Goal: Task Accomplishment & Management: Manage account settings

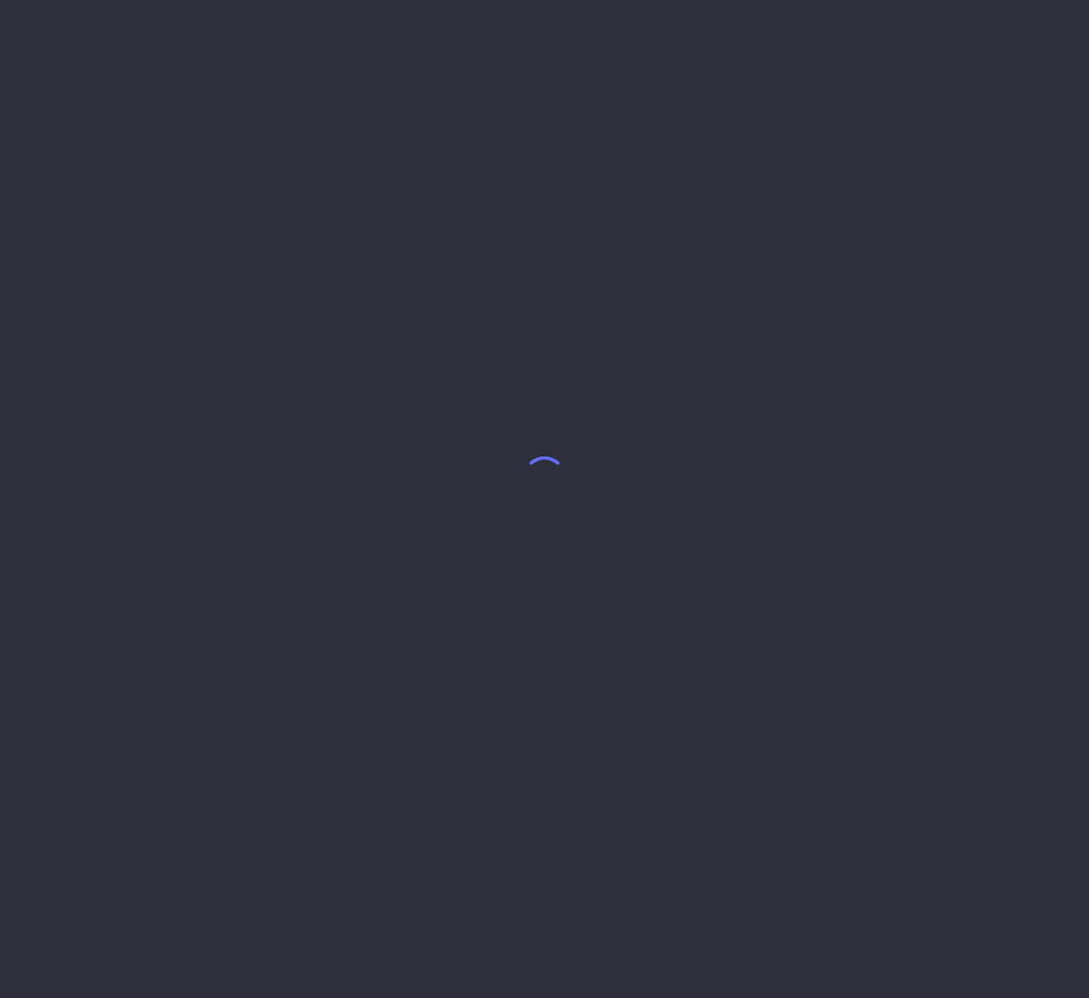
select select "8"
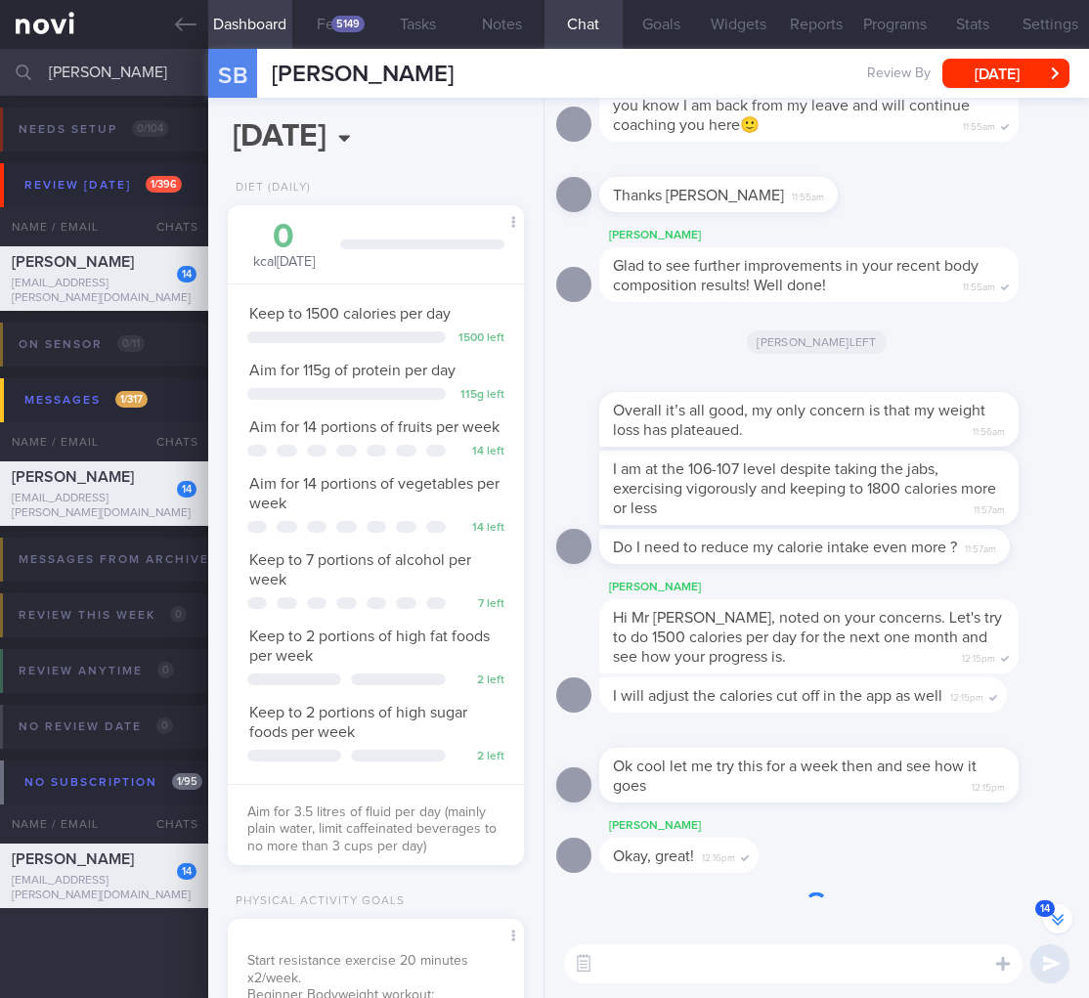
scroll to position [-553, 0]
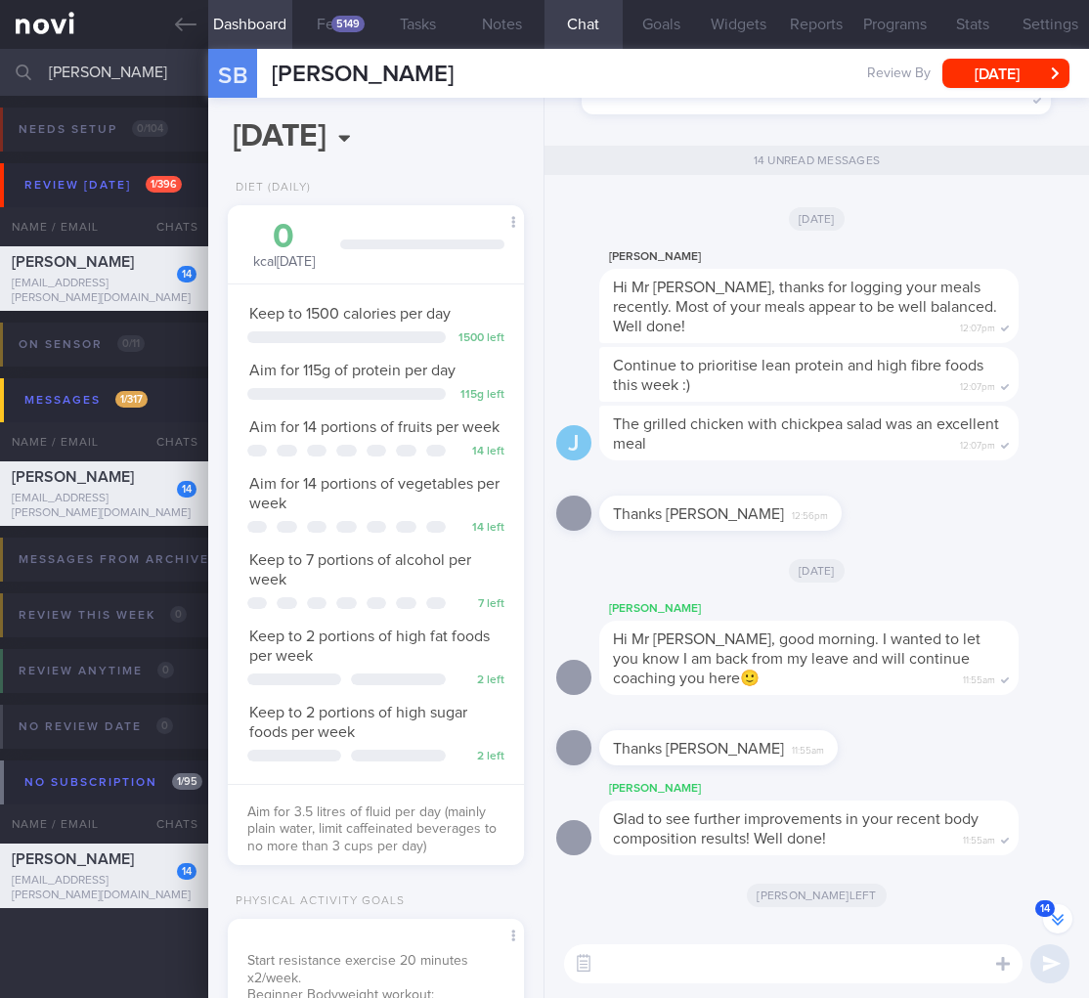
click at [80, 74] on input "sagnik" at bounding box center [544, 72] width 1089 height 47
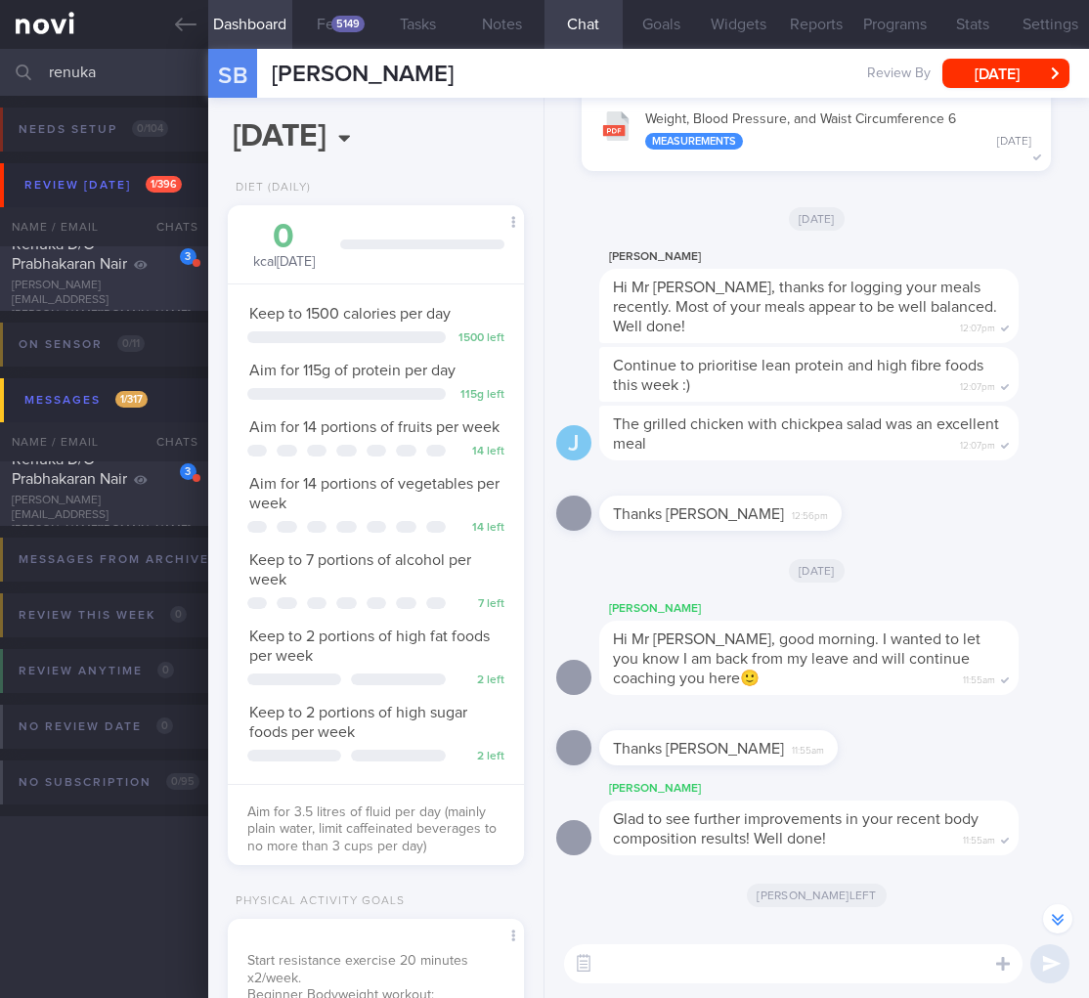
type input "renuka"
click at [119, 258] on div "Renuka D/O Prabhakaran Nair" at bounding box center [102, 254] width 180 height 39
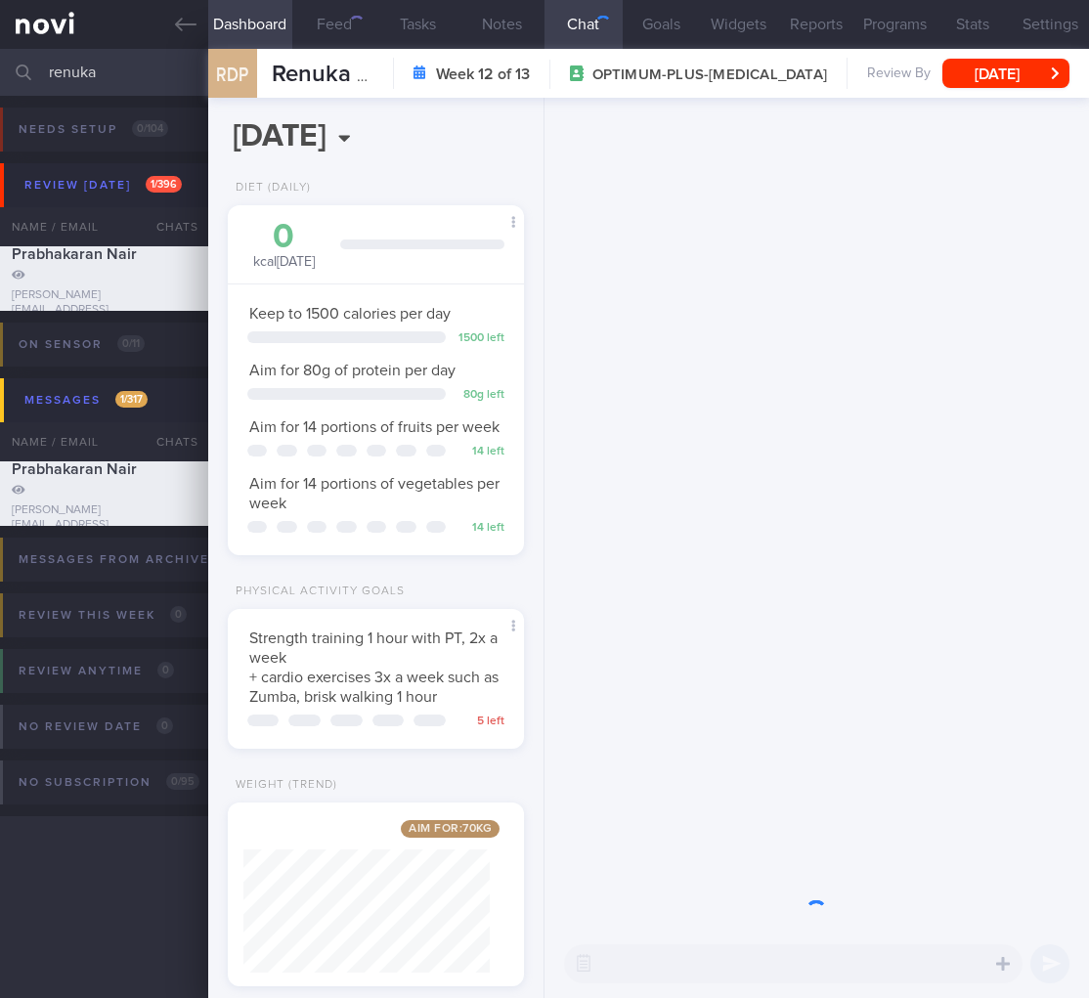
scroll to position [977295, 977199]
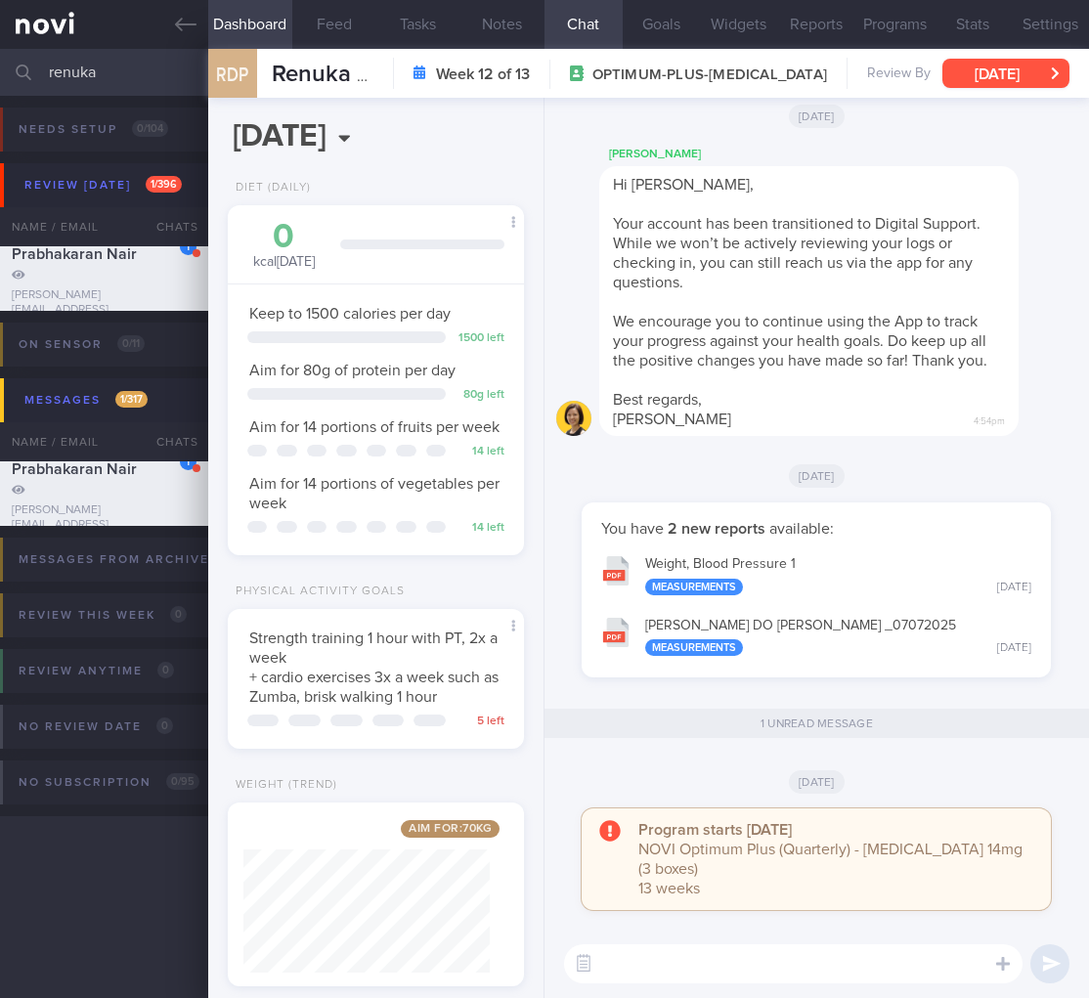
click at [972, 65] on button "Thu, 10 Jul" at bounding box center [1005, 73] width 127 height 29
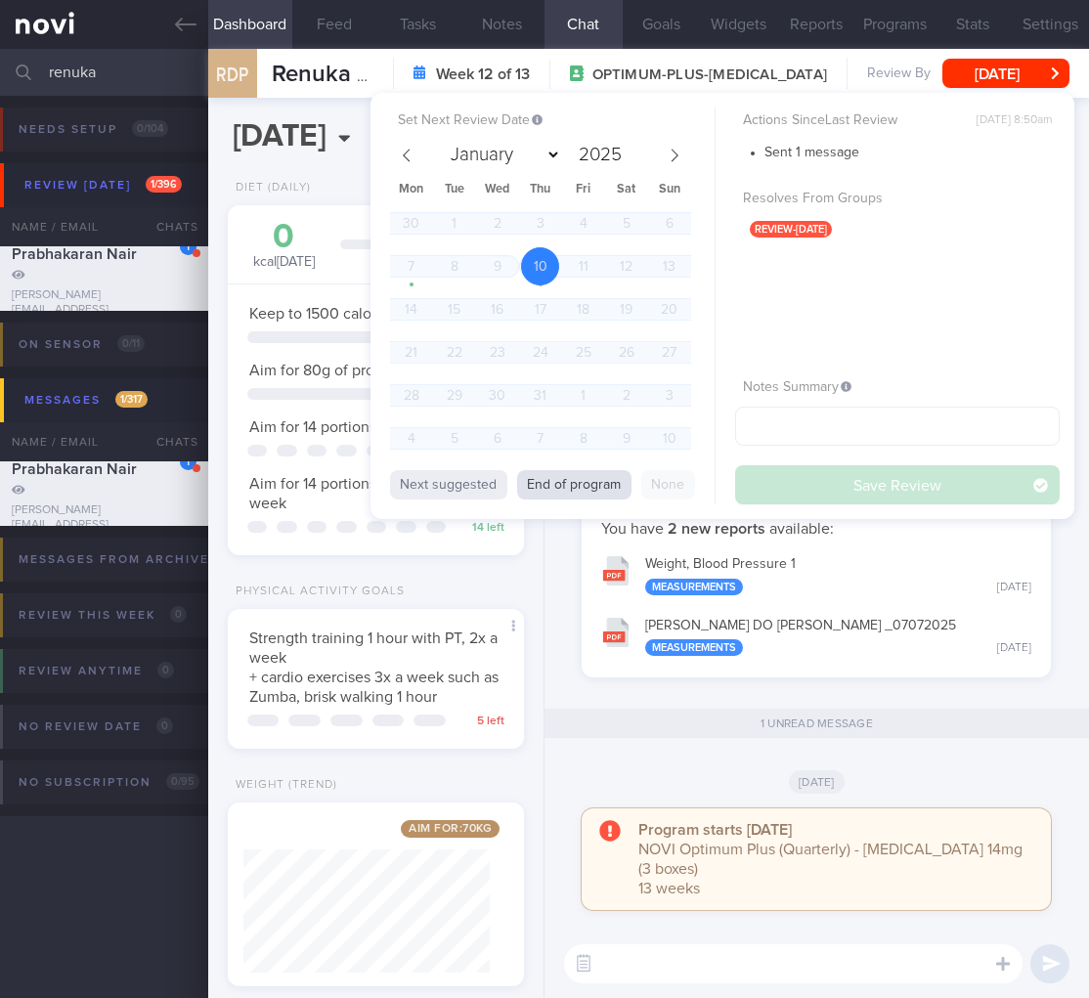
click at [556, 478] on button "End of program" at bounding box center [574, 484] width 114 height 29
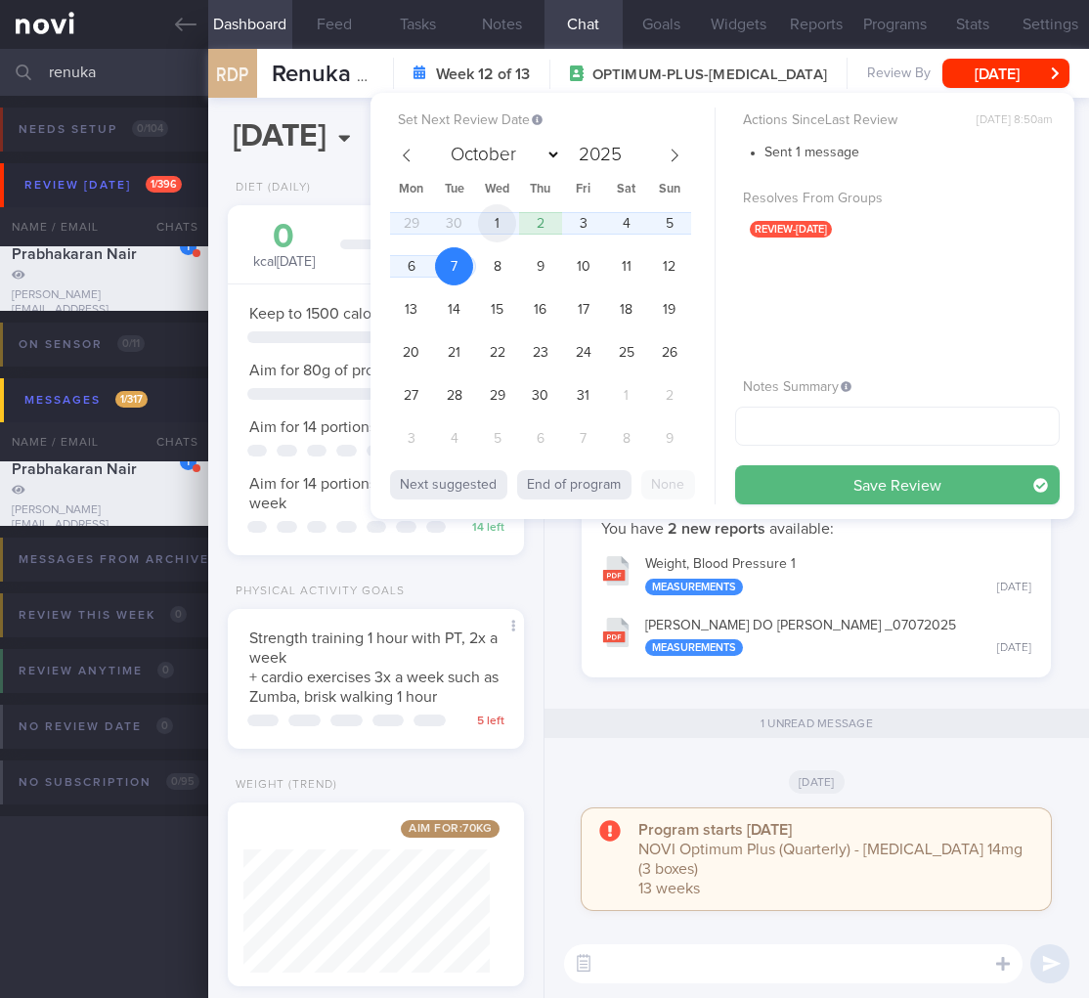
click at [497, 214] on span "1" at bounding box center [497, 223] width 38 height 38
click at [403, 219] on span "29" at bounding box center [411, 223] width 38 height 38
select select "8"
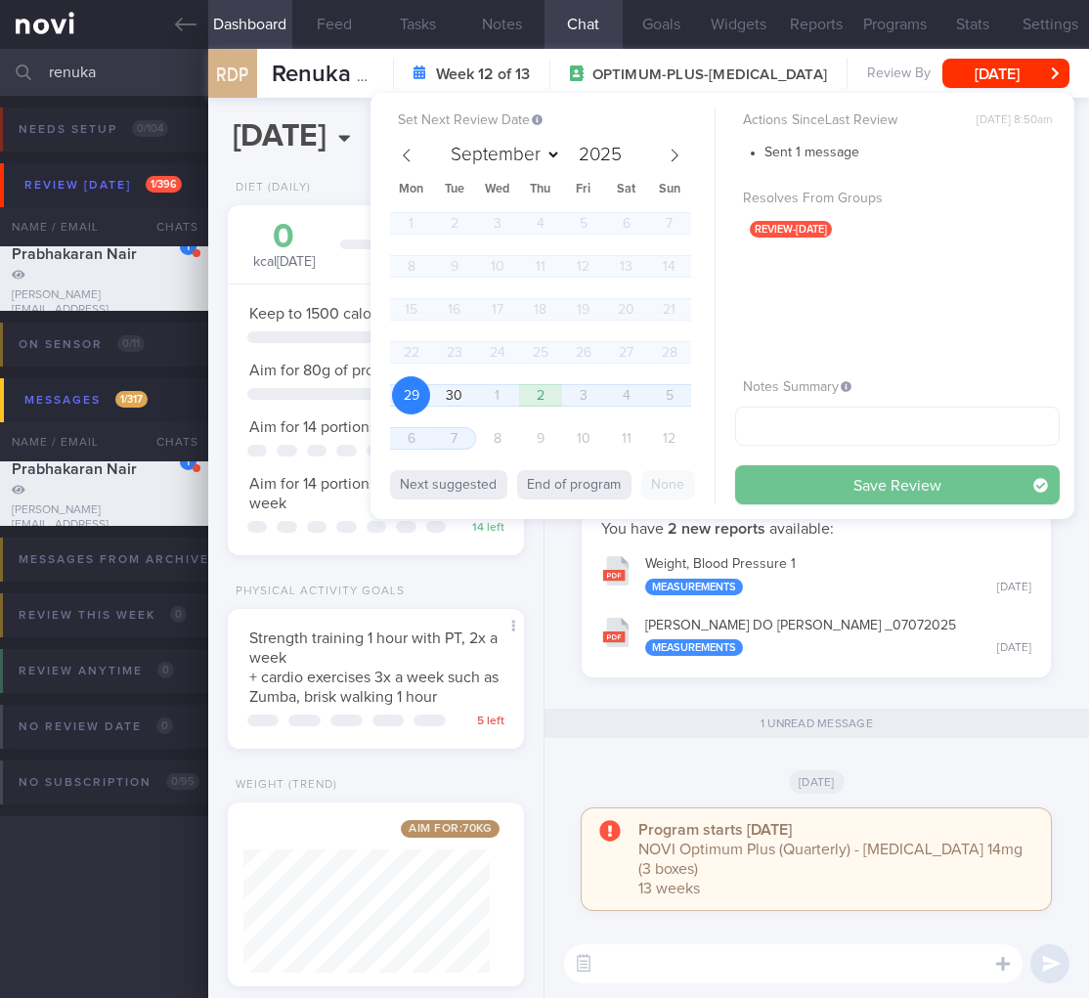
click at [913, 485] on button "Save Review" at bounding box center [897, 484] width 325 height 39
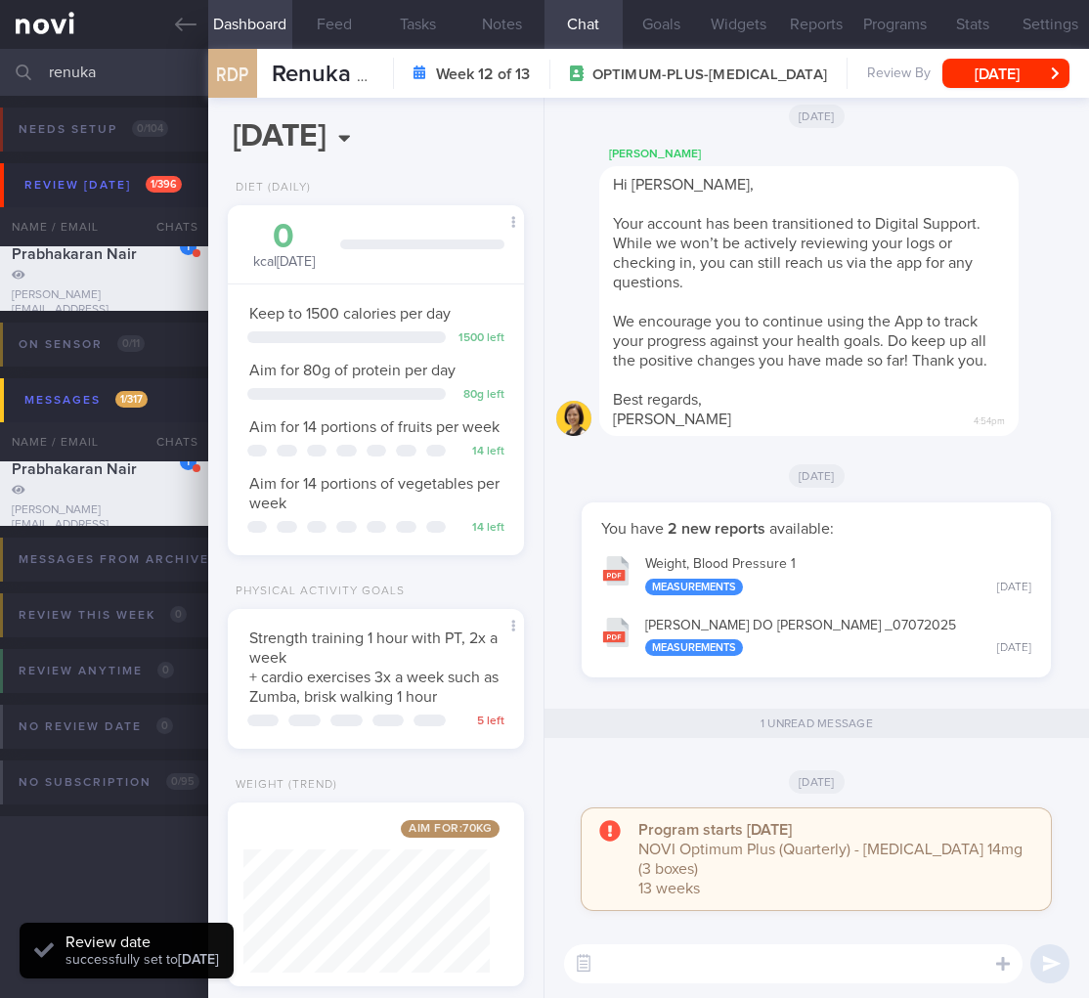
click at [944, 808] on div "Thu, 10 Jul" at bounding box center [816, 781] width 521 height 55
click at [9, 61] on div at bounding box center [23, 72] width 43 height 47
click at [35, 63] on div at bounding box center [23, 72] width 43 height 47
click at [60, 68] on input "renuka" at bounding box center [544, 72] width 1089 height 47
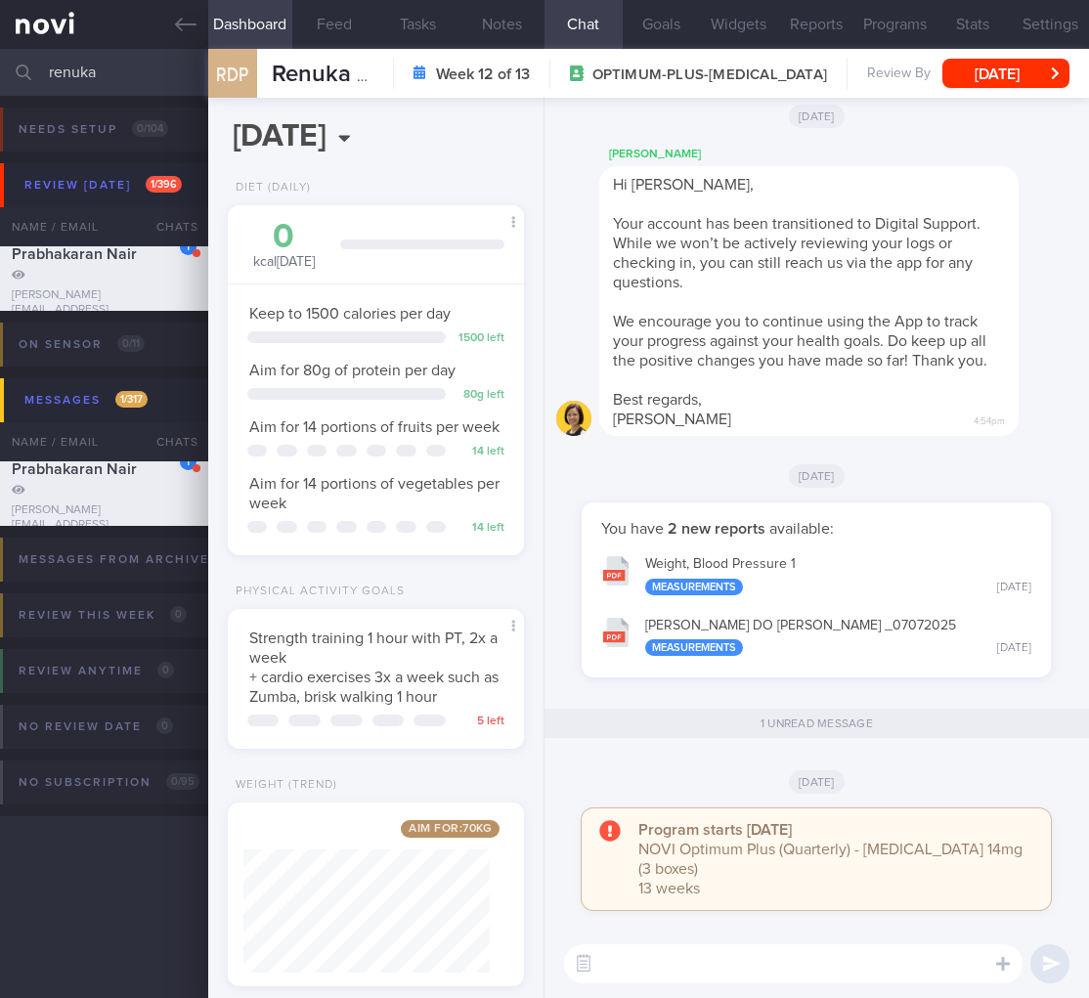
click at [60, 68] on input "renuka" at bounding box center [544, 72] width 1089 height 47
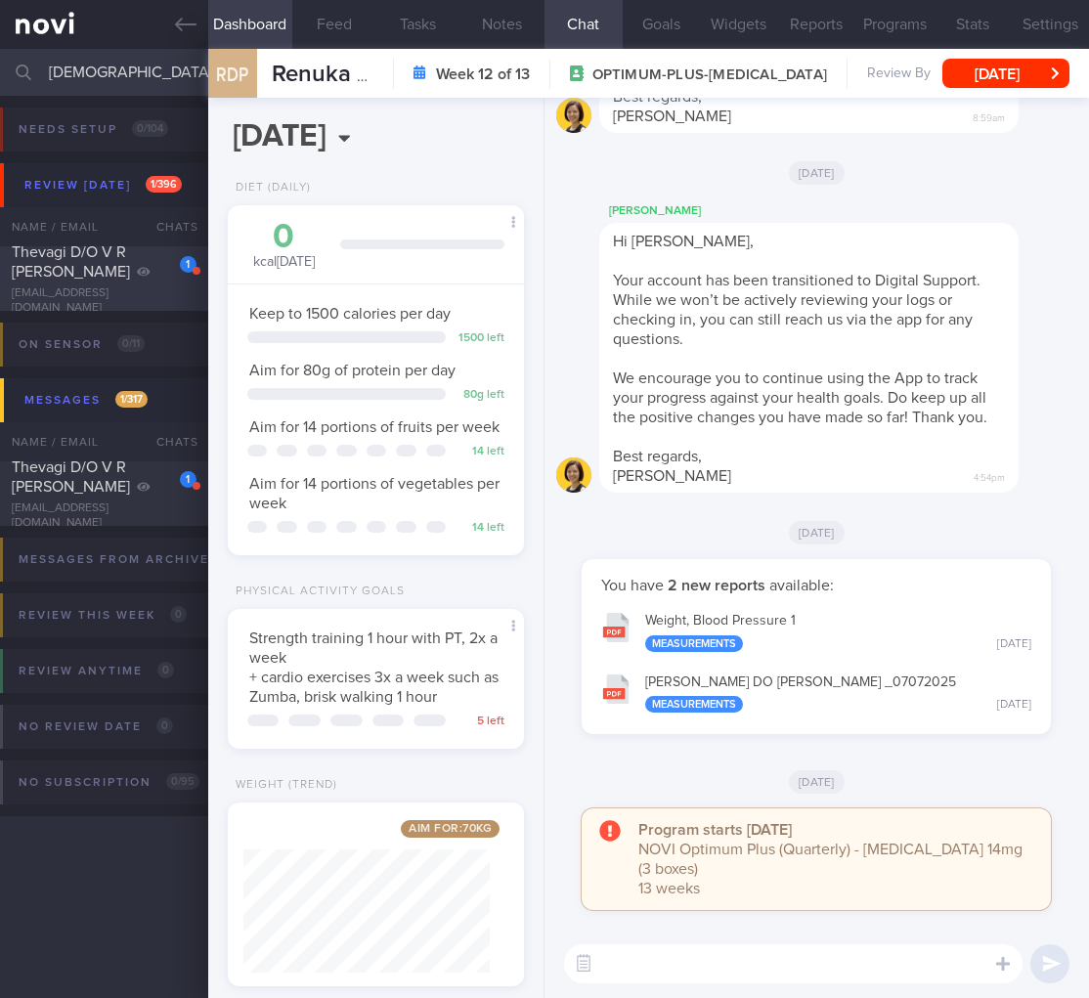
type input "thevagi"
drag, startPoint x: 135, startPoint y: 282, endPoint x: 635, endPoint y: 6, distance: 571.3
click at [135, 282] on div "Thevagi D/O V R Sivalingam" at bounding box center [102, 261] width 180 height 39
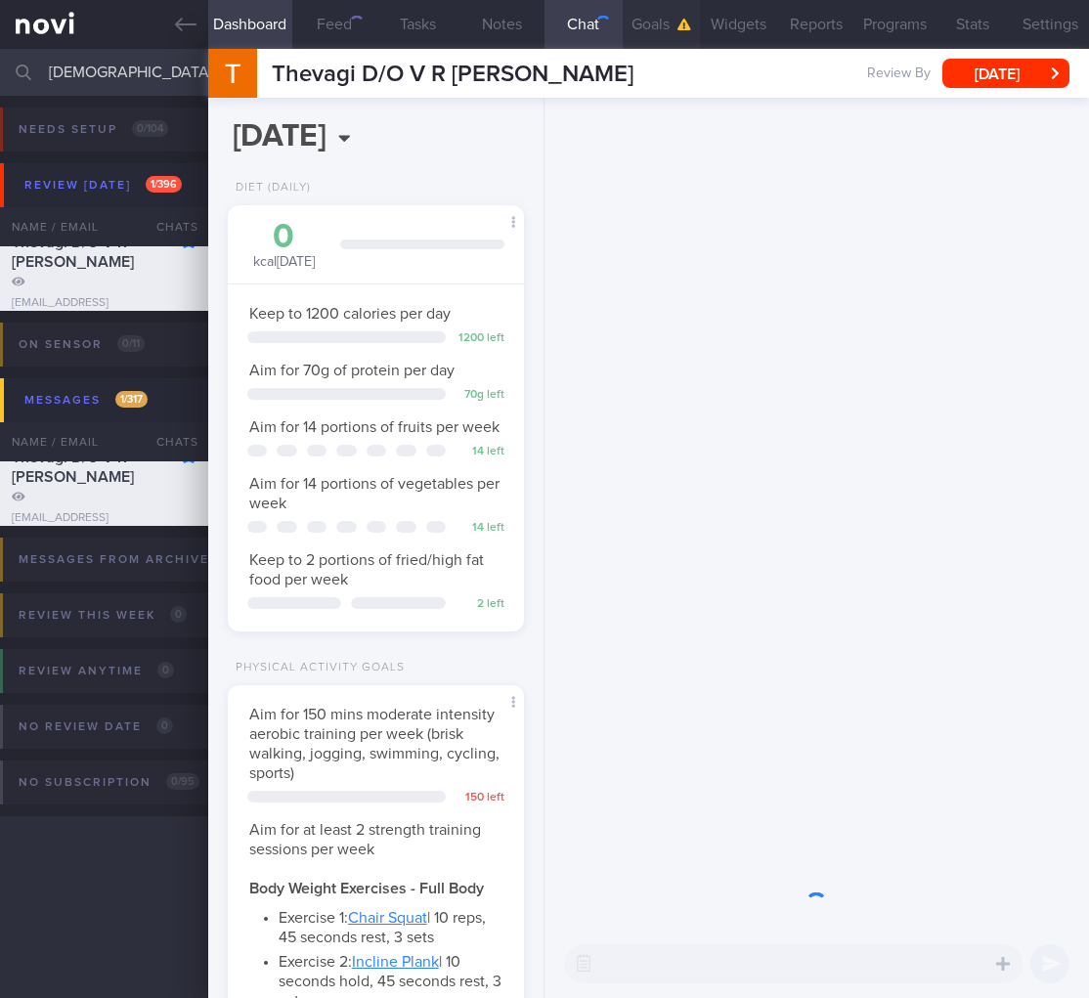
scroll to position [152, 246]
click at [991, 65] on button "Fri, 22 Aug" at bounding box center [1005, 73] width 127 height 29
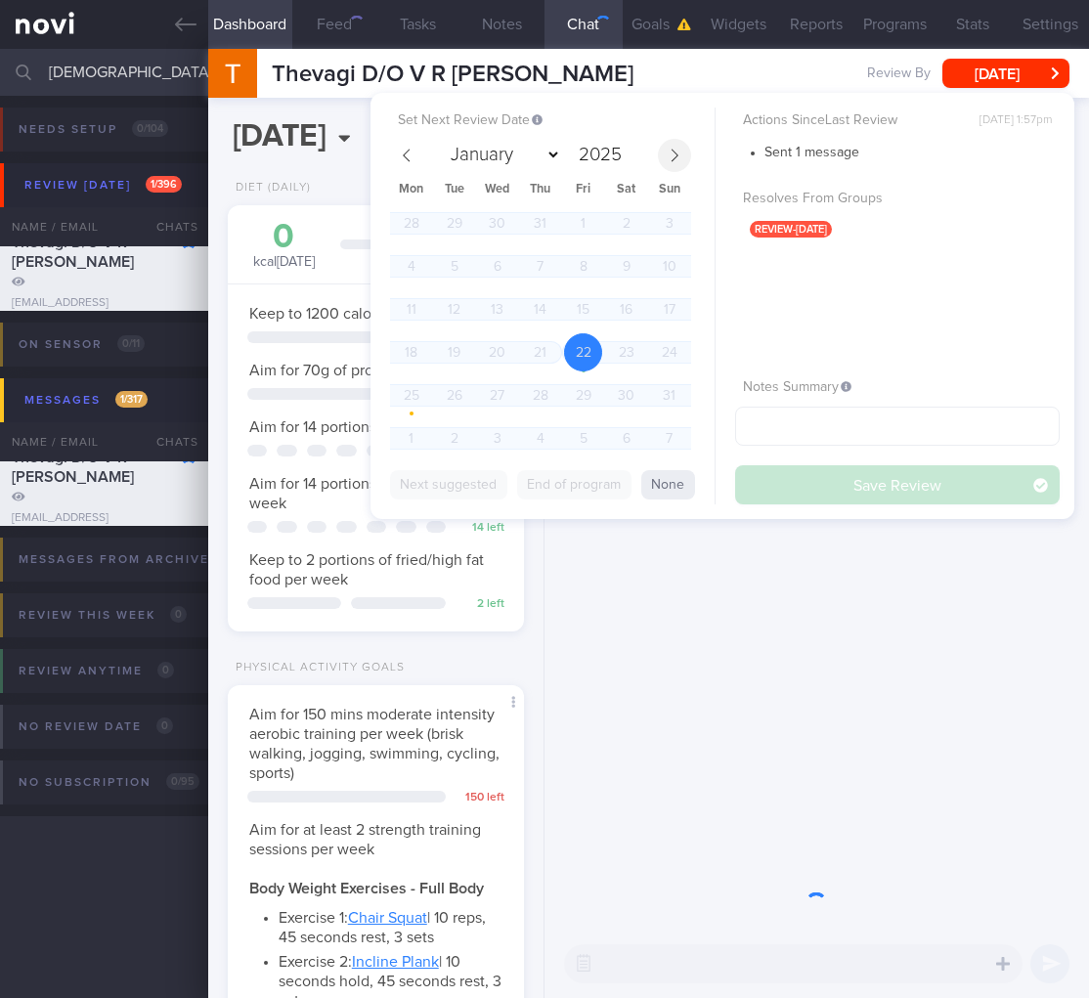
click at [674, 149] on icon at bounding box center [675, 156] width 14 height 14
select select "8"
click at [419, 388] on span "29" at bounding box center [411, 395] width 38 height 38
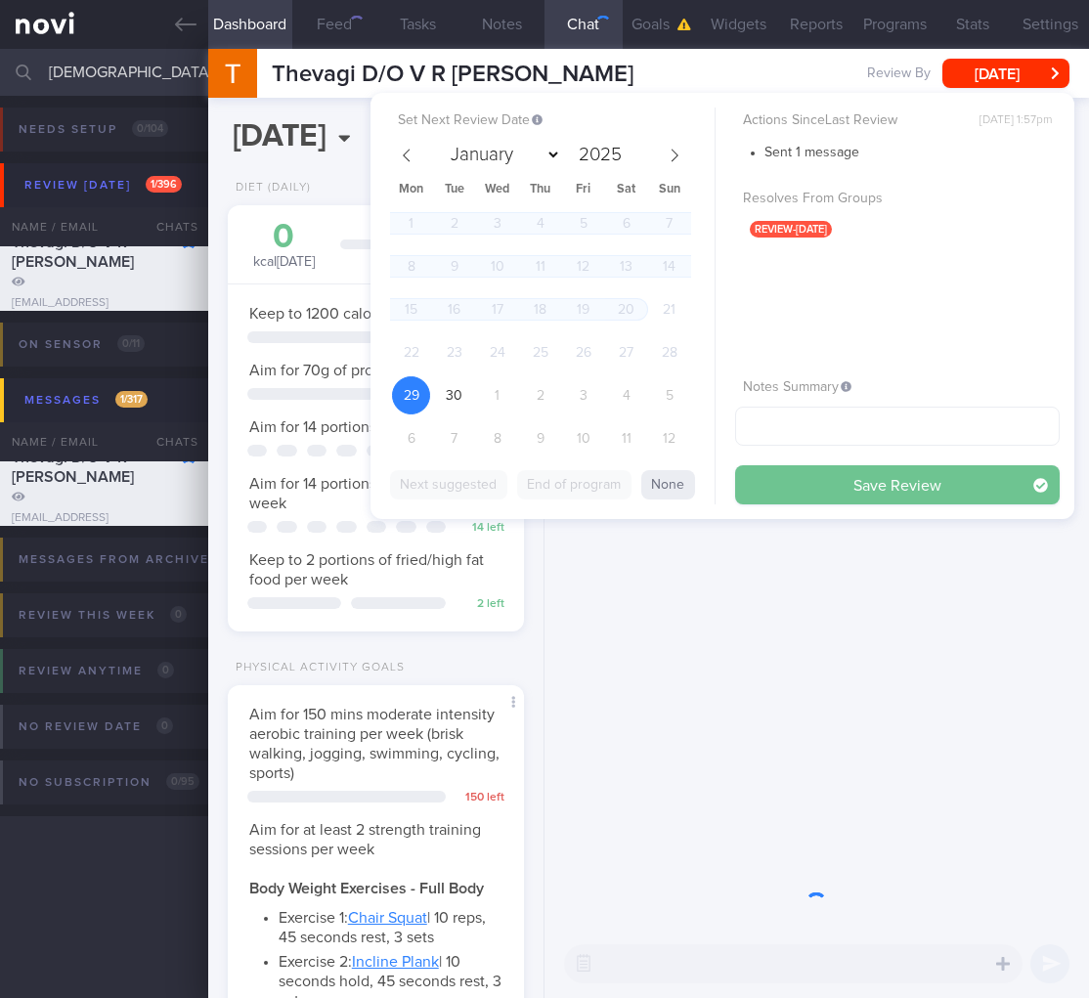
click at [997, 485] on button "Save Review" at bounding box center [897, 484] width 325 height 39
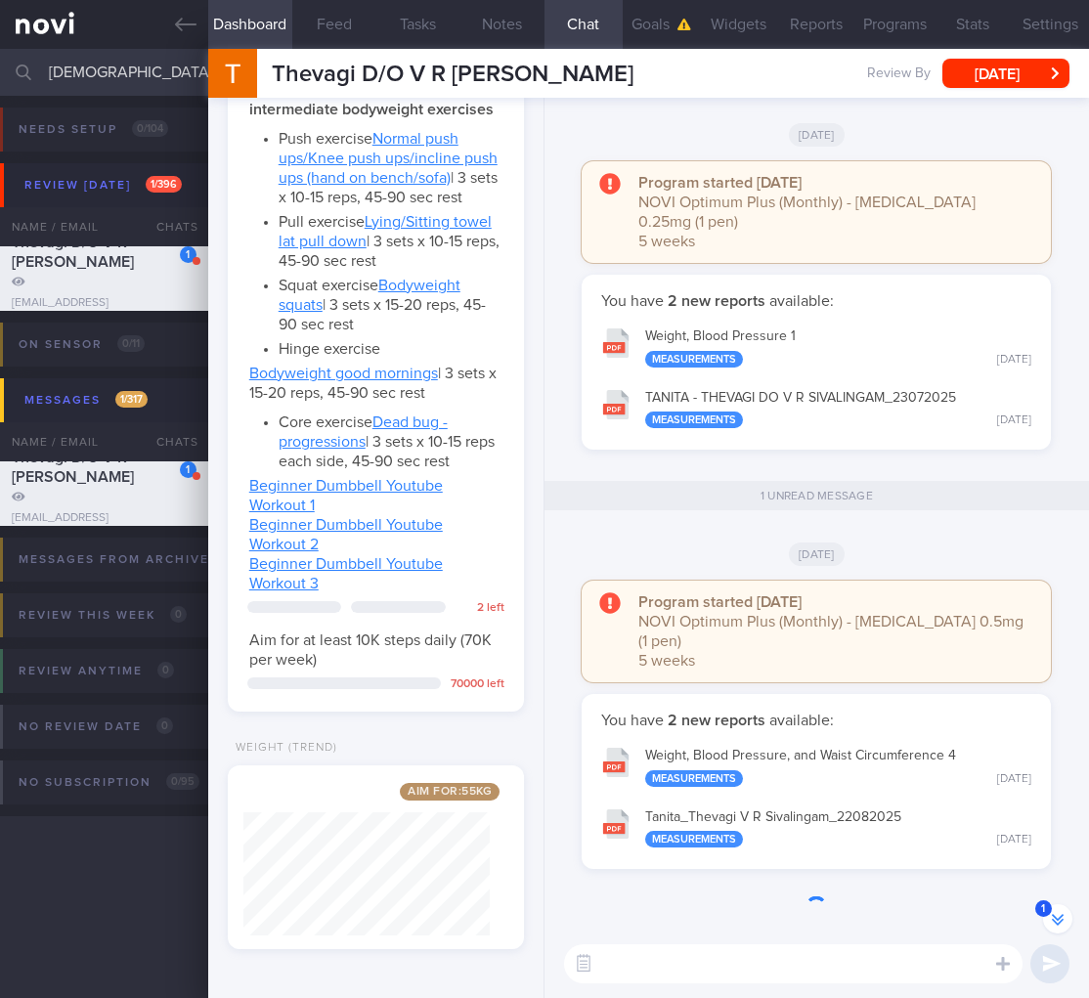
scroll to position [-4, 0]
drag, startPoint x: 115, startPoint y: 70, endPoint x: -23, endPoint y: 65, distance: 138.9
click at [0, 65] on html "You are offline! Some functionality will be unavailable Patients New Users Coac…" at bounding box center [544, 499] width 1089 height 998
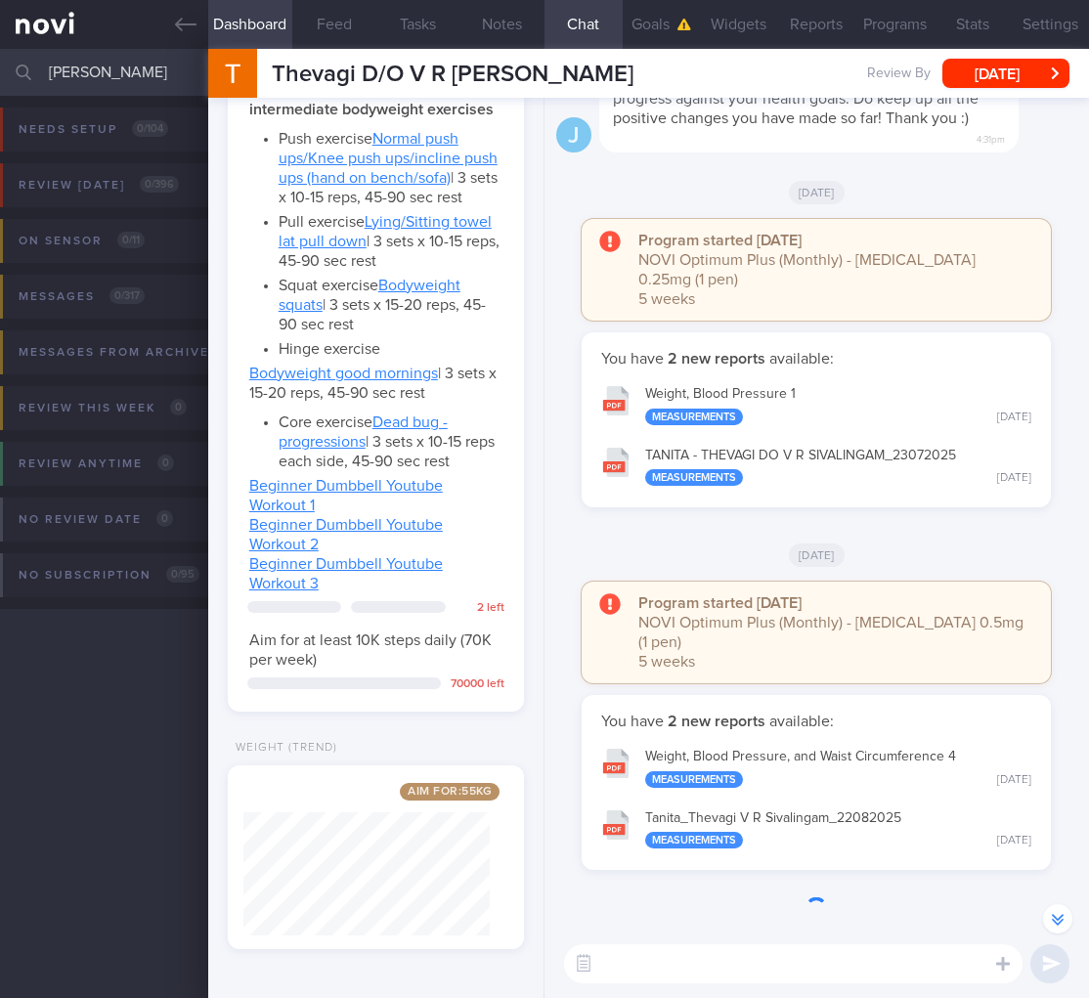
drag, startPoint x: 154, startPoint y: 65, endPoint x: -224, endPoint y: 43, distance: 378.9
click at [0, 43] on html "You are offline! Some functionality will be unavailable Patients New Users Coac…" at bounding box center [544, 499] width 1089 height 998
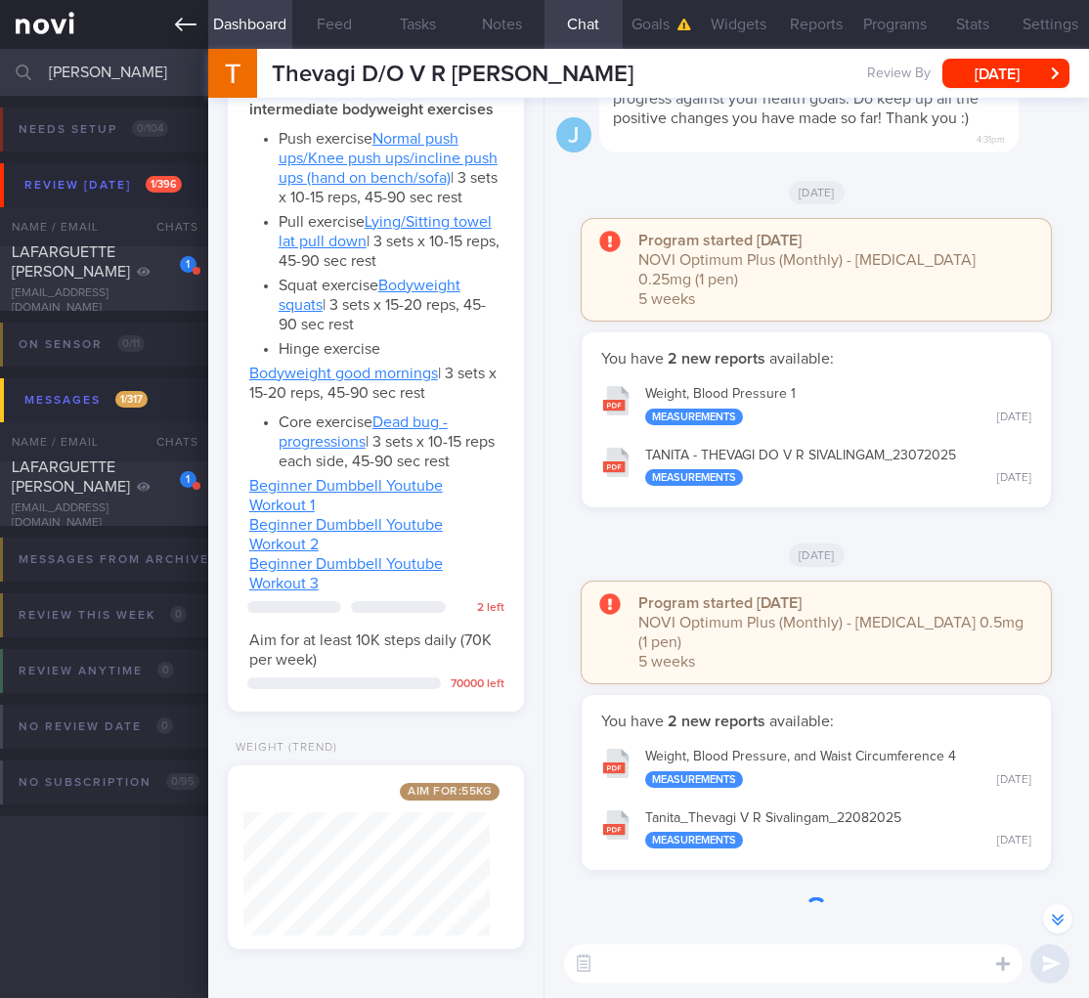
type input "roland"
click at [62, 19] on link at bounding box center [104, 24] width 208 height 49
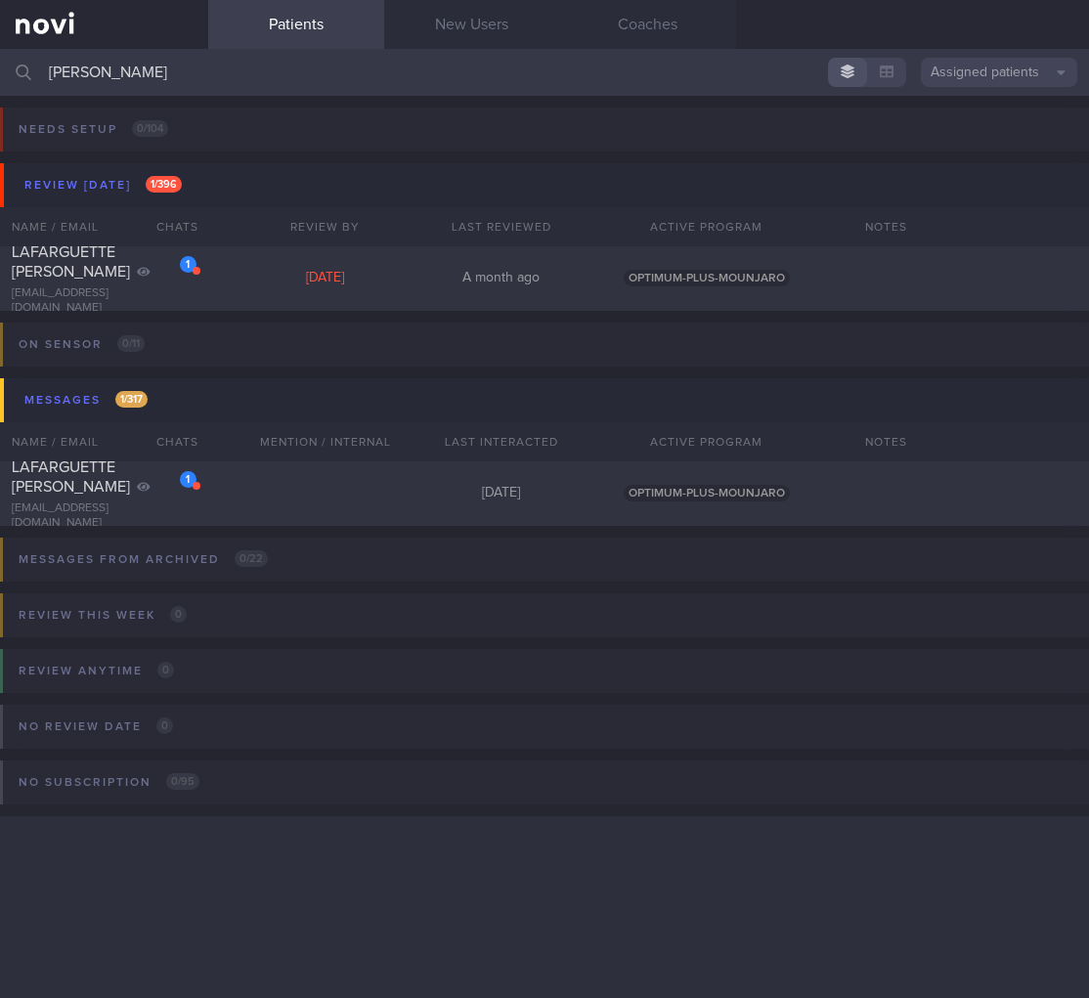
click at [963, 74] on button "Assigned patients" at bounding box center [999, 72] width 156 height 29
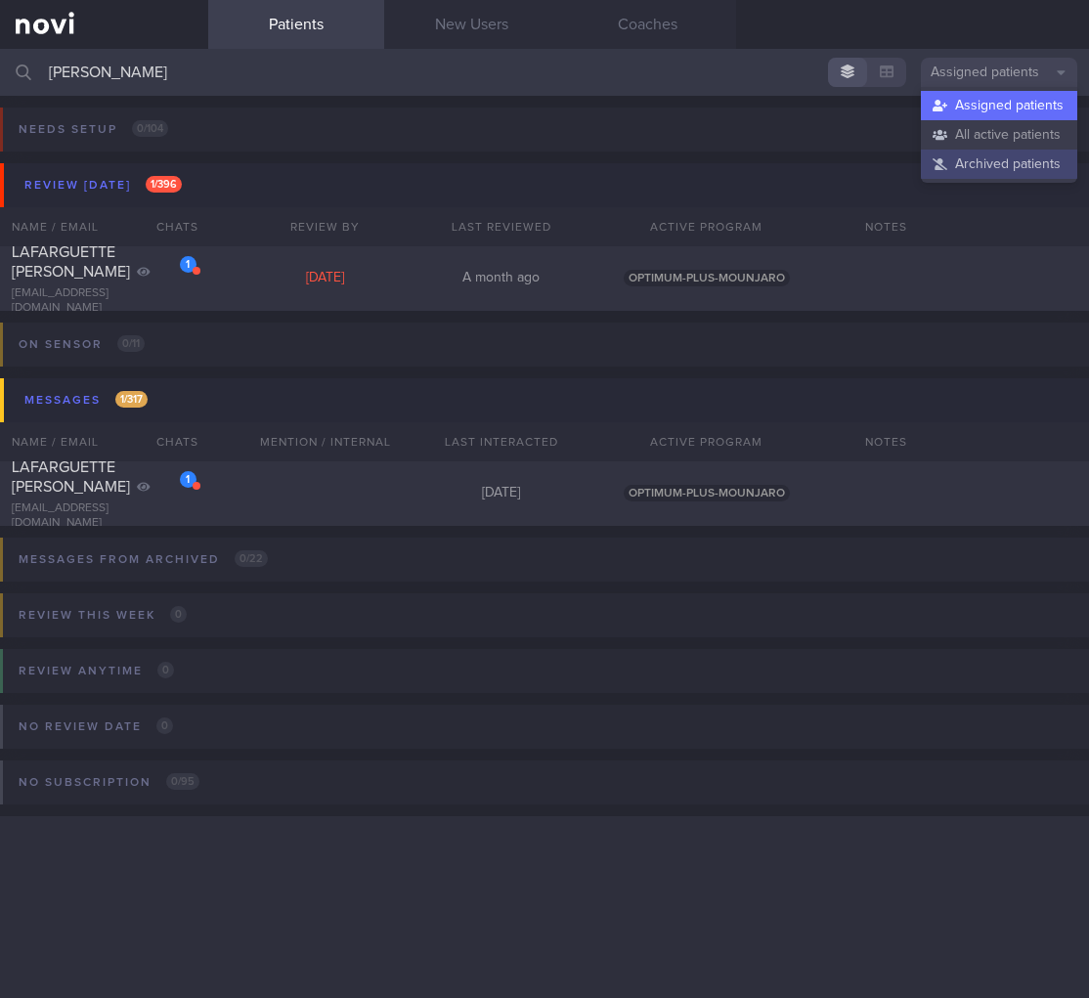
click at [969, 160] on button "Archived patients" at bounding box center [999, 164] width 156 height 29
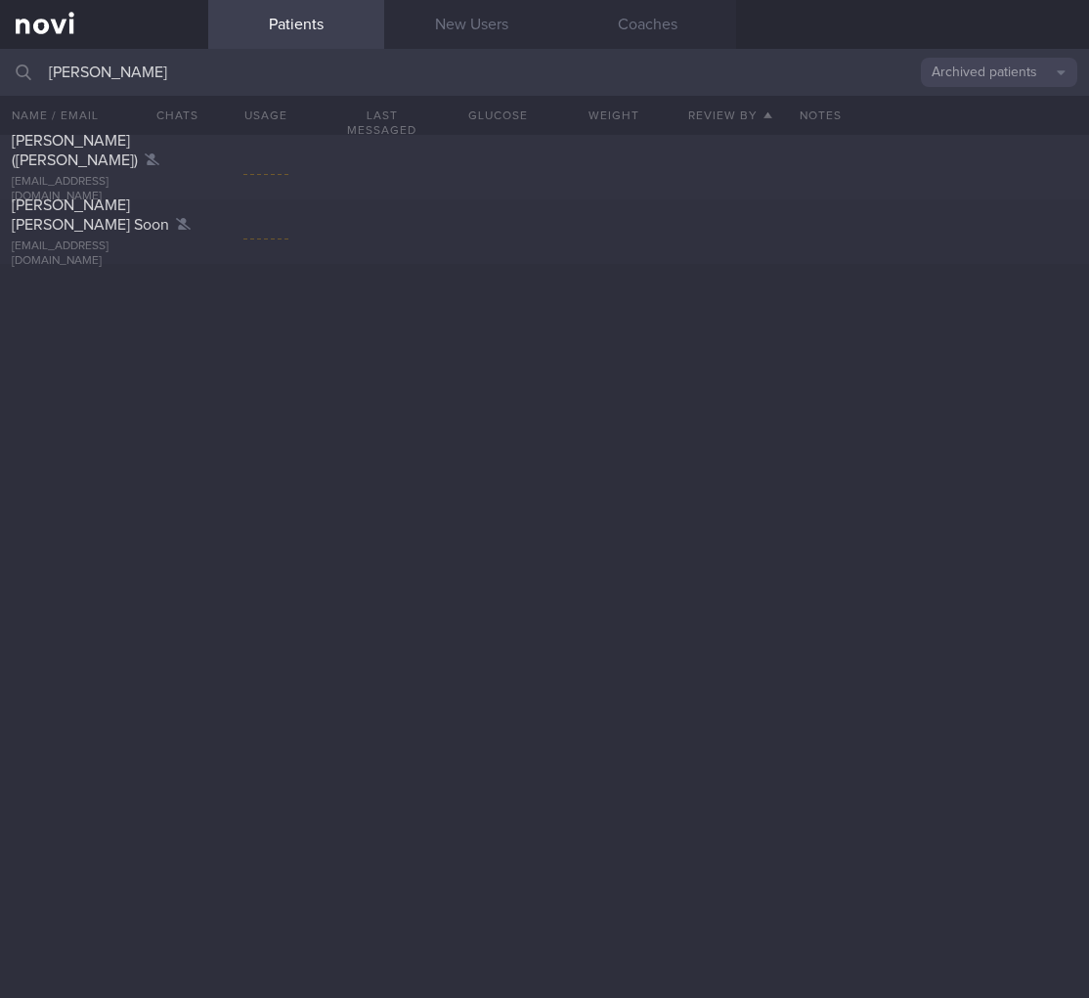
click at [103, 227] on div "Roland Soh Guan Soon" at bounding box center [102, 214] width 180 height 39
select select "8"
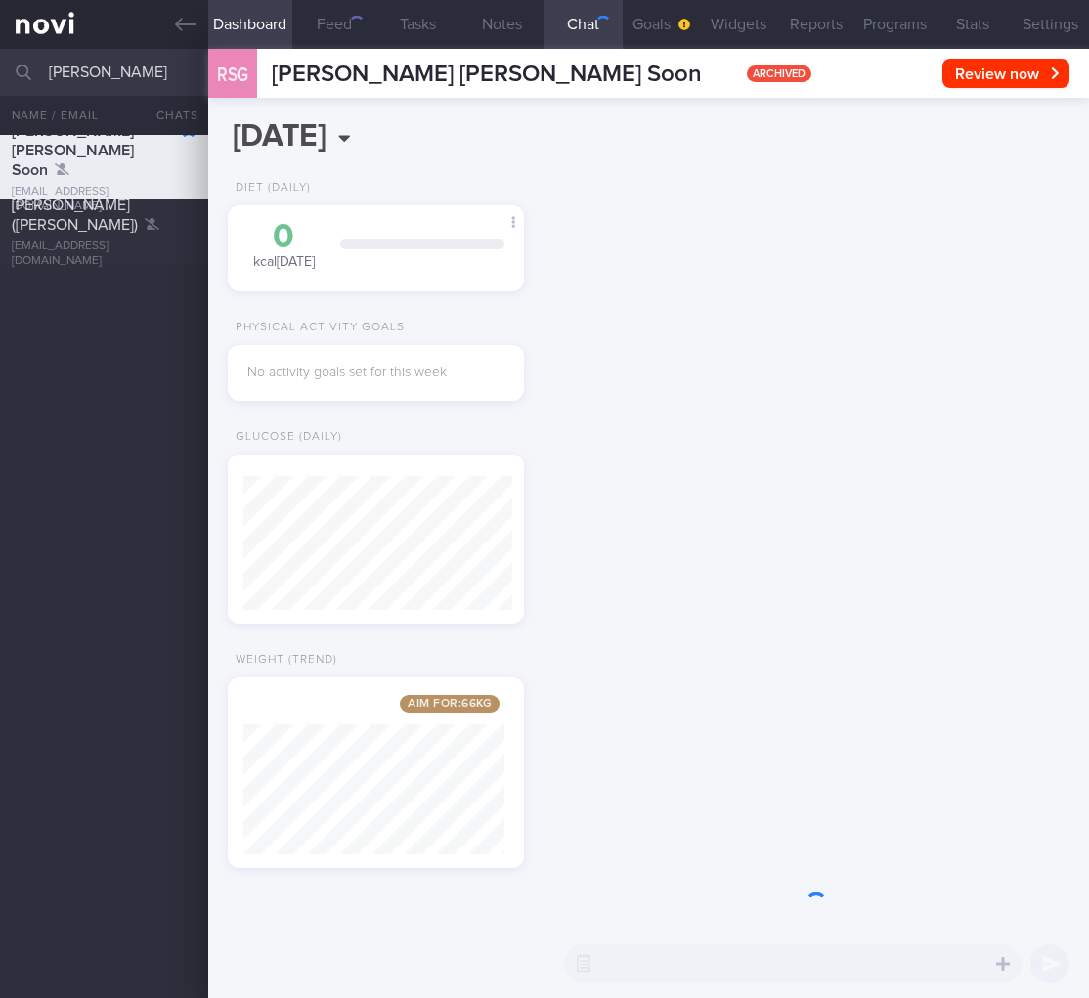
scroll to position [134, 269]
click at [70, 15] on link at bounding box center [104, 24] width 208 height 49
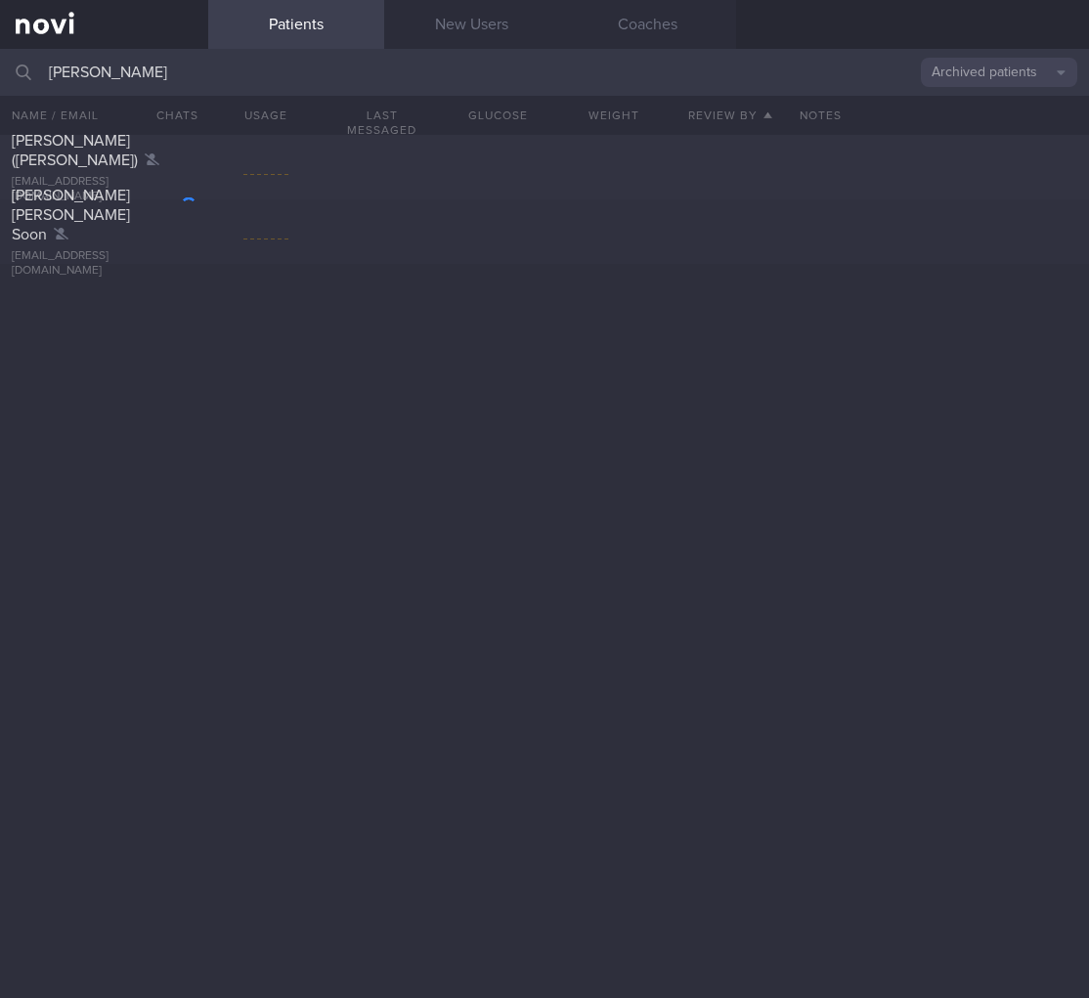
click at [1041, 70] on button "Archived patients" at bounding box center [999, 72] width 156 height 29
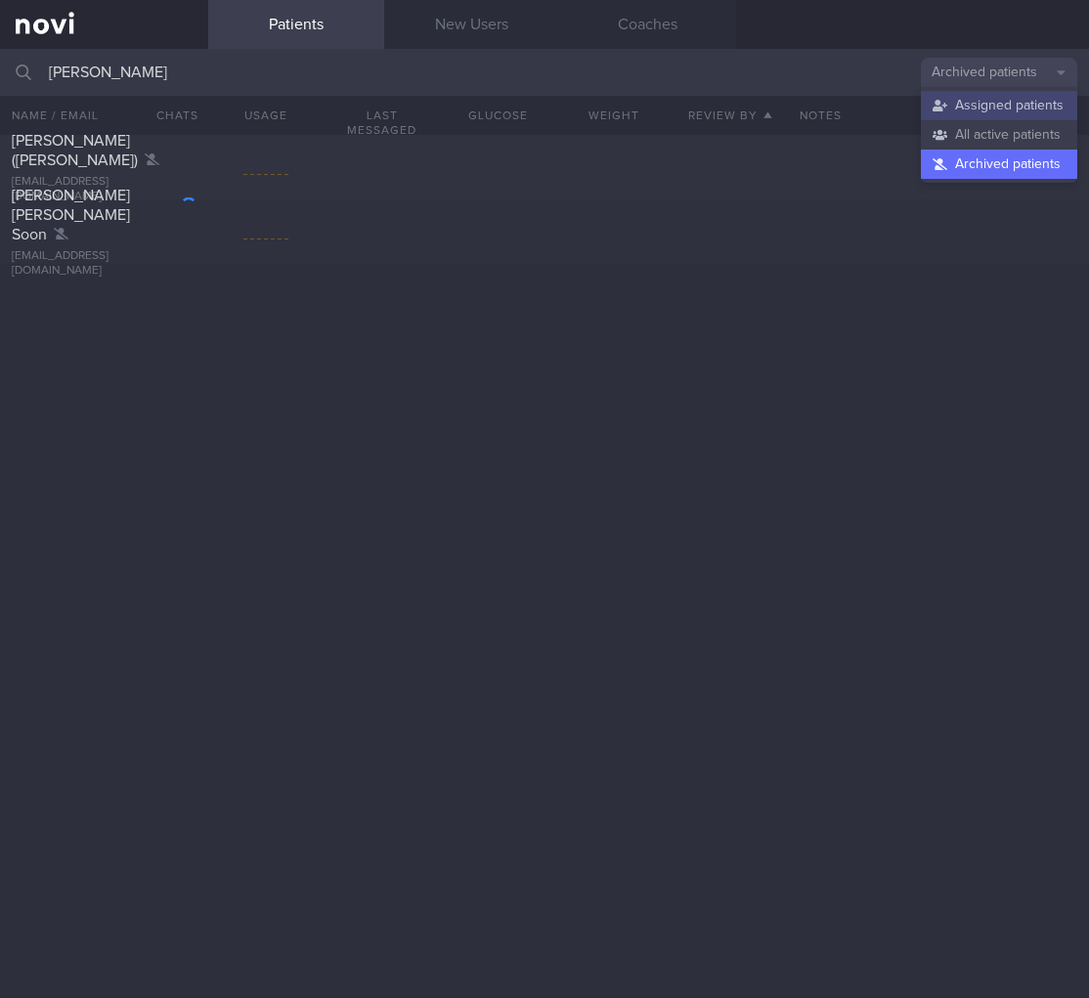
click at [994, 107] on button "Assigned patients" at bounding box center [999, 105] width 156 height 29
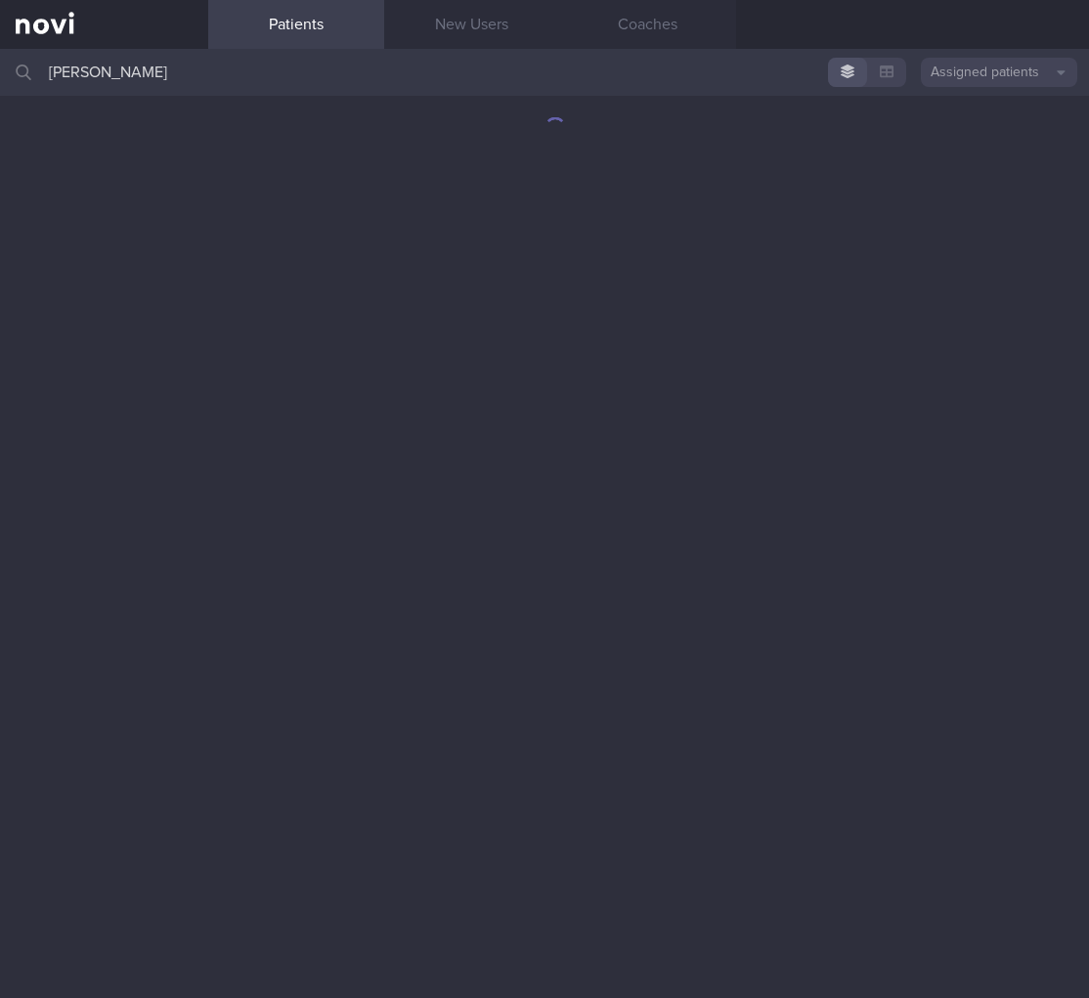
drag, startPoint x: 115, startPoint y: 65, endPoint x: -136, endPoint y: 62, distance: 251.2
click at [0, 62] on html "You are offline! Some functionality will be unavailable Patients New Users Coac…" at bounding box center [544, 499] width 1089 height 998
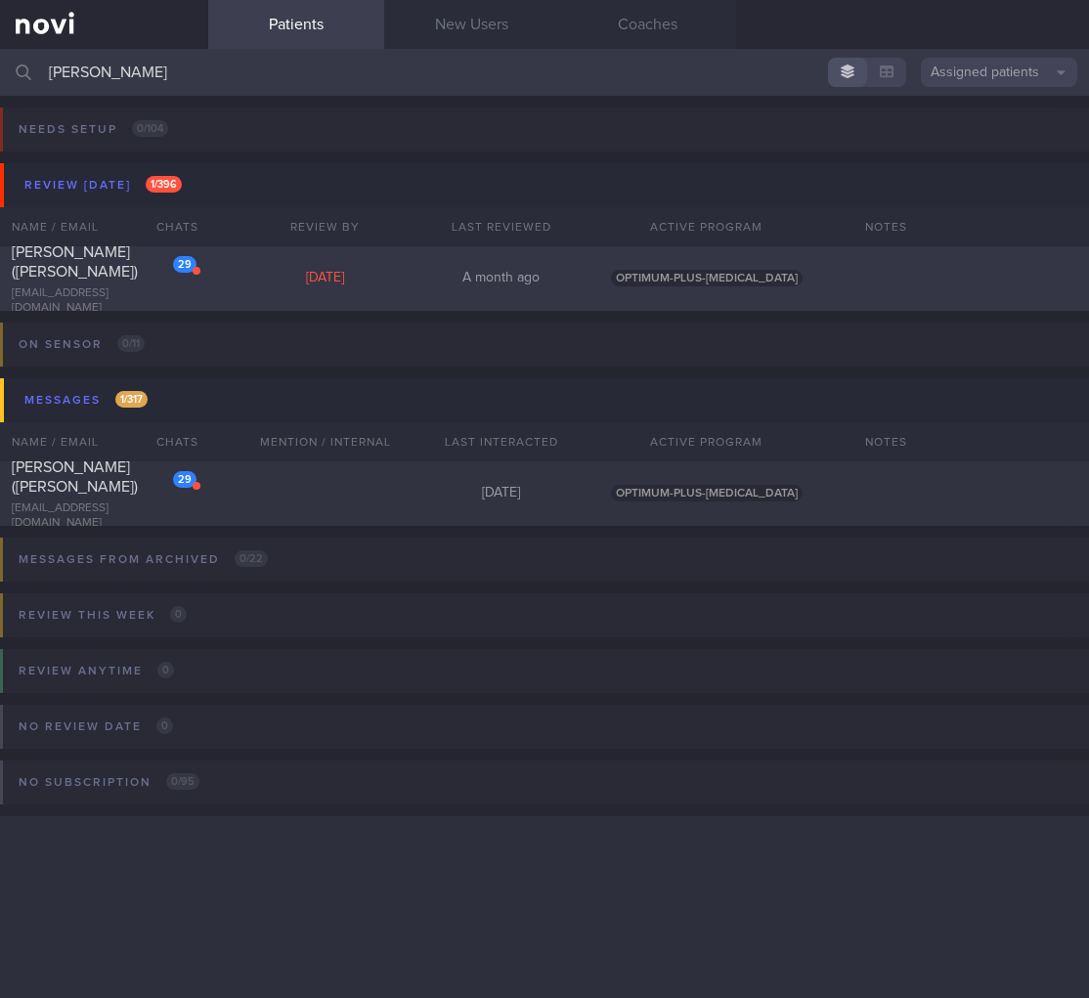
type input "aprille"
click at [151, 272] on div "29" at bounding box center [172, 257] width 50 height 30
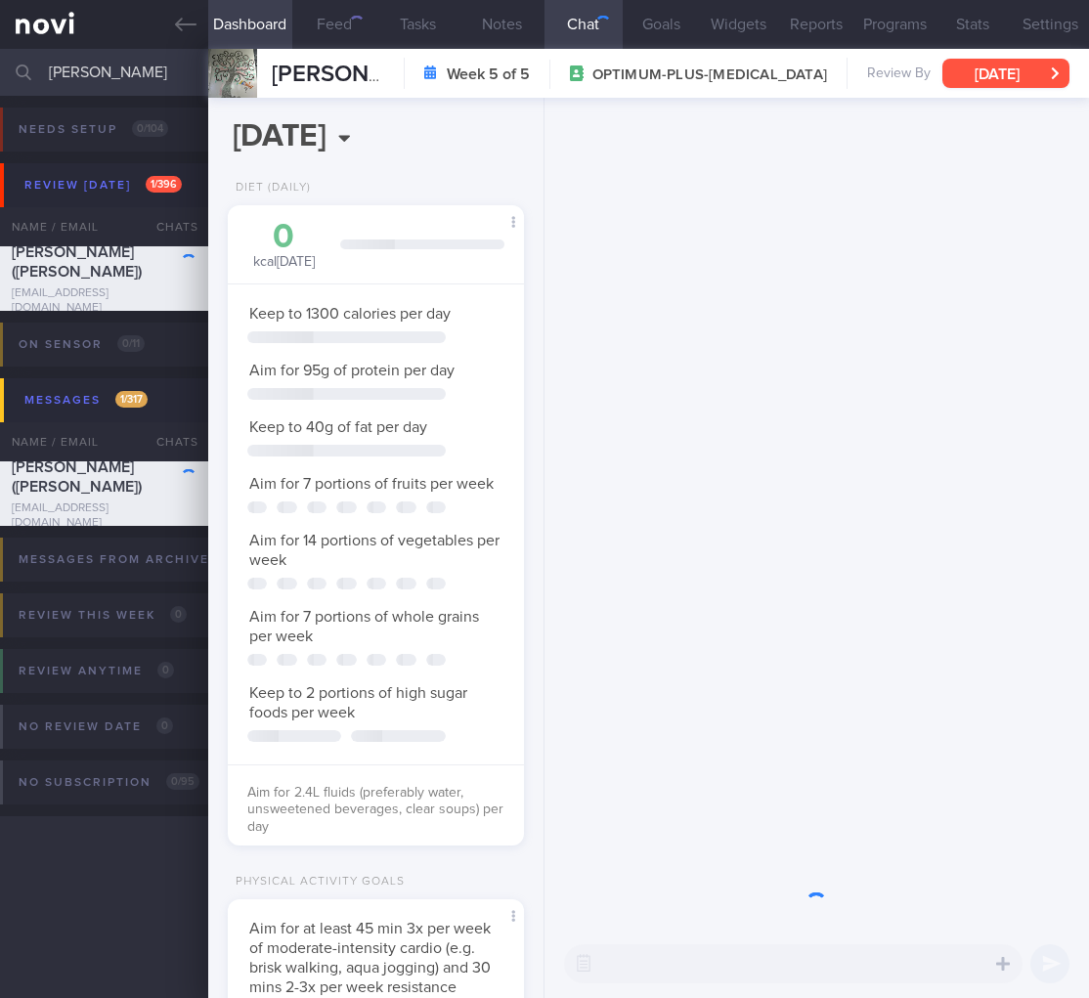
click at [1042, 80] on button "Sun, 31 Aug" at bounding box center [1005, 73] width 127 height 29
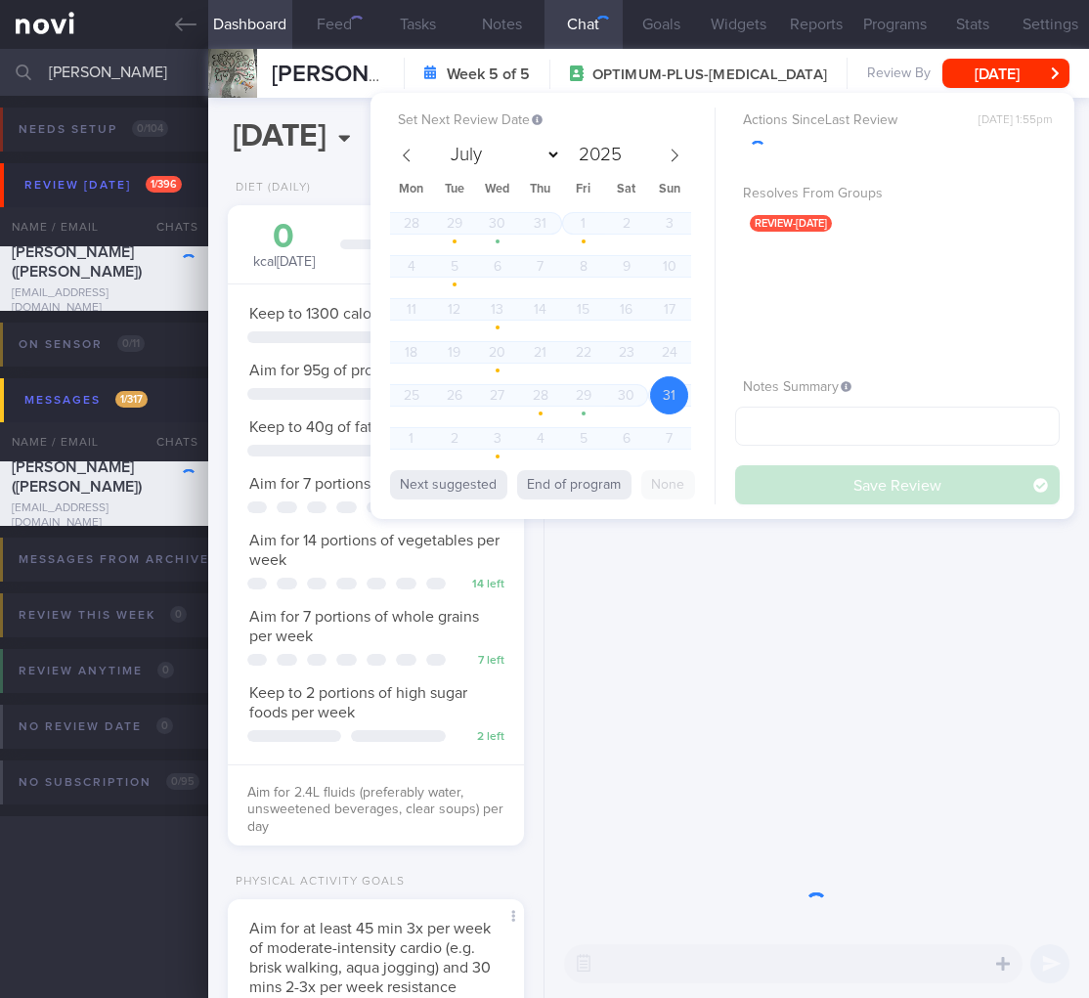
scroll to position [152, 246]
click at [562, 479] on button "End of program" at bounding box center [574, 484] width 114 height 29
click at [918, 470] on button "Save Review" at bounding box center [897, 484] width 325 height 39
select select "8"
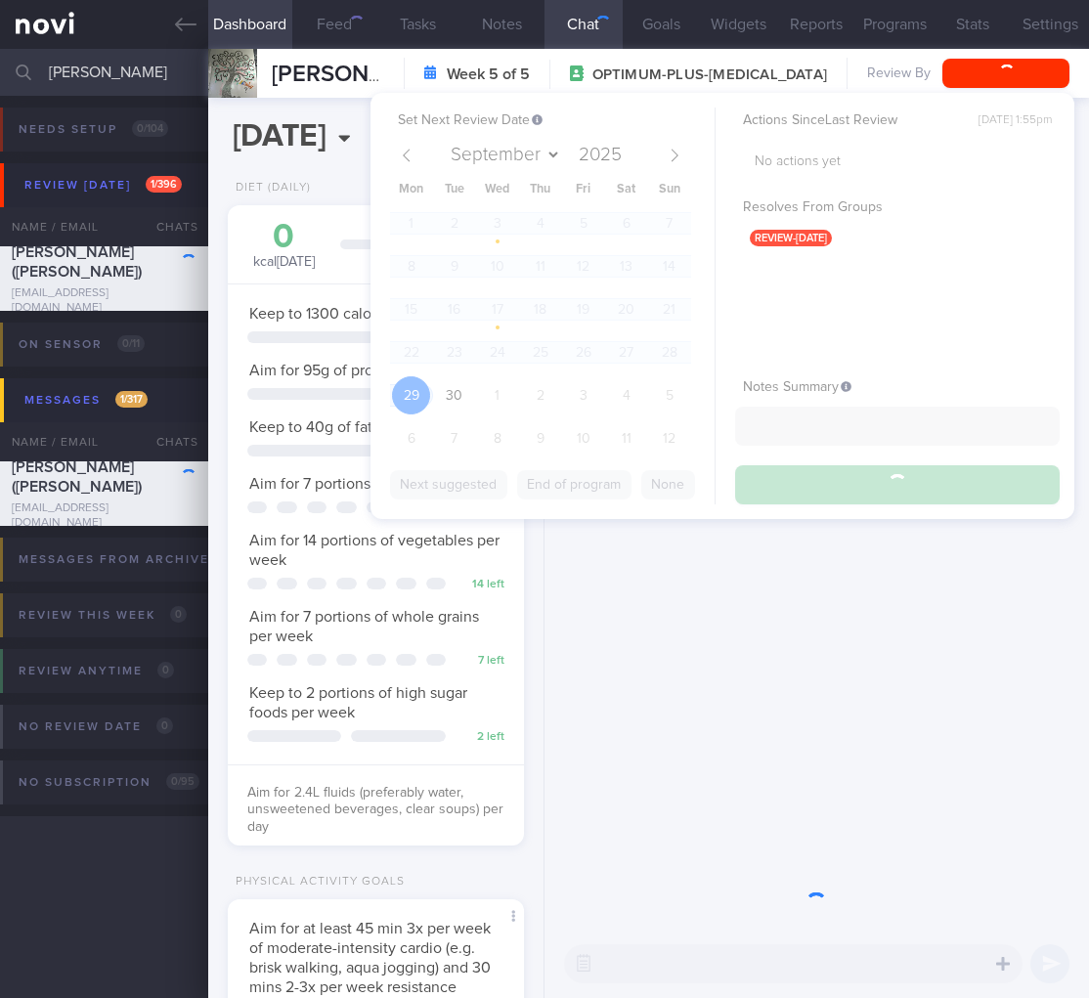
click at [912, 489] on div at bounding box center [816, 514] width 544 height 832
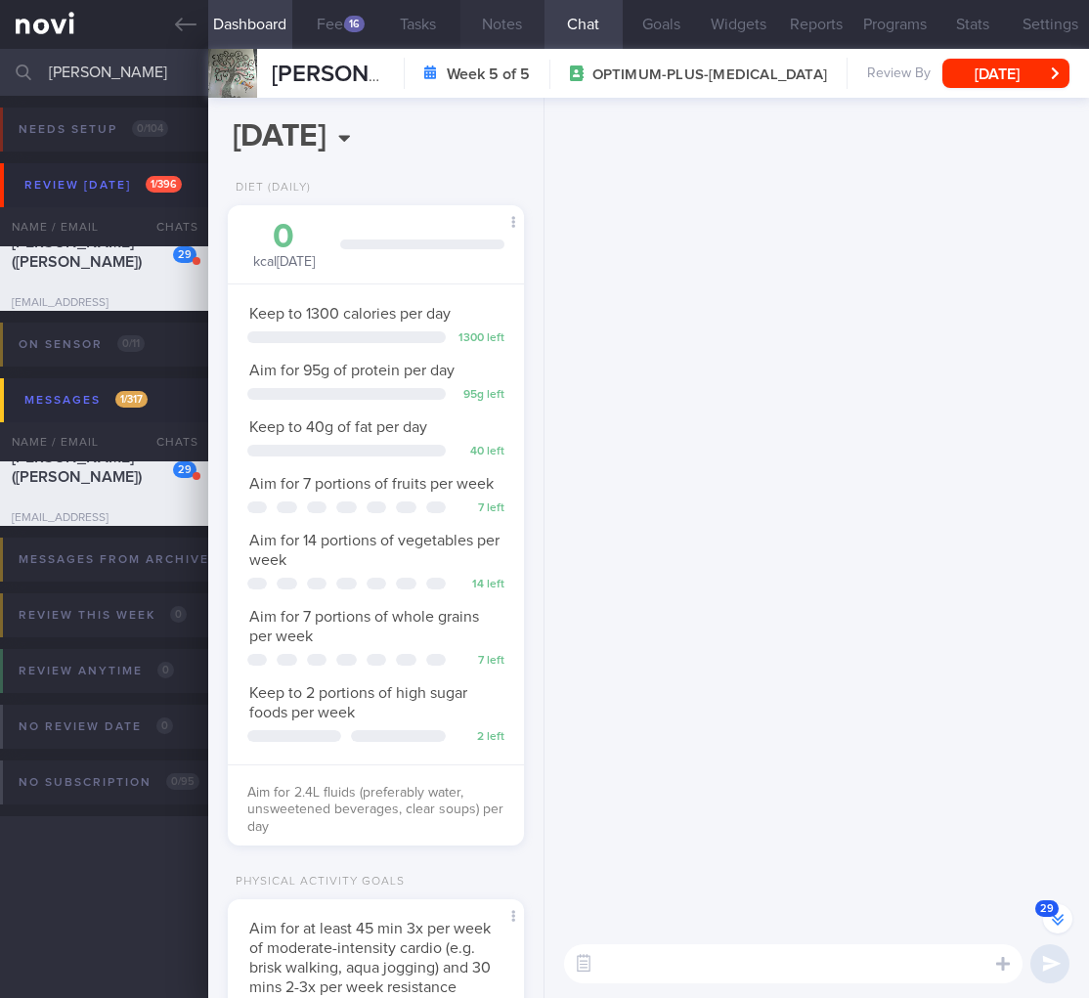
scroll to position [-2476, 0]
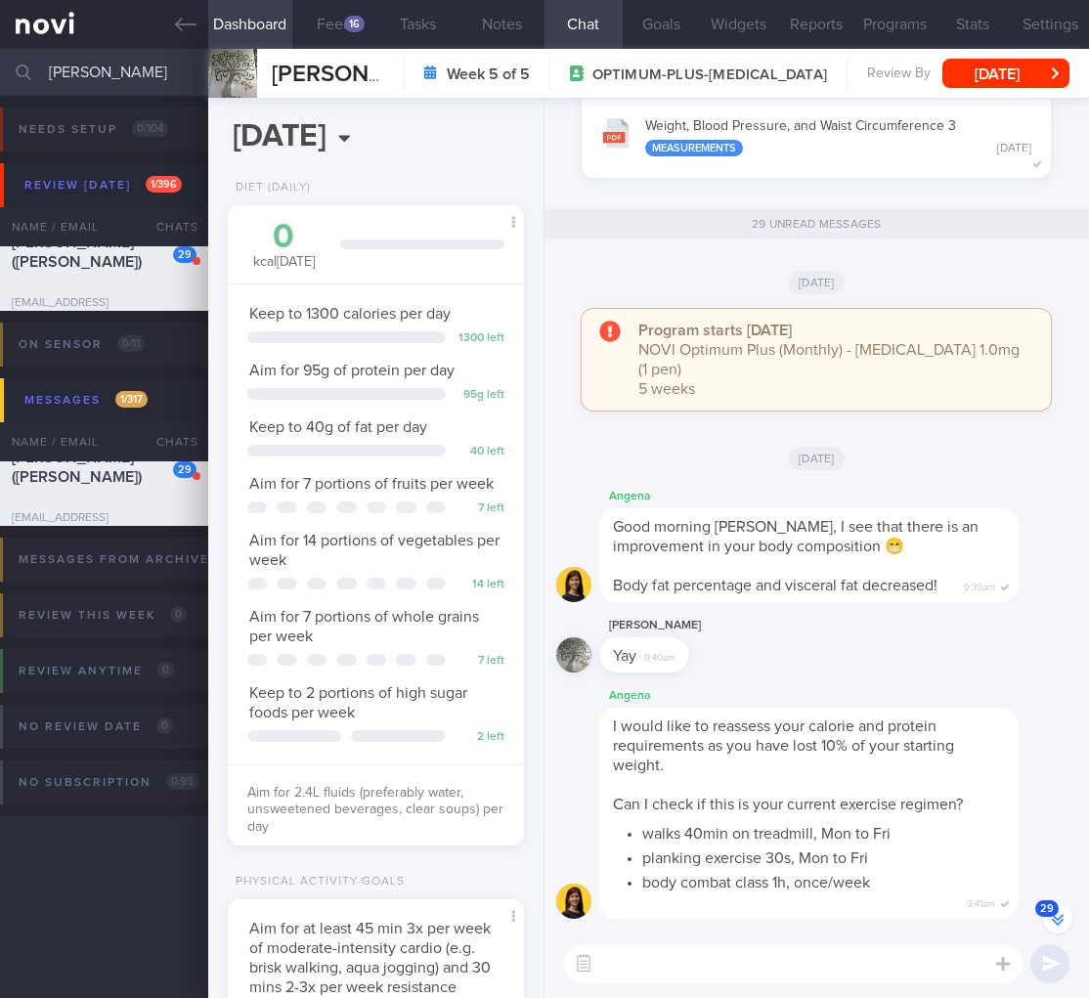
drag, startPoint x: 104, startPoint y: 72, endPoint x: -248, endPoint y: 48, distance: 352.7
click at [0, 48] on html "You are offline! Some functionality will be unavailable Patients New Users Coac…" at bounding box center [544, 499] width 1089 height 998
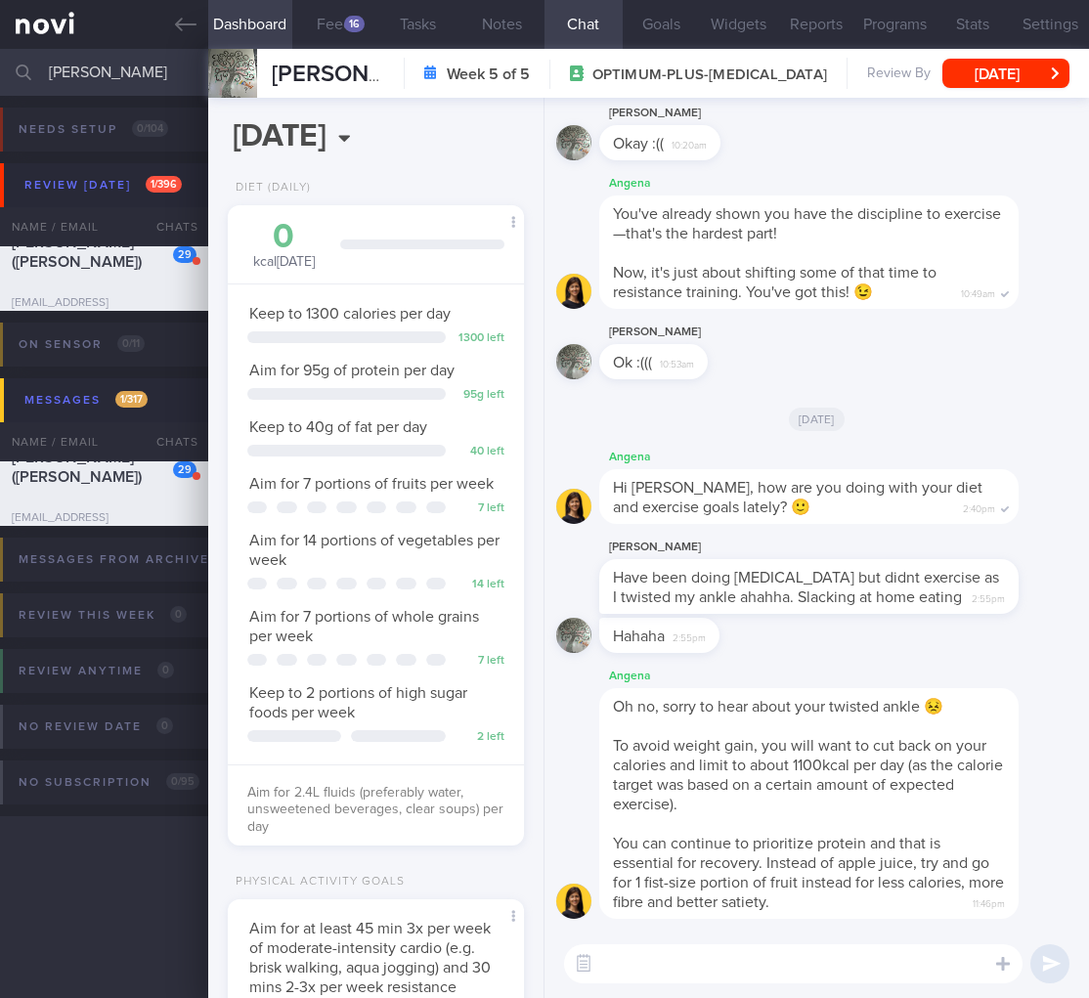
scroll to position [0, 0]
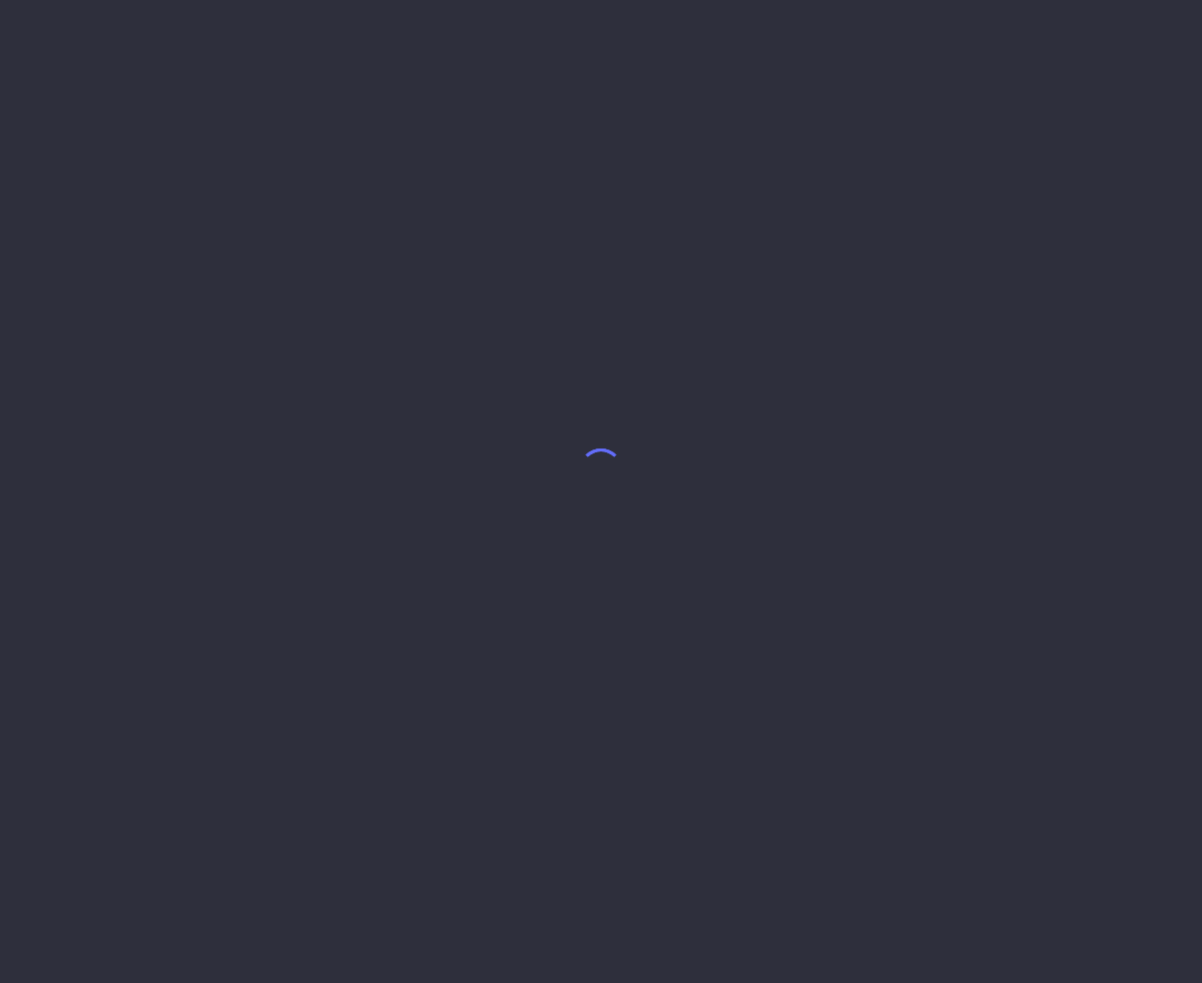
select select "7"
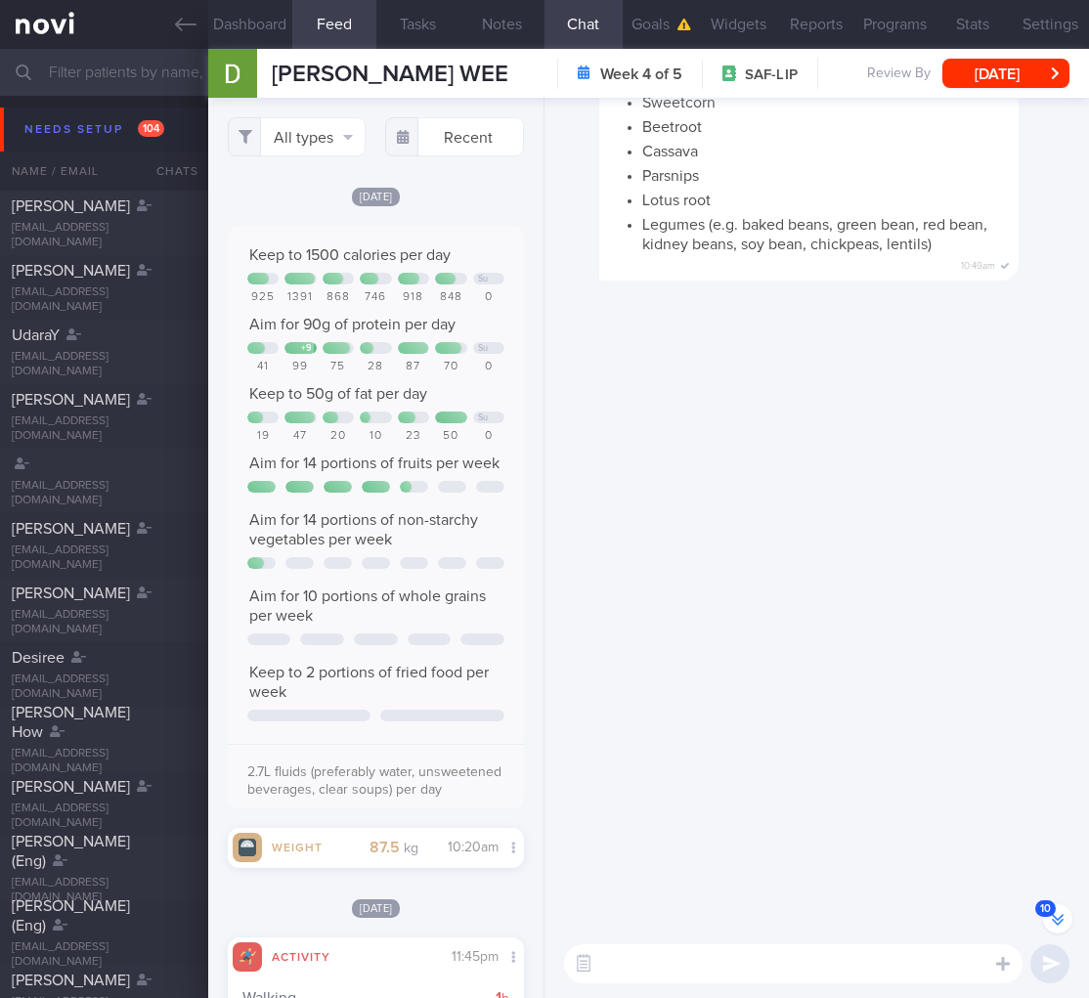
scroll to position [-2088, 0]
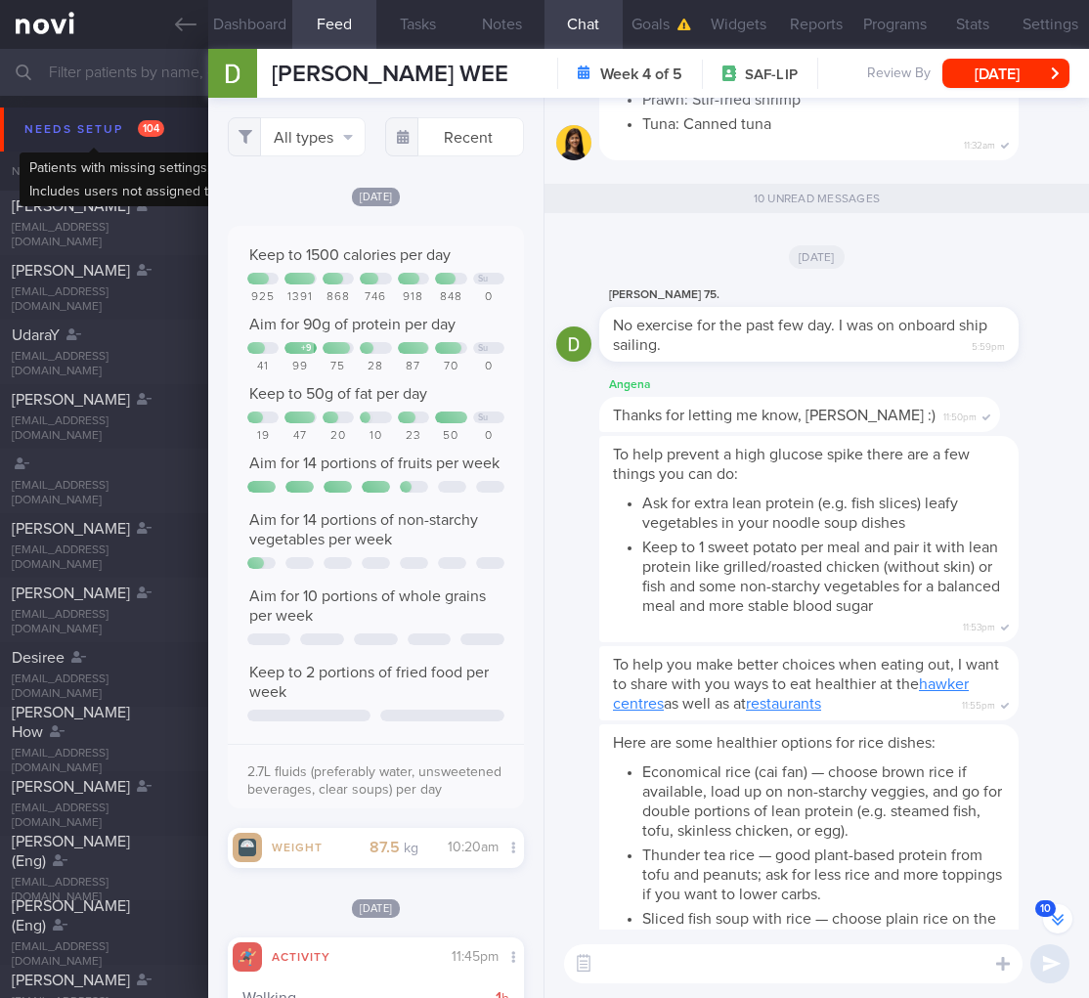
click at [107, 128] on div "Needs setup 104" at bounding box center [95, 129] width 150 height 26
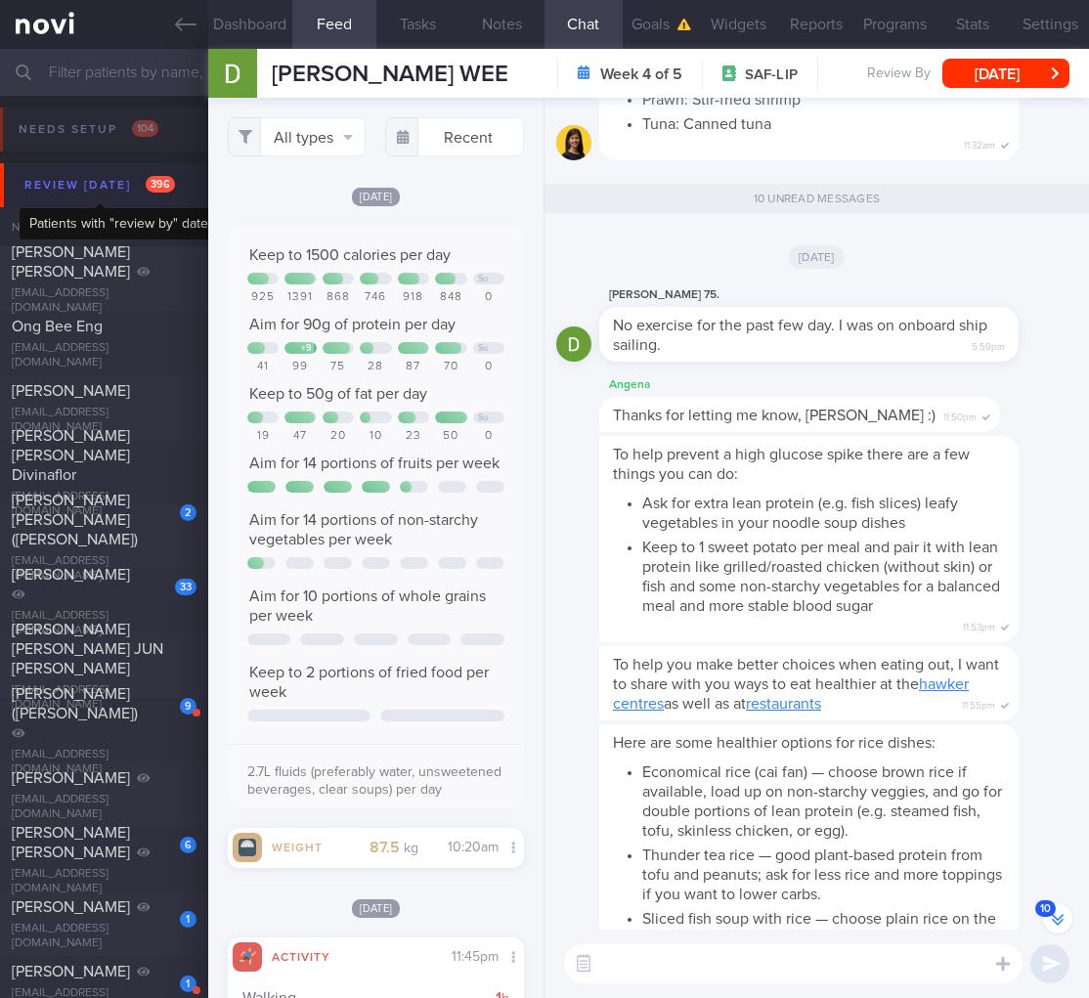
click at [160, 187] on span "396" at bounding box center [160, 184] width 29 height 17
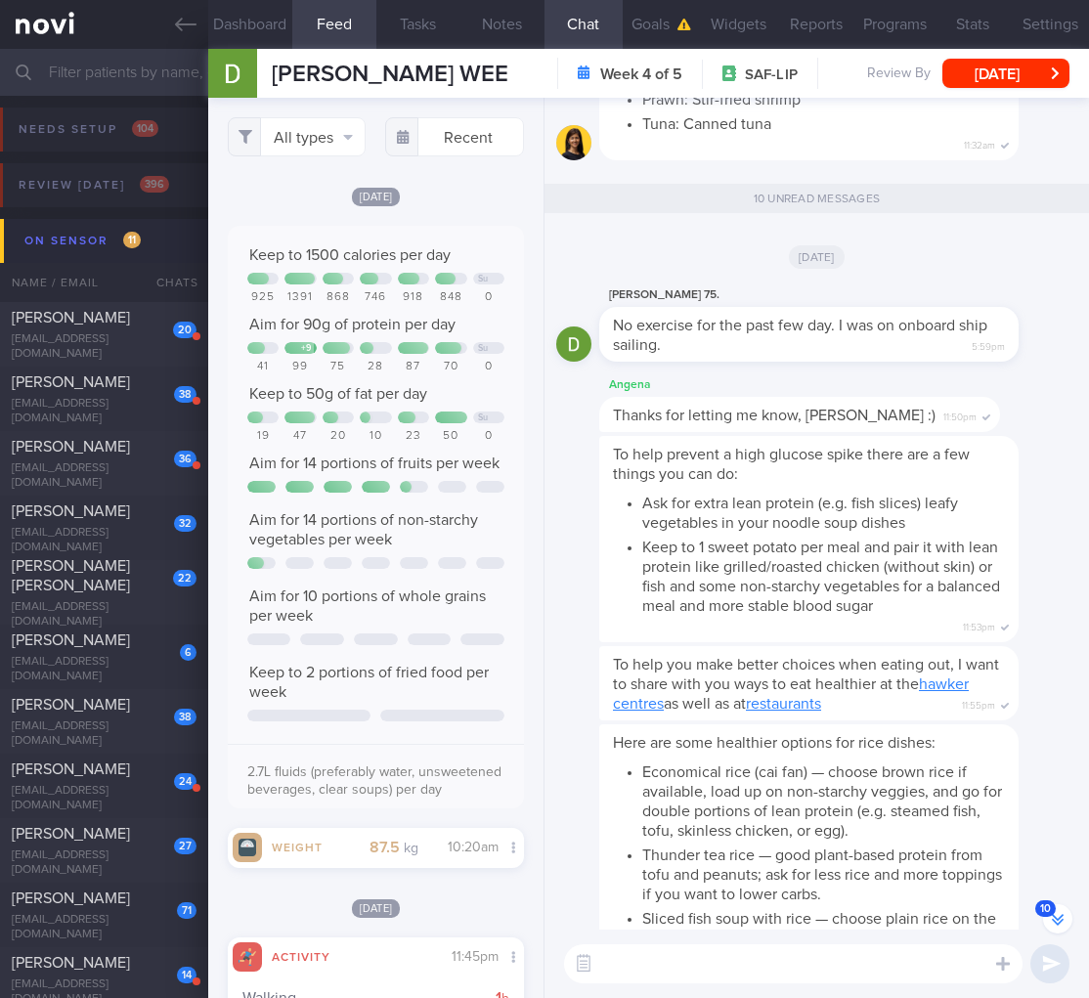
click at [152, 239] on button "On sensor 11" at bounding box center [547, 241] width 1095 height 44
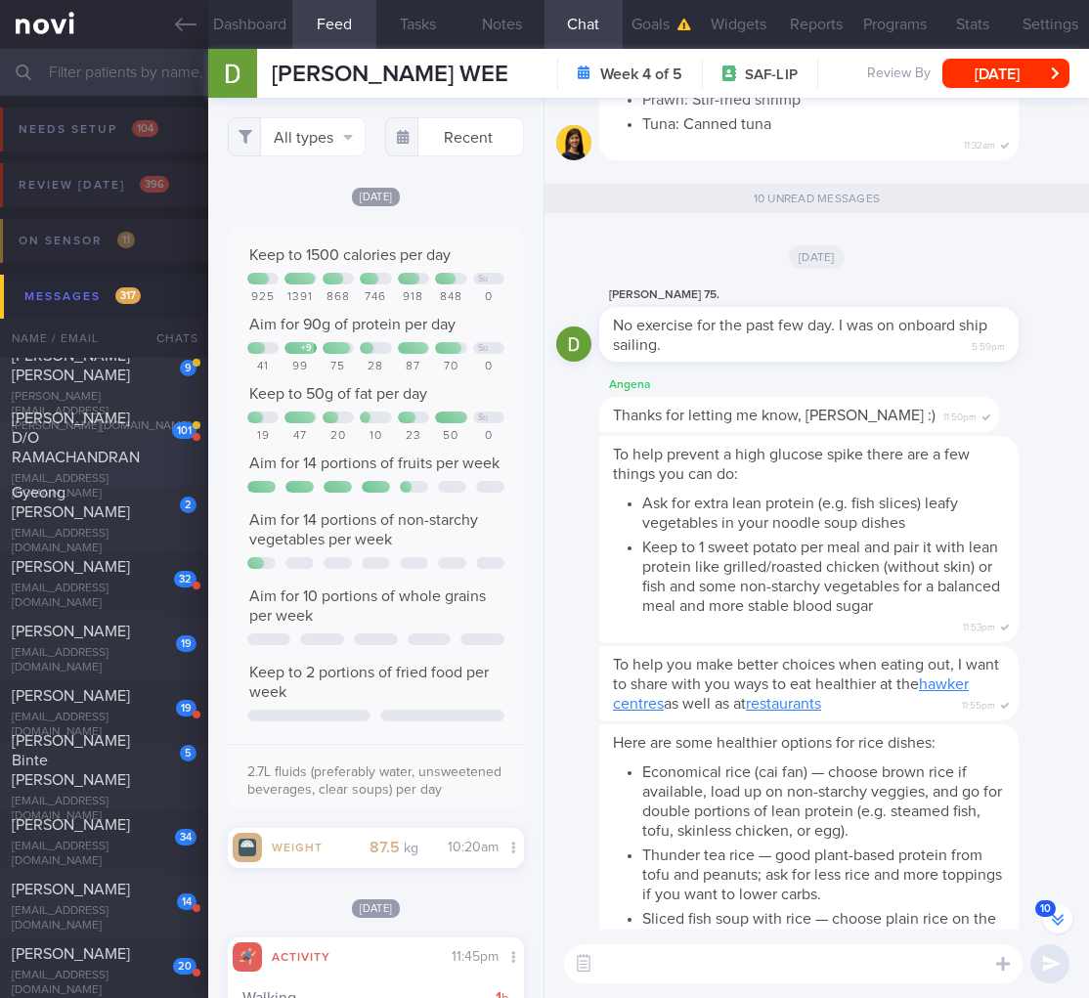
click at [185, 461] on div "THILAGAVATHY D/O RAMACHANDRAN" at bounding box center [102, 438] width 180 height 59
select select "7"
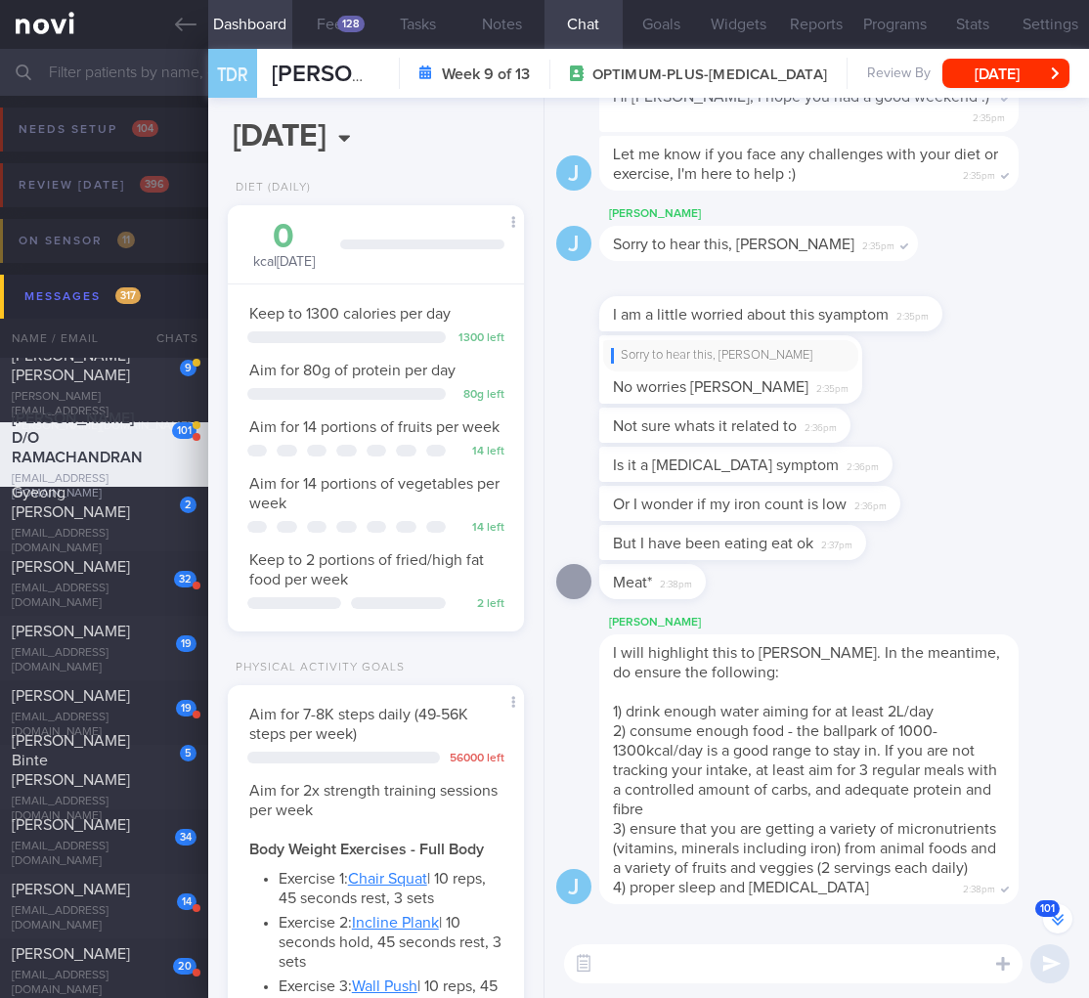
scroll to position [-1375, 0]
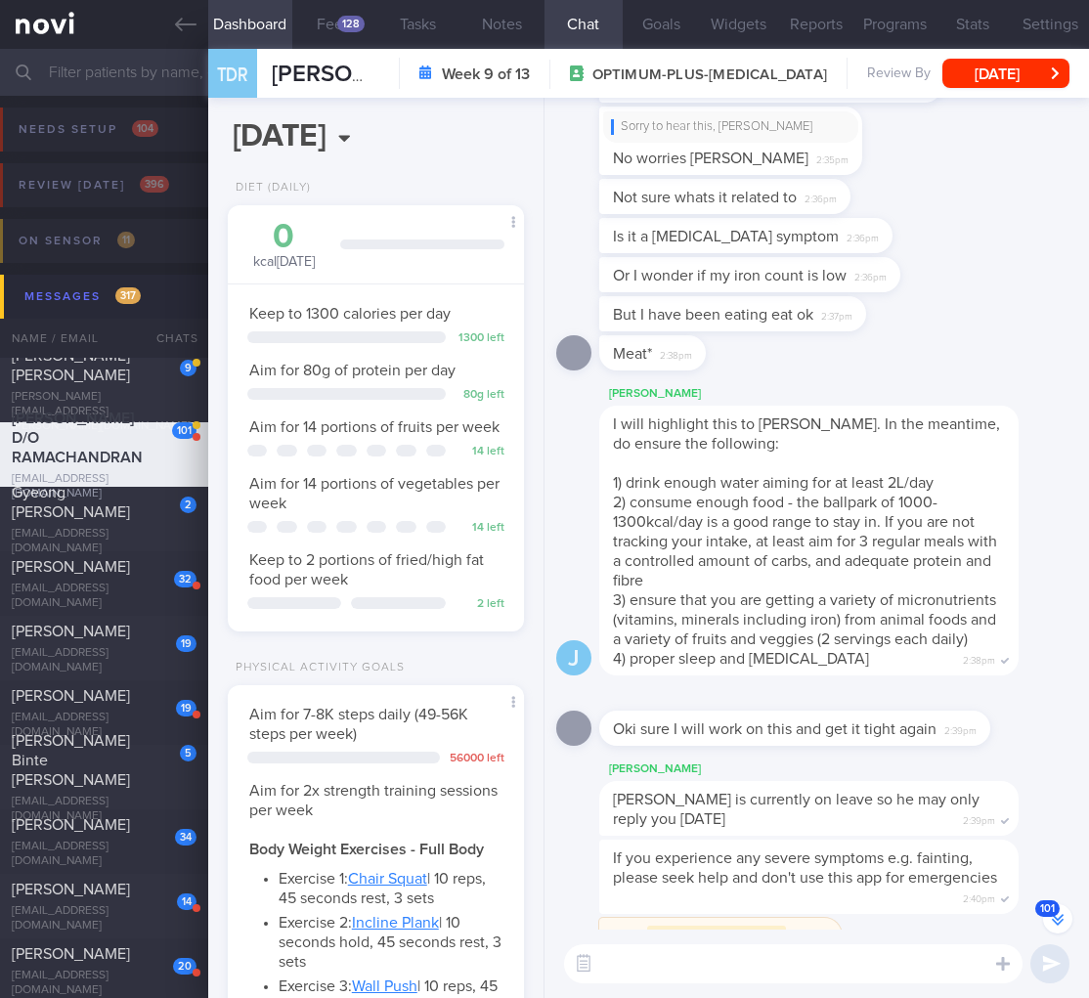
drag, startPoint x: 813, startPoint y: 270, endPoint x: 959, endPoint y: 317, distance: 153.0
click at [1061, 266] on div "Or I wonder if my iron count is low 2:36pm" at bounding box center [816, 276] width 521 height 39
drag, startPoint x: 822, startPoint y: 267, endPoint x: 1001, endPoint y: 265, distance: 178.9
click at [1001, 265] on div "Or I wonder if my iron count is low 2:36pm" at bounding box center [816, 276] width 521 height 39
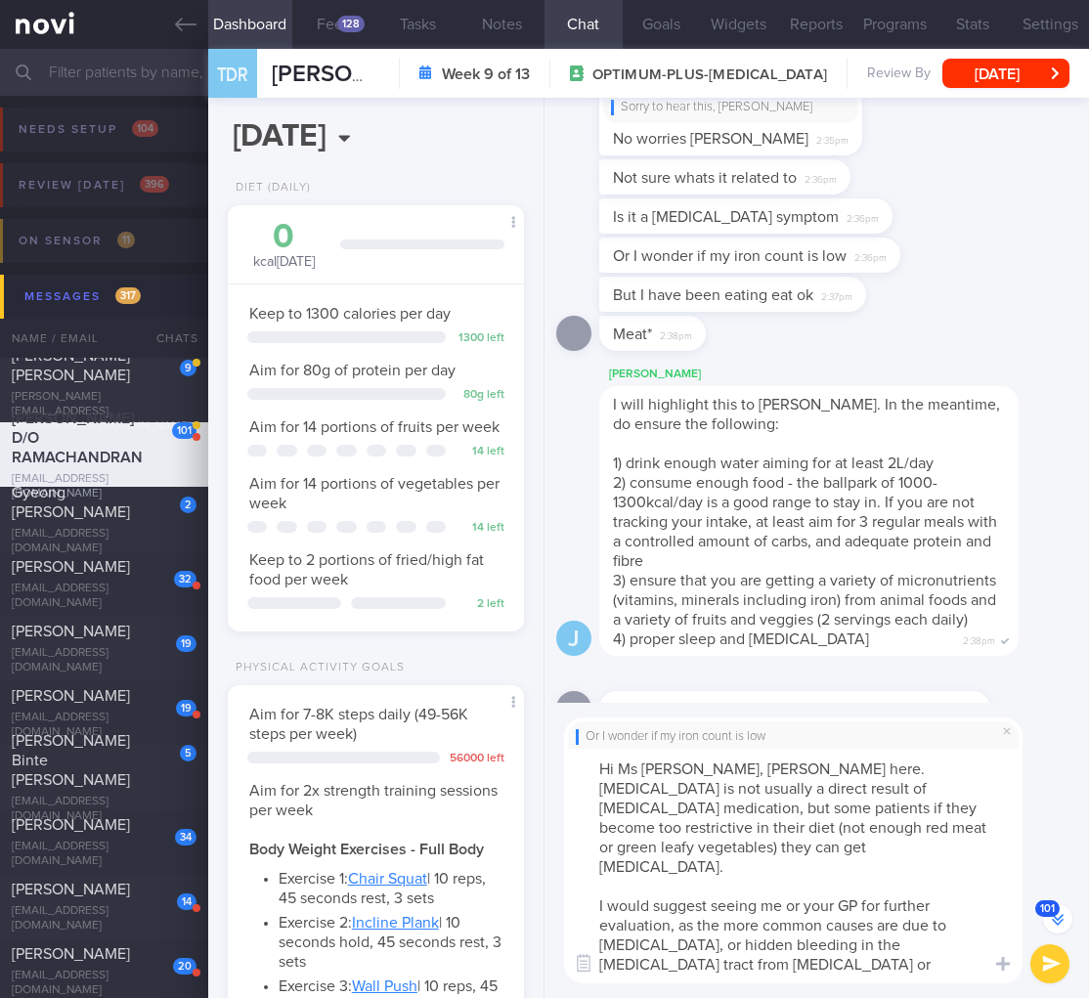
scroll to position [-1602, 0]
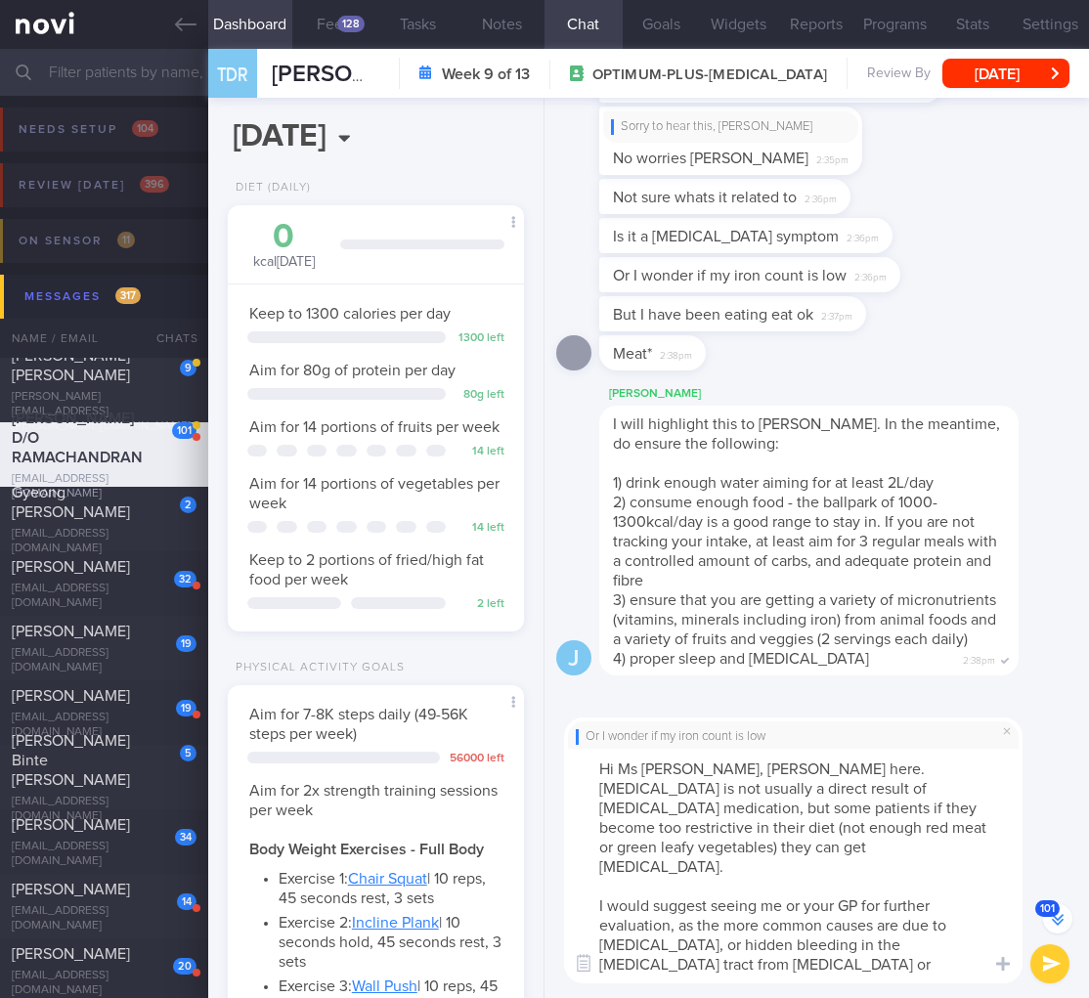
type textarea "Hi Ms Thilaga, Dr Todd here. Low iron is not usually a direct result of Semaglu…"
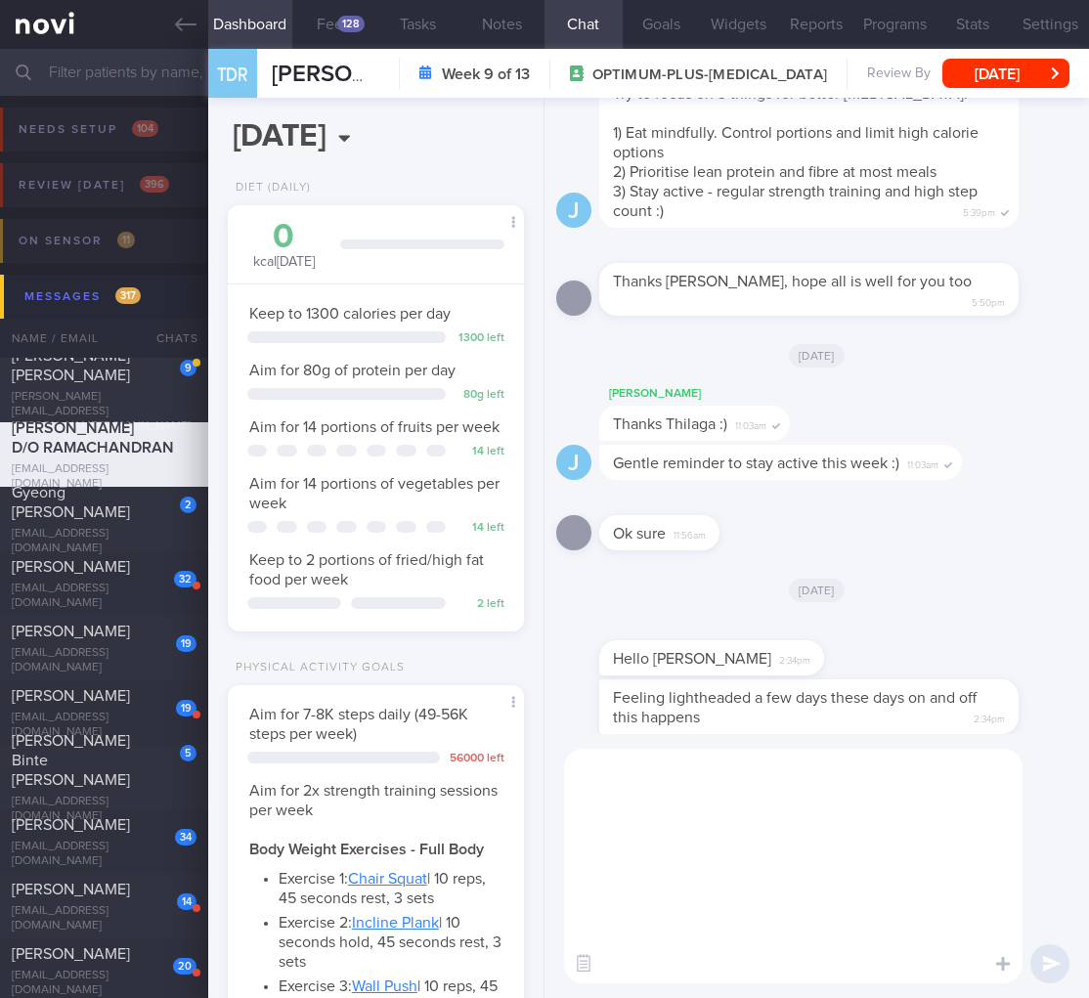
scroll to position [0, 0]
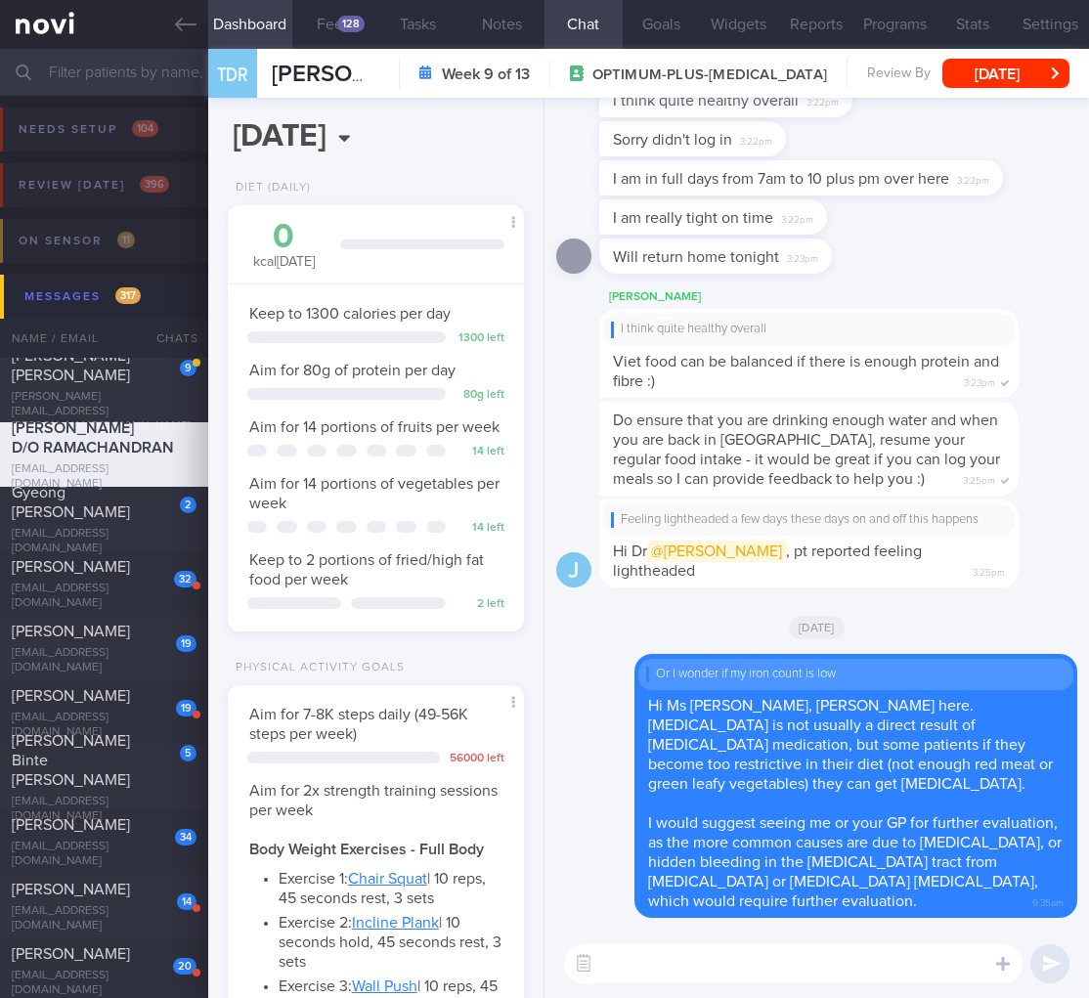
click at [872, 472] on span "Do ensure that you are drinking enough water and when you are back in SG, resum…" at bounding box center [806, 449] width 387 height 74
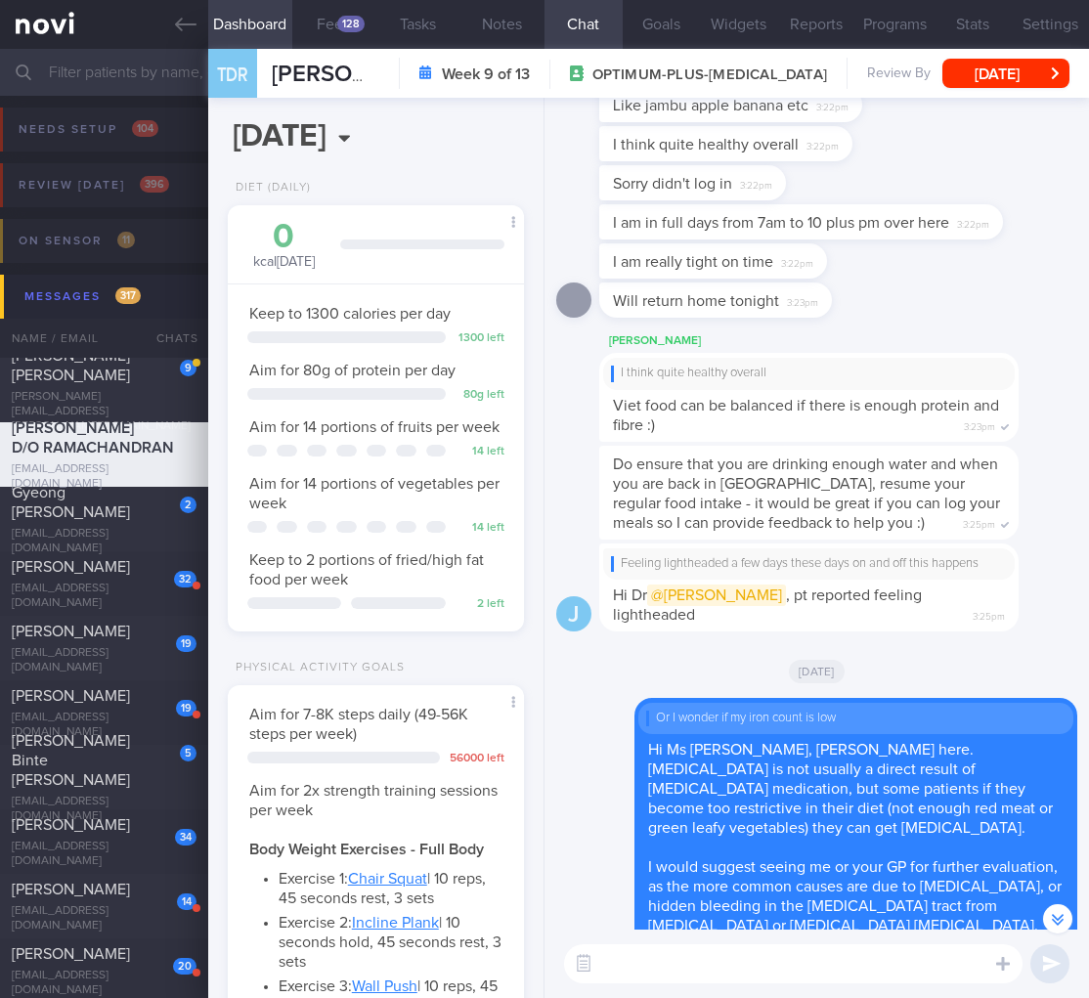
click at [867, 572] on div "Feeling lightheaded a few days these days on and off this happens" at bounding box center [809, 564] width 396 height 16
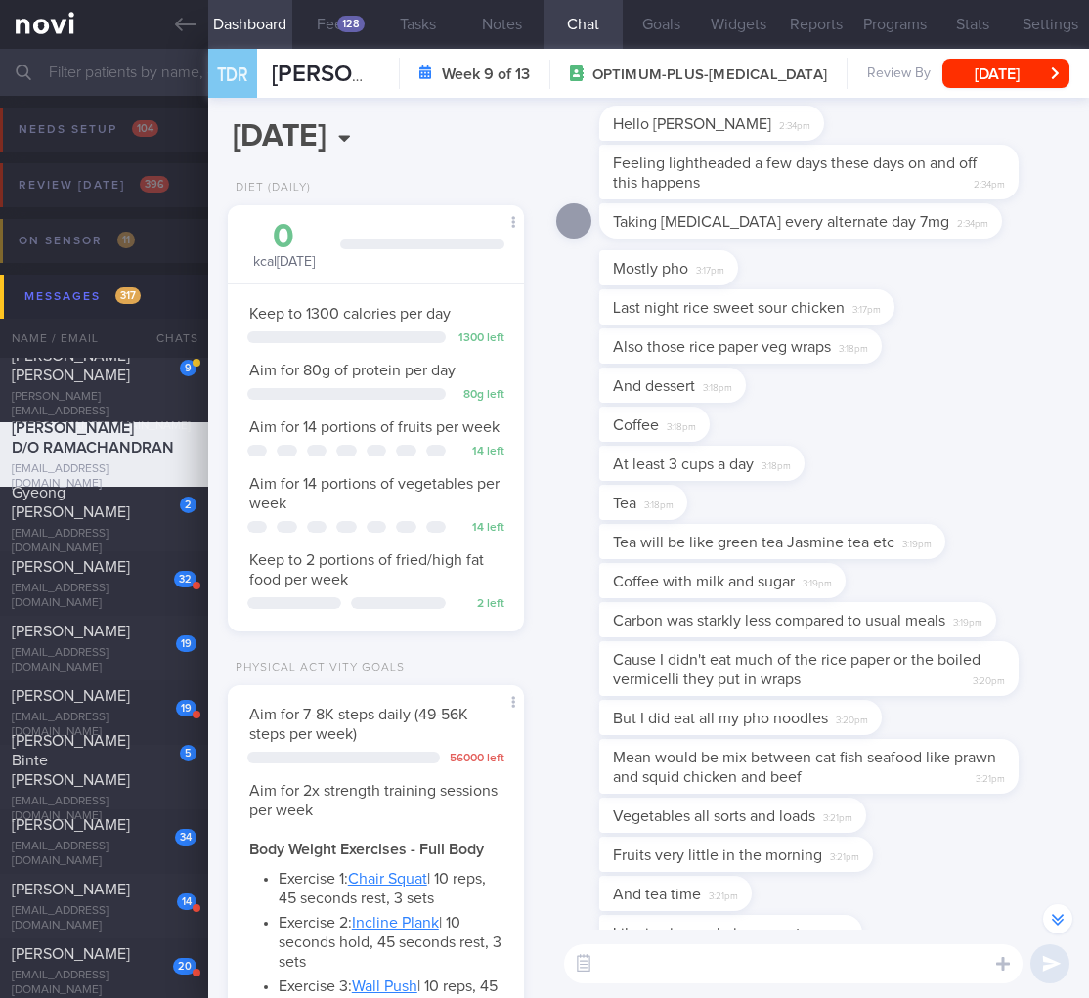
scroll to position [-978, 0]
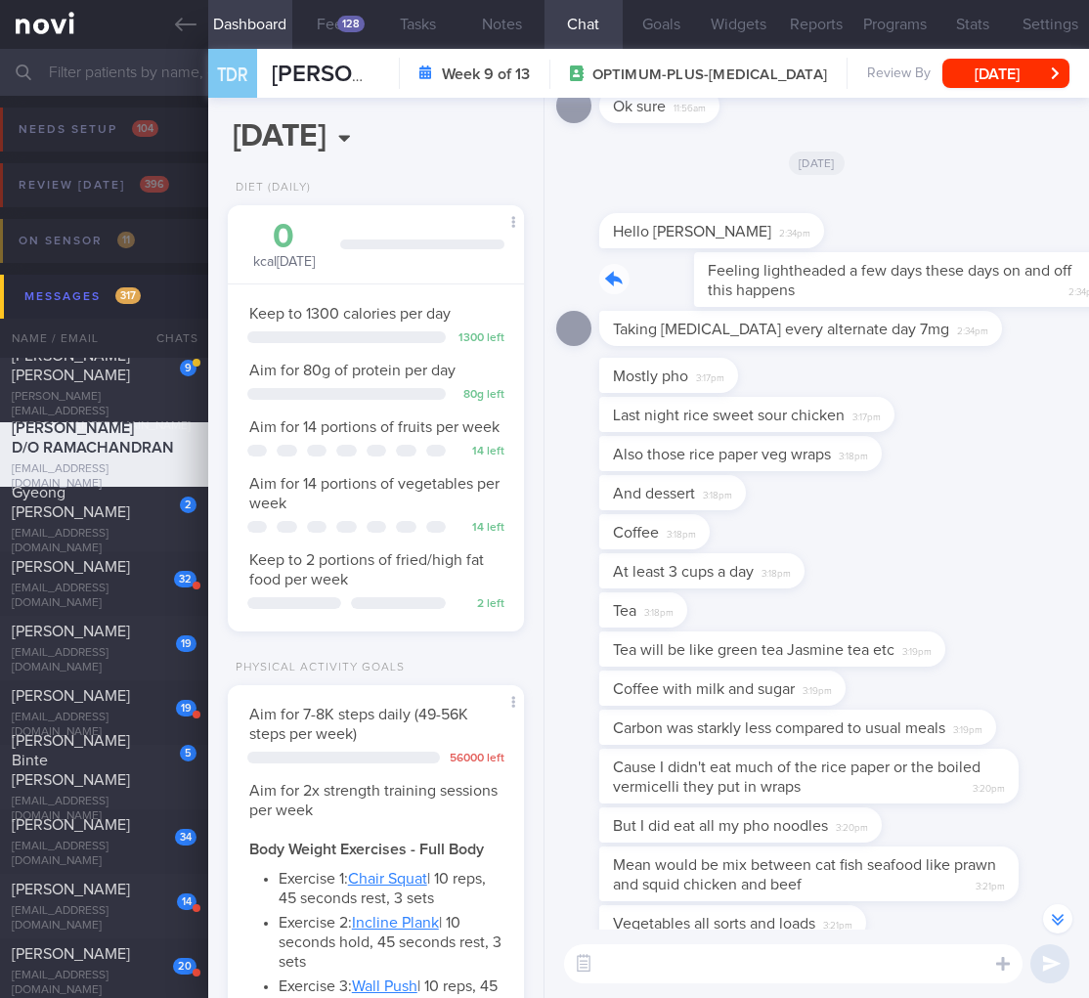
drag, startPoint x: 813, startPoint y: 313, endPoint x: 1057, endPoint y: 326, distance: 243.8
click at [1057, 307] on div "Feeling lightheaded a few days these days on and off this happens 2:34pm" at bounding box center [838, 279] width 478 height 55
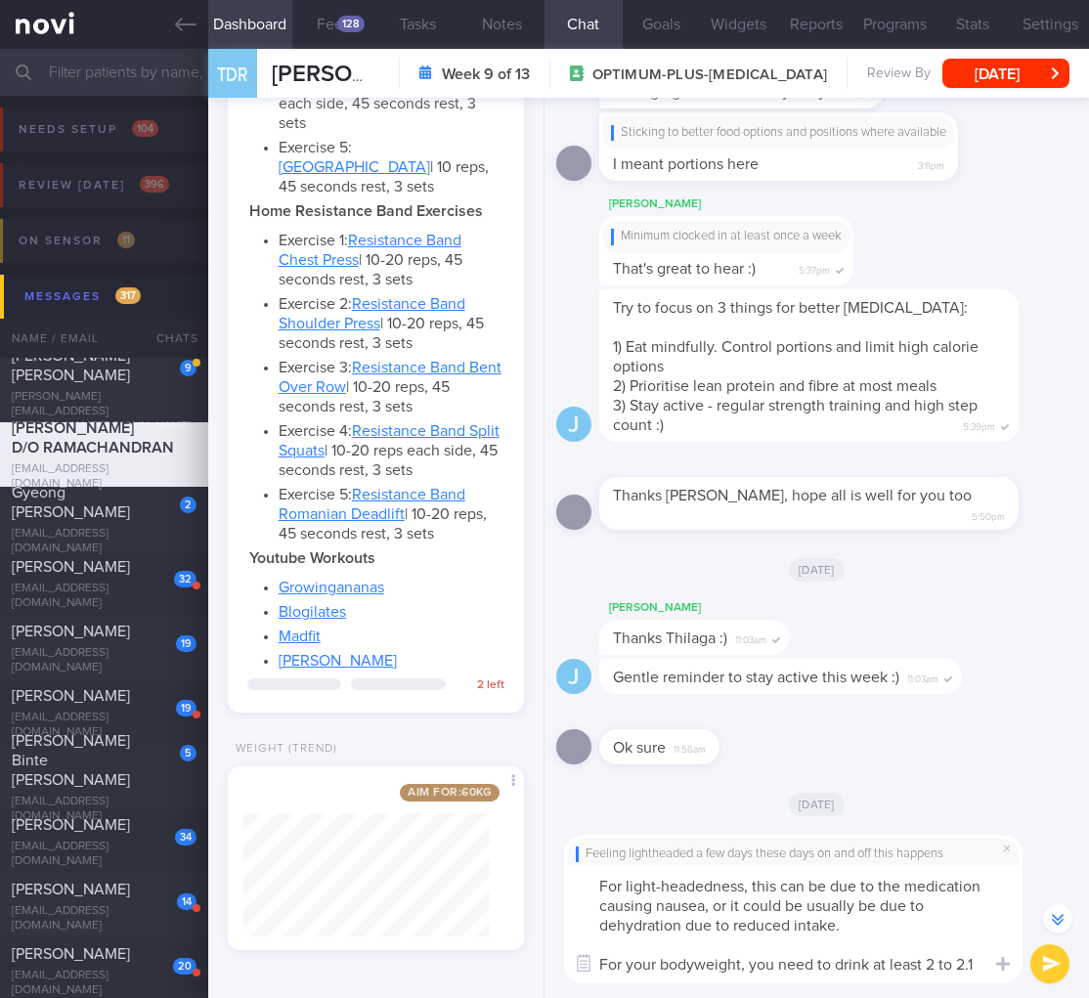
scroll to position [0, 0]
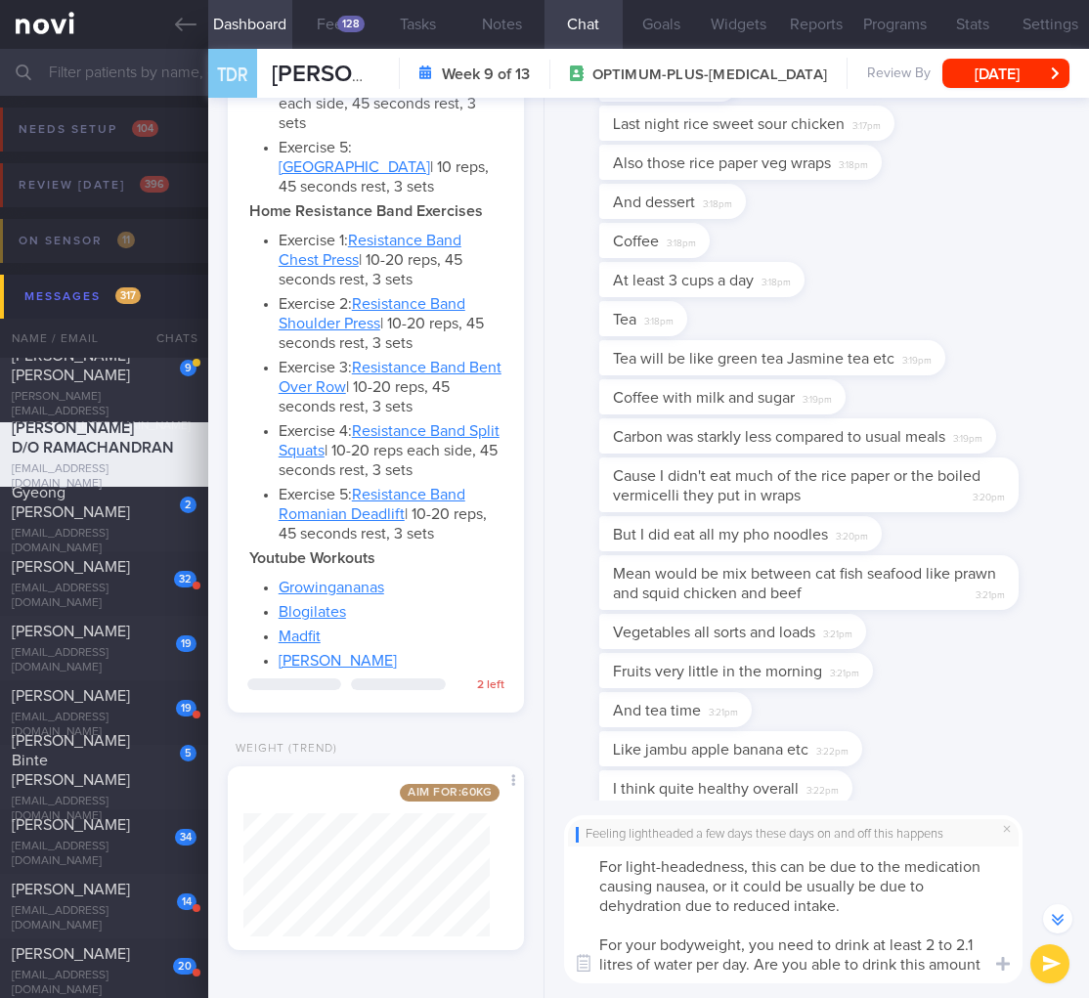
type textarea "For light-headedness, this can be due to the medication causing nausea, or it c…"
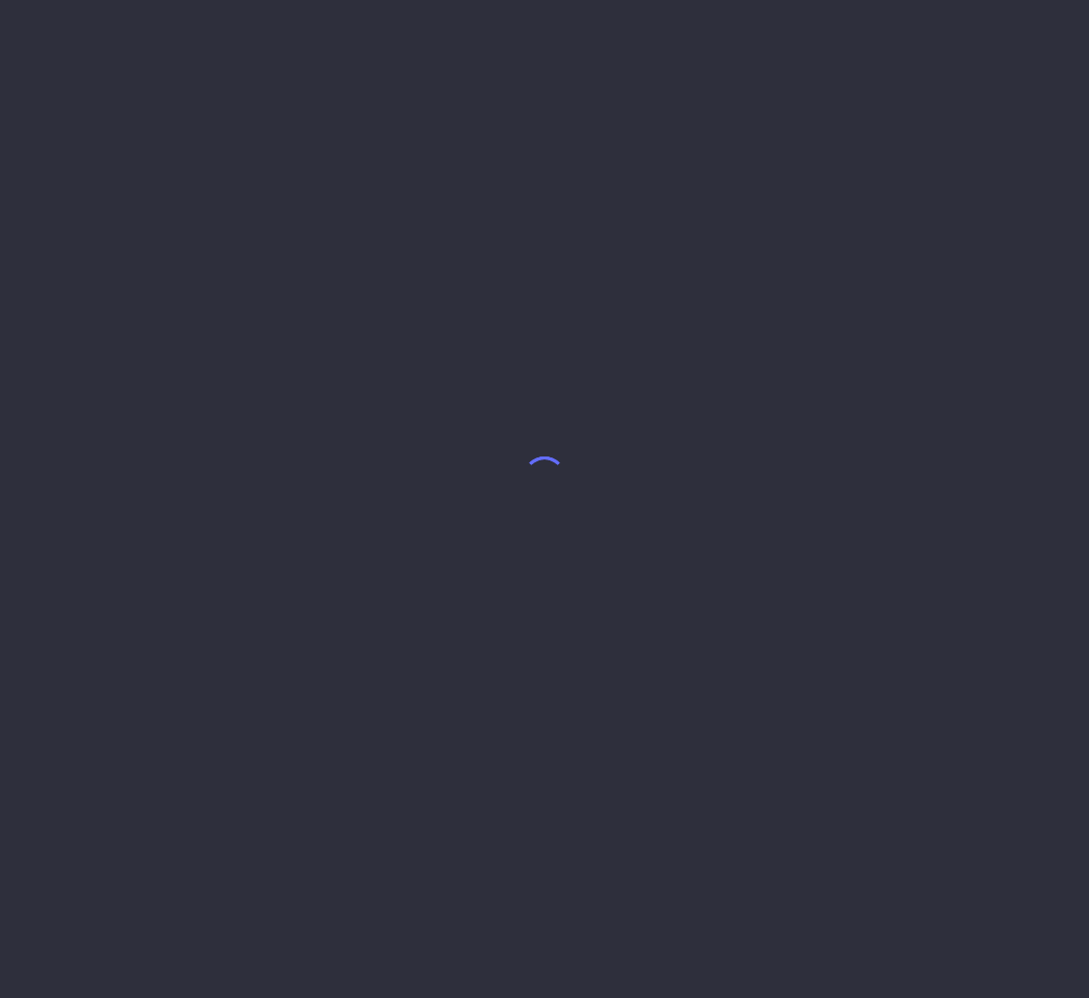
select select "8"
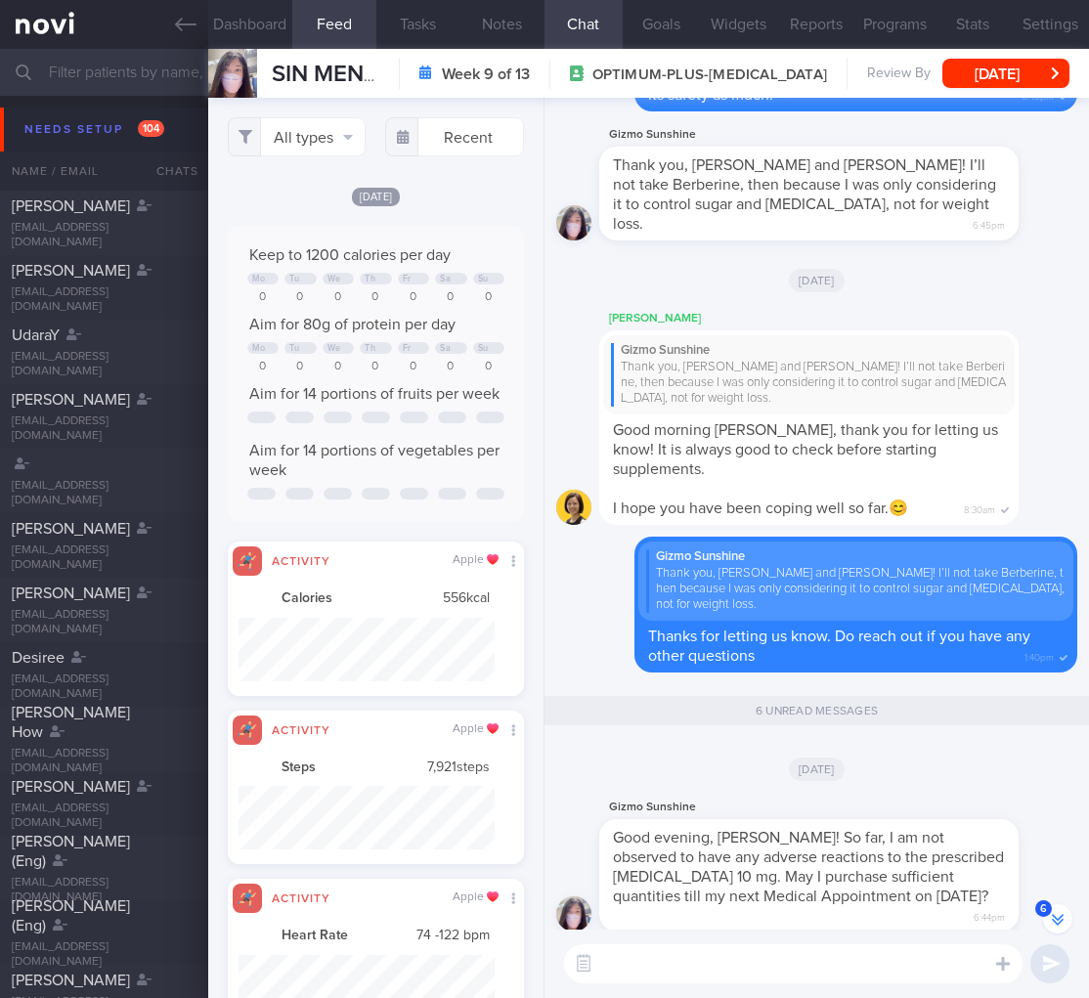
scroll to position [-698, 0]
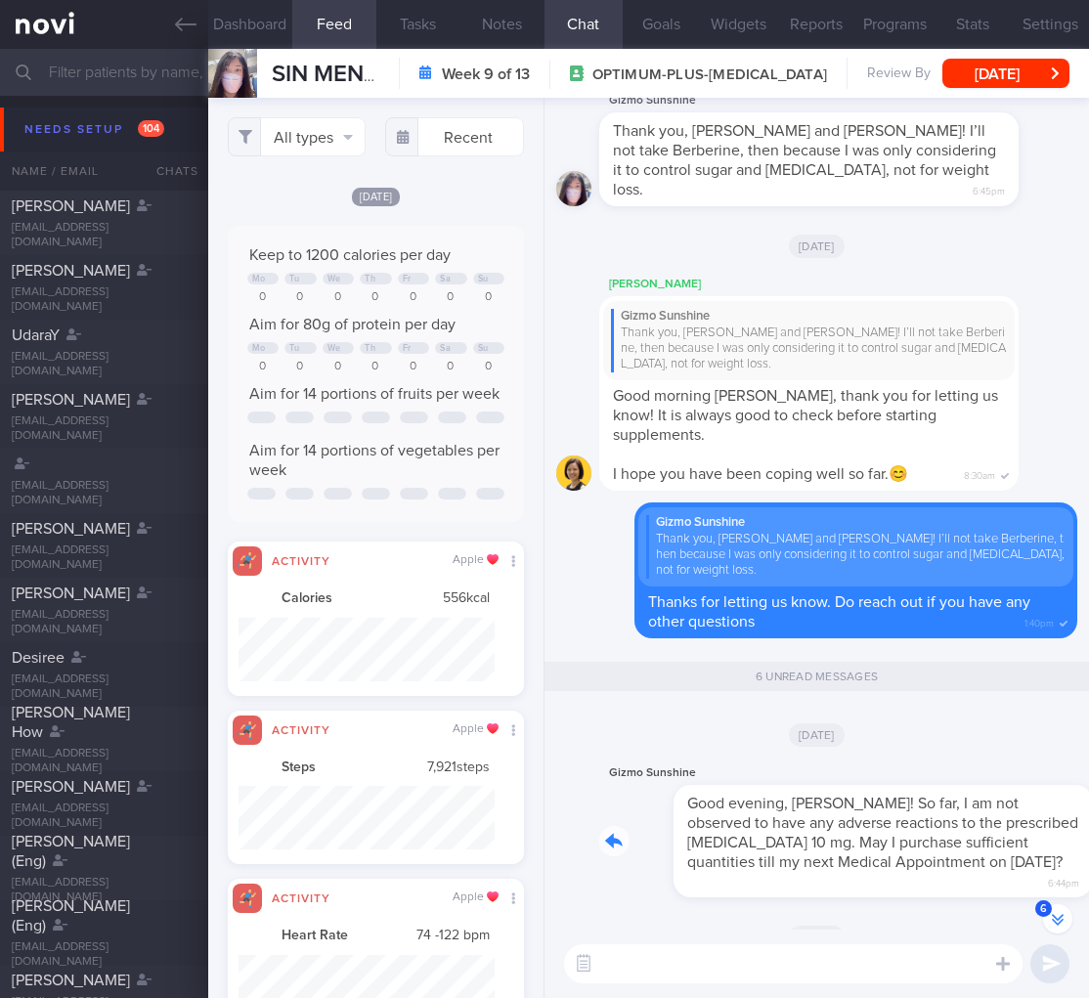
drag, startPoint x: 761, startPoint y: 871, endPoint x: 897, endPoint y: 868, distance: 135.9
click at [897, 868] on div "Gizmo Sunshine Good evening, Dr Todd! So far, I am not observed to have any adv…" at bounding box center [838, 829] width 478 height 136
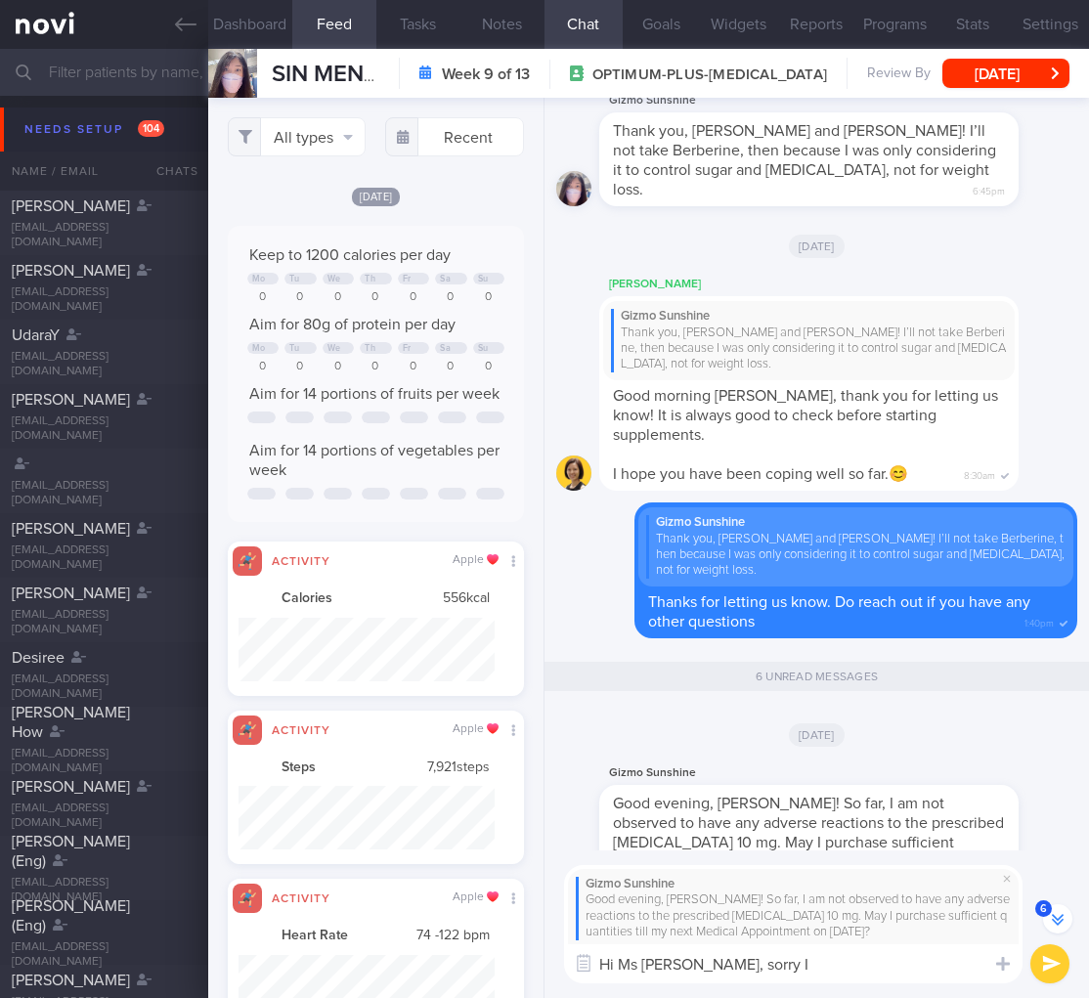
type textarea "Hi Ms Rachel, sorry I w"
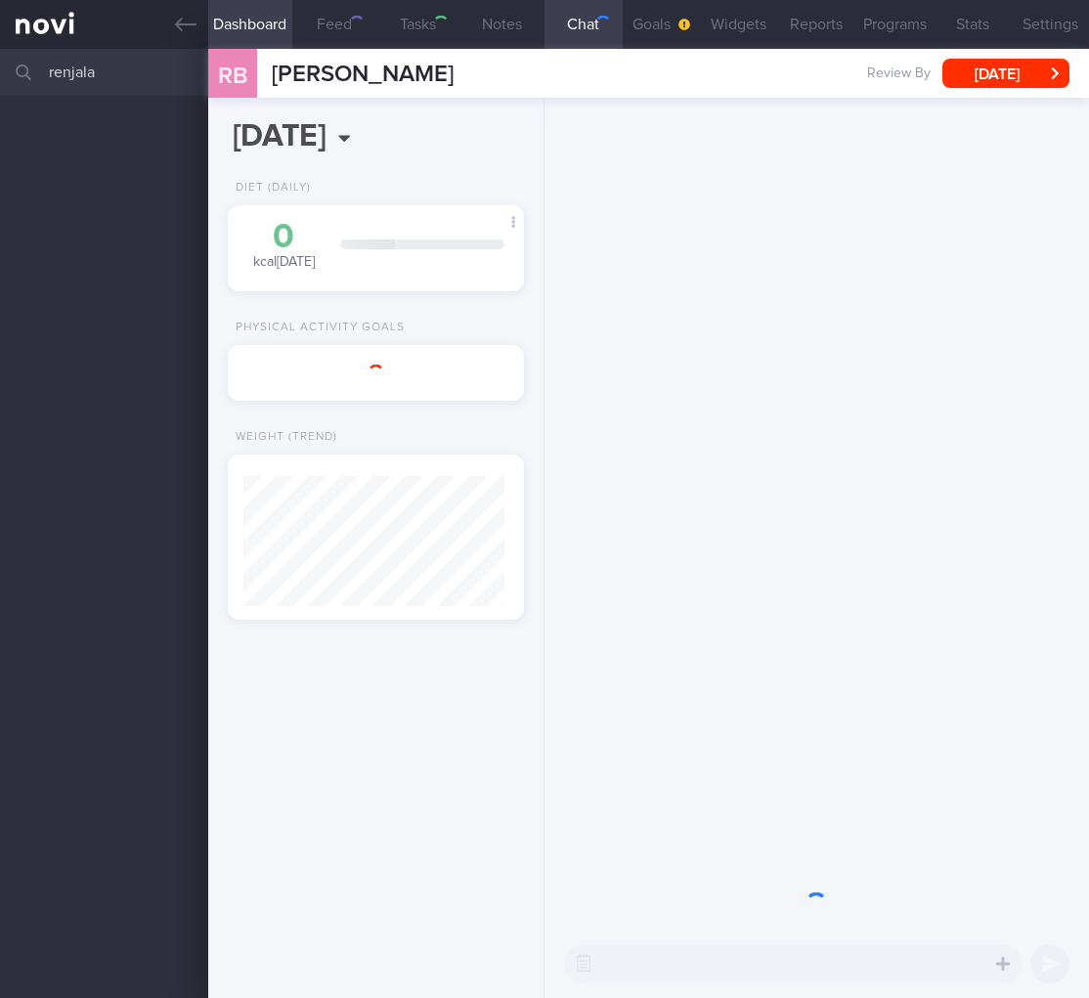
select select "8"
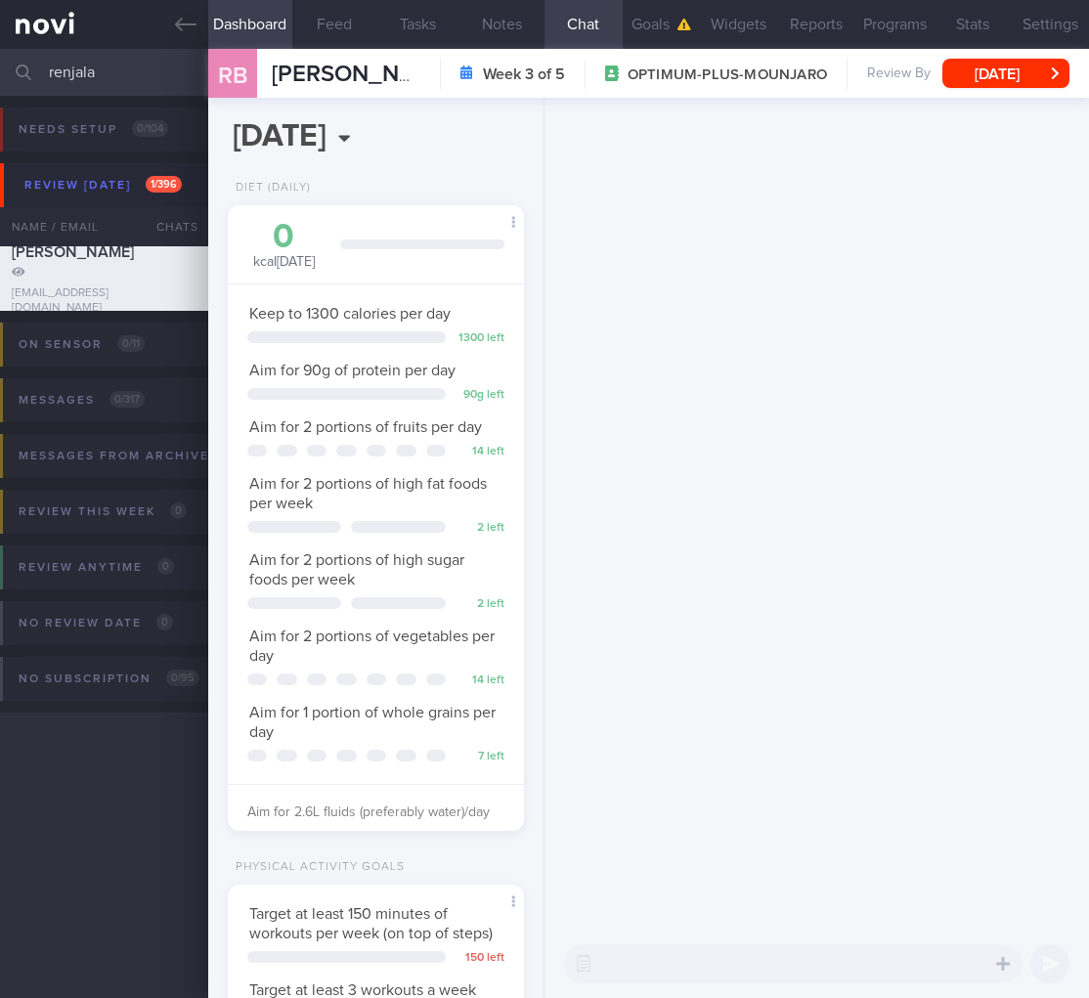
scroll to position [152, 246]
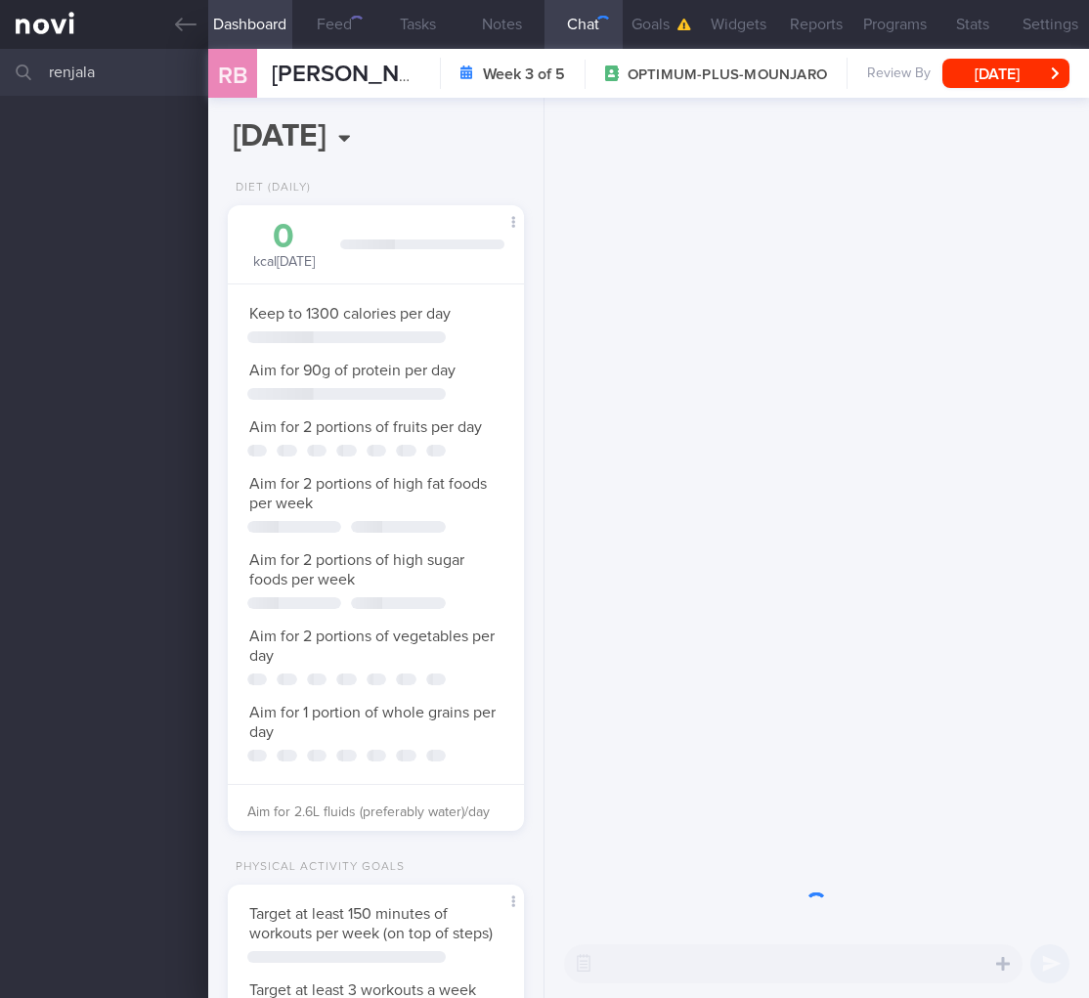
select select "8"
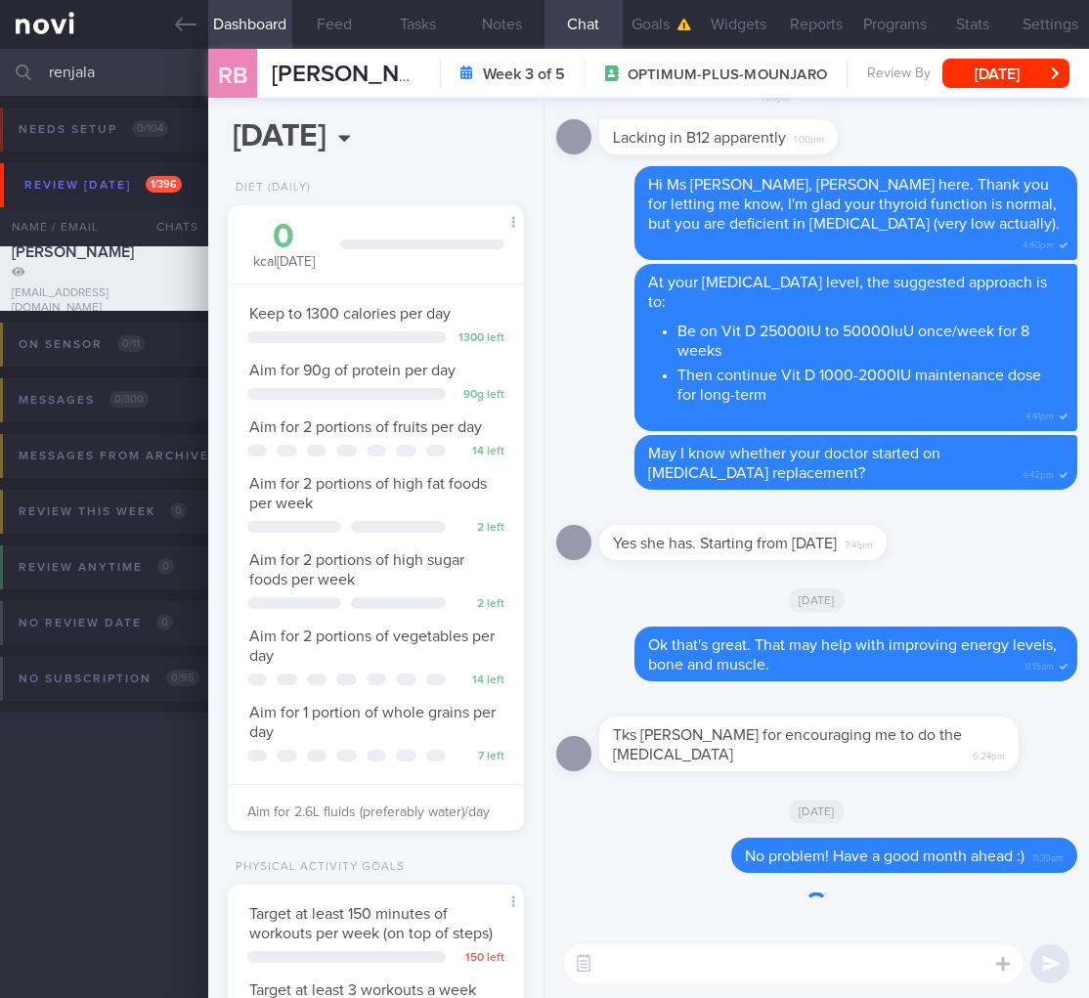
scroll to position [152, 246]
click at [81, 65] on input "renjala" at bounding box center [544, 72] width 1089 height 47
type input "jensen"
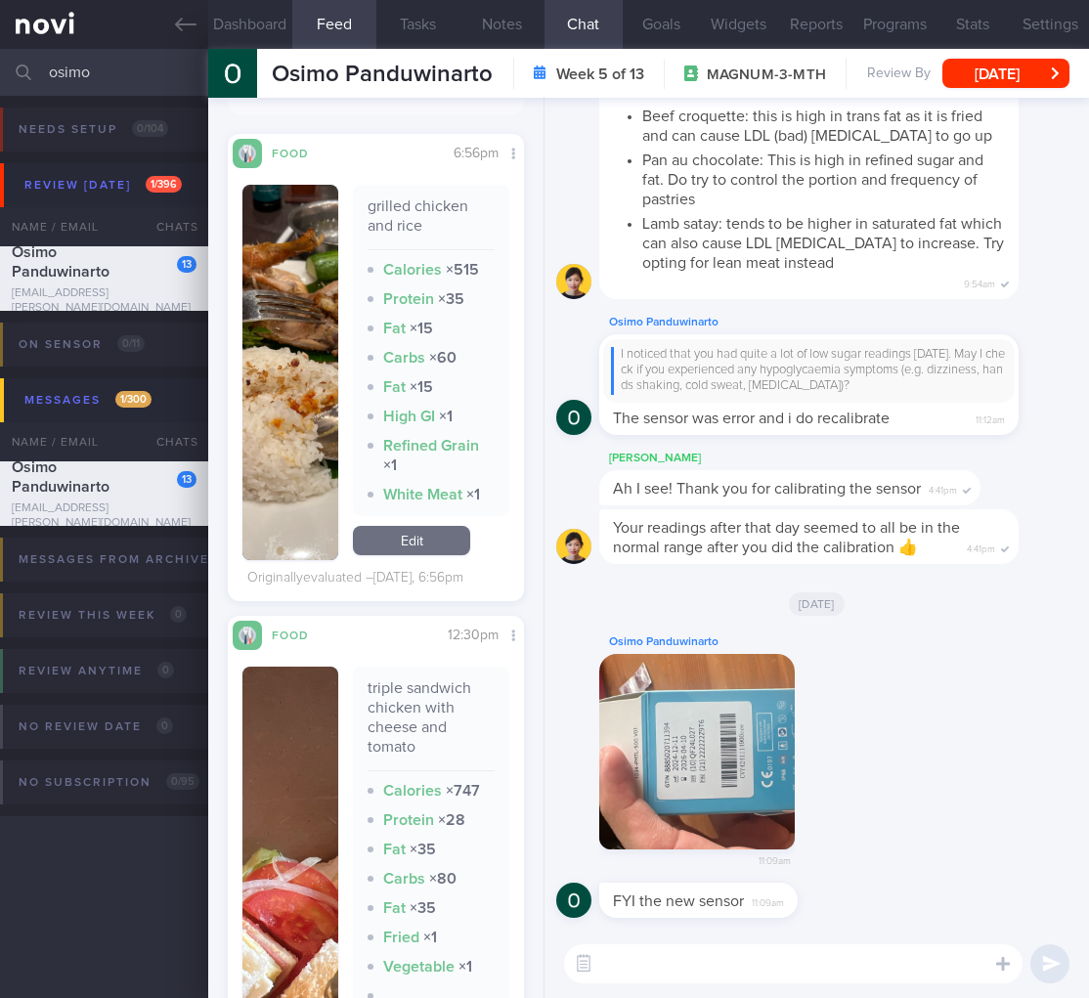
scroll to position [2024, 0]
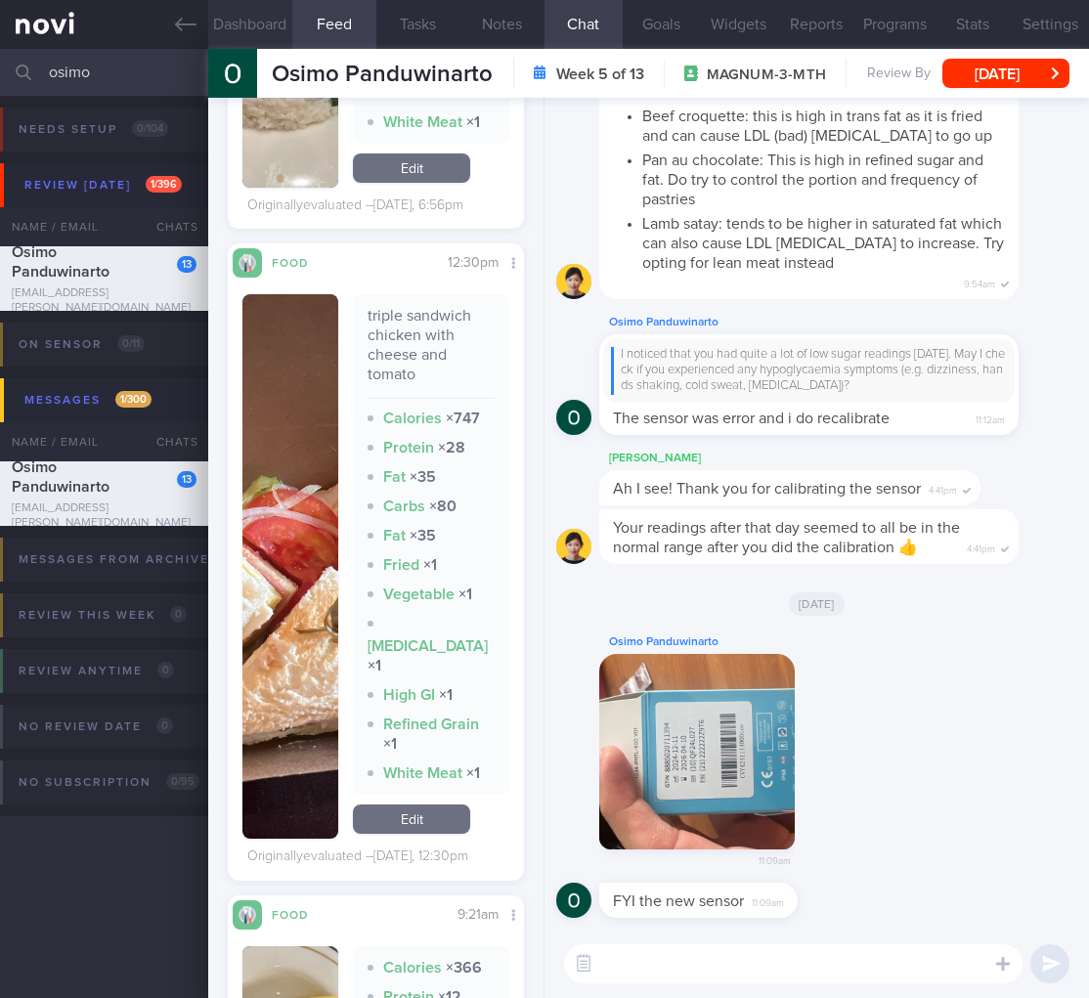
click at [243, 21] on button "Dashboard" at bounding box center [250, 24] width 84 height 49
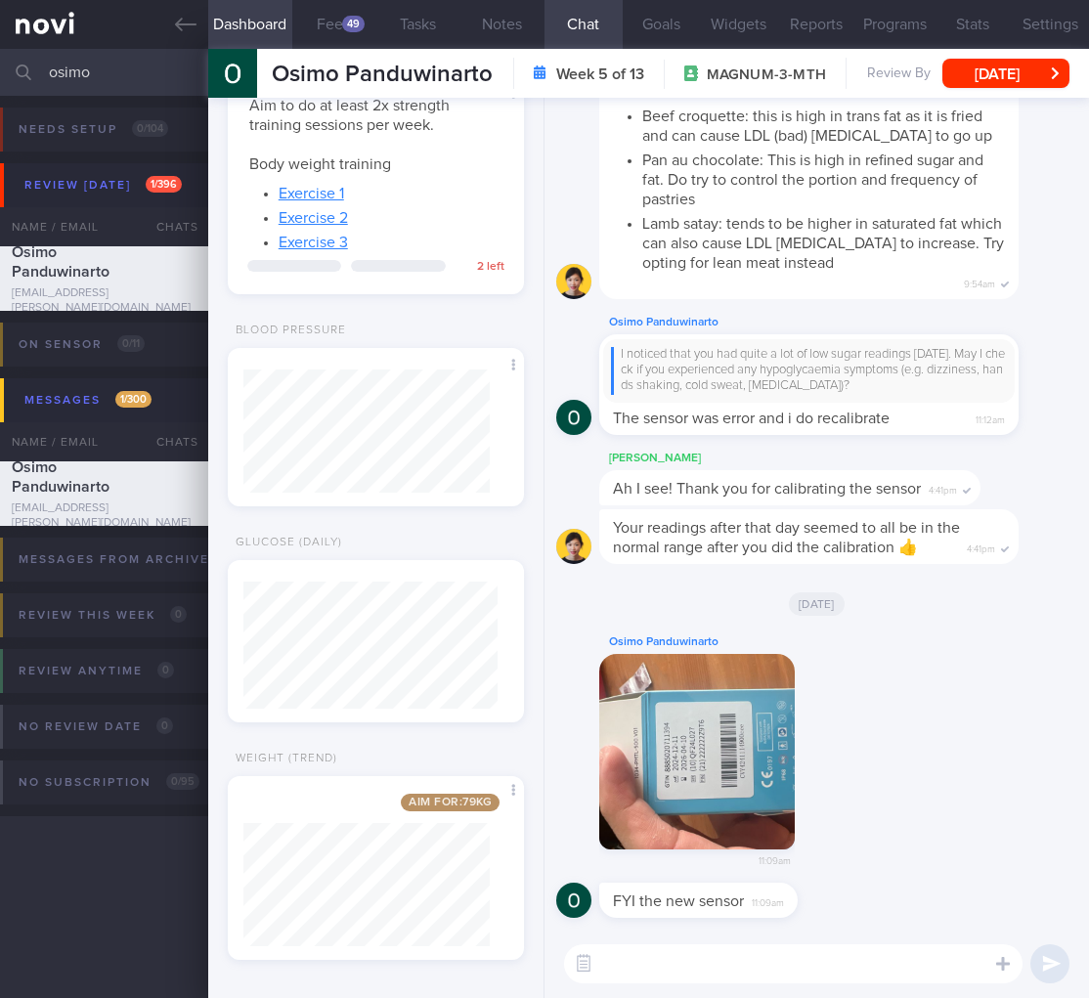
scroll to position [152, 246]
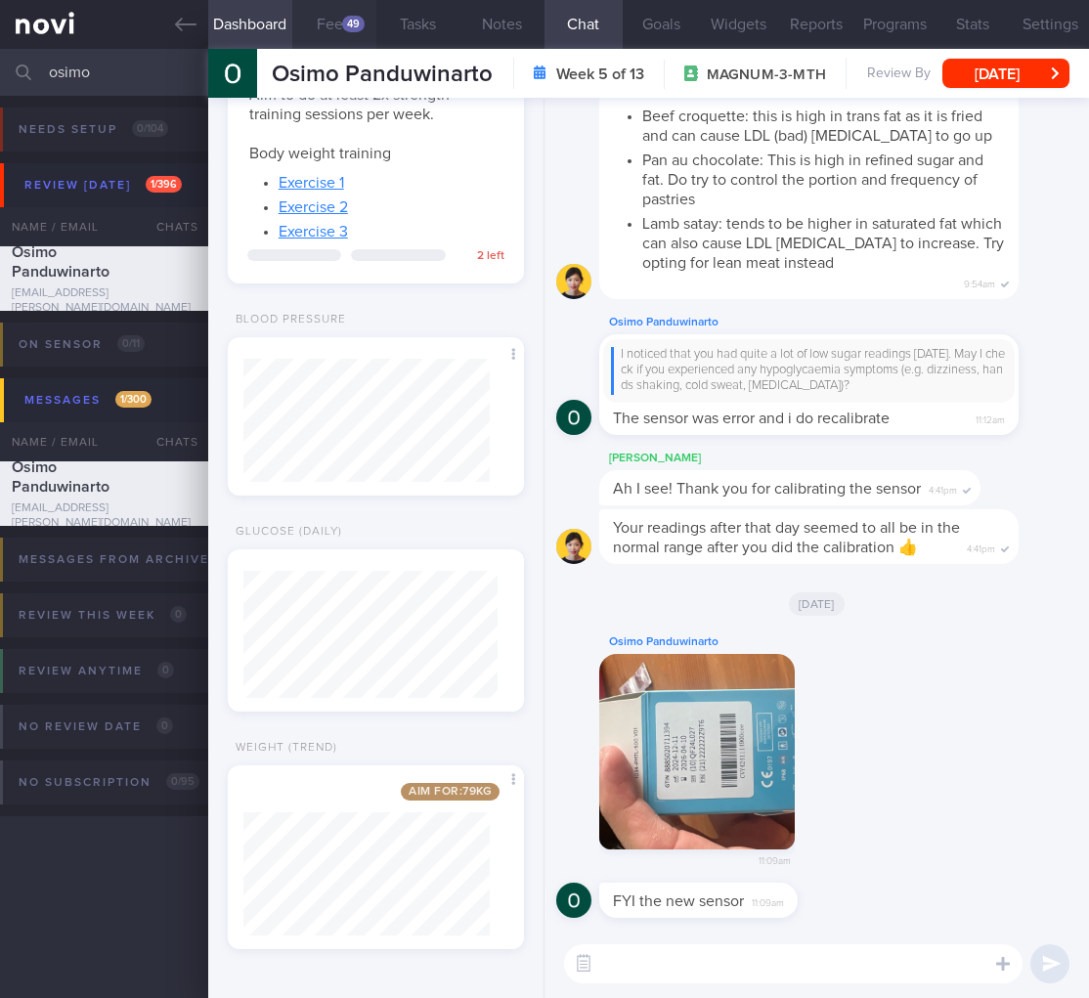
click at [319, 18] on button "Feed 49" at bounding box center [334, 24] width 84 height 49
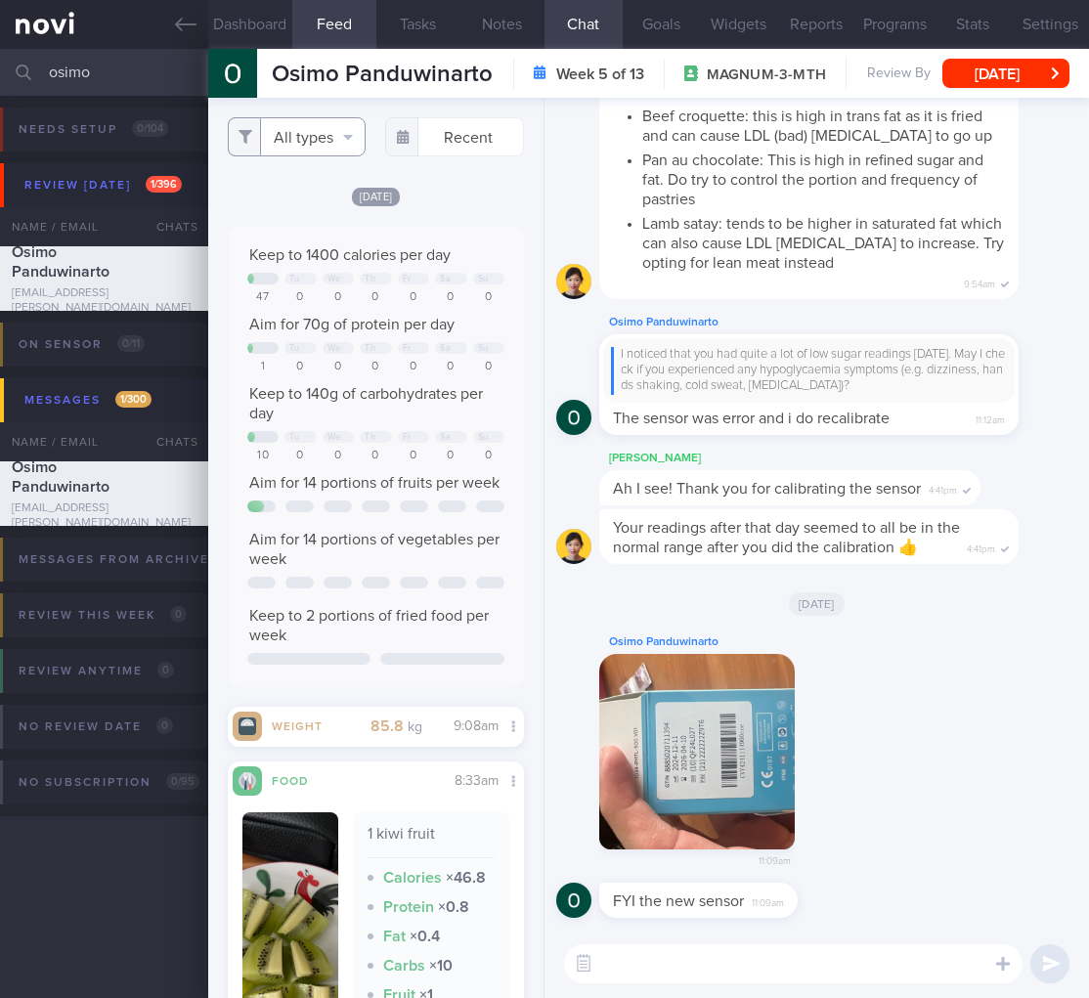
click at [328, 141] on button "All types" at bounding box center [297, 136] width 139 height 39
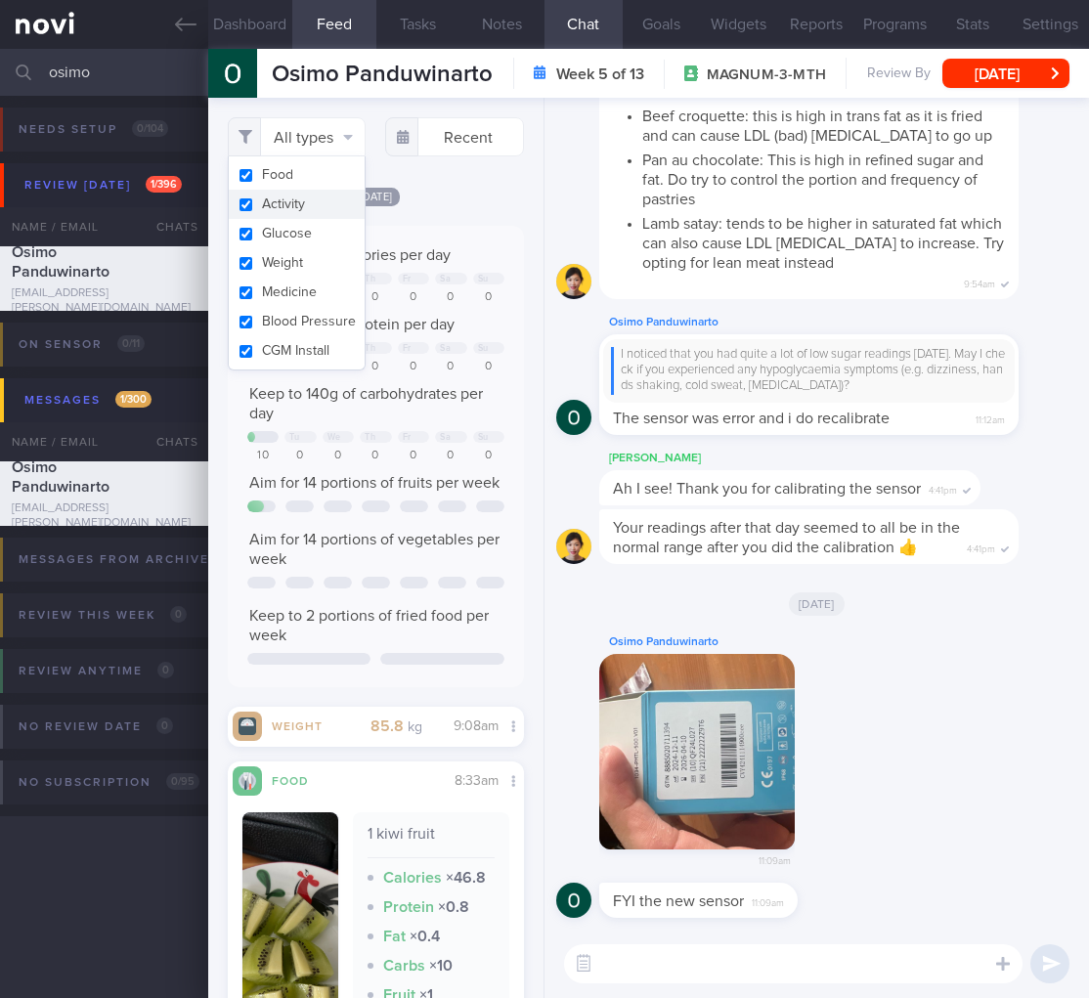
click at [298, 215] on button "Activity" at bounding box center [297, 204] width 137 height 29
checkbox input "false"
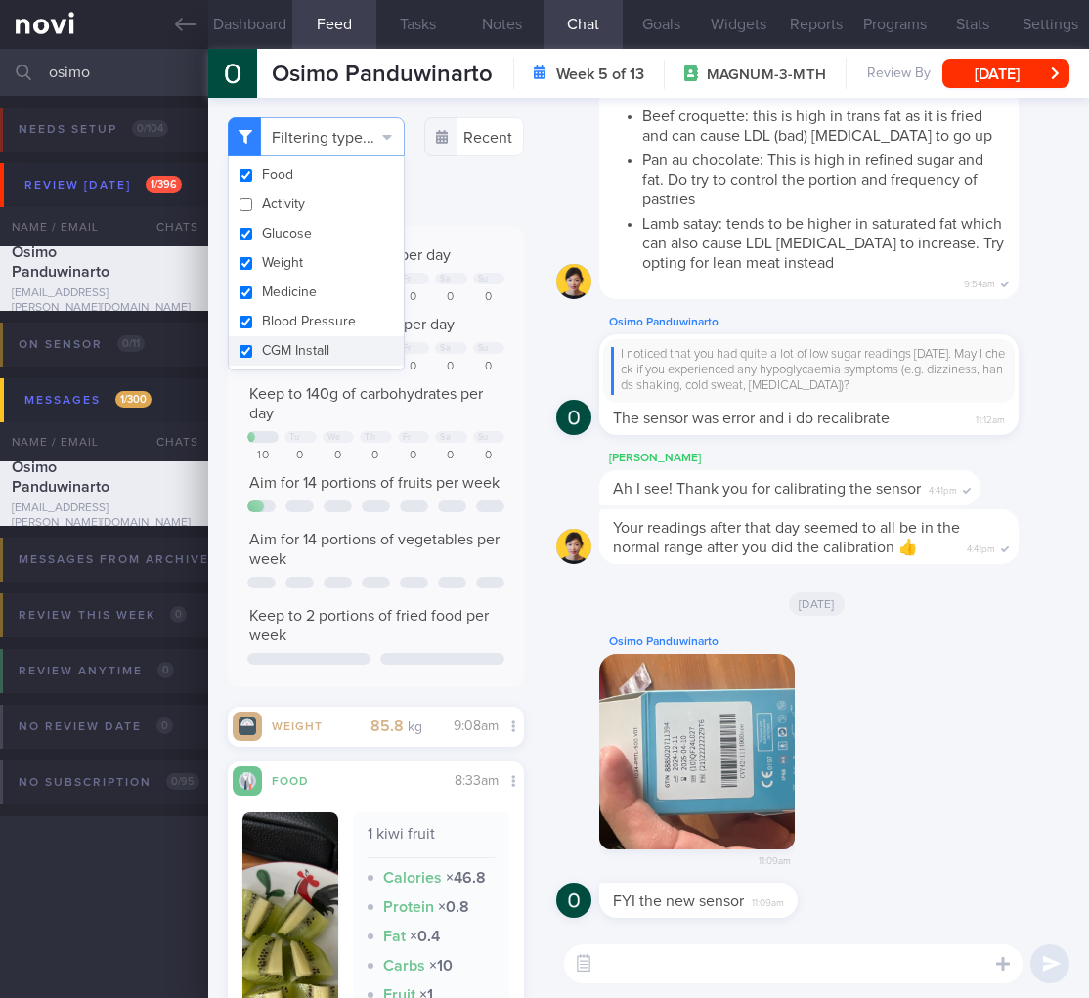
click at [469, 420] on span "Keep to 140g of carbohydrates per day" at bounding box center [366, 403] width 234 height 35
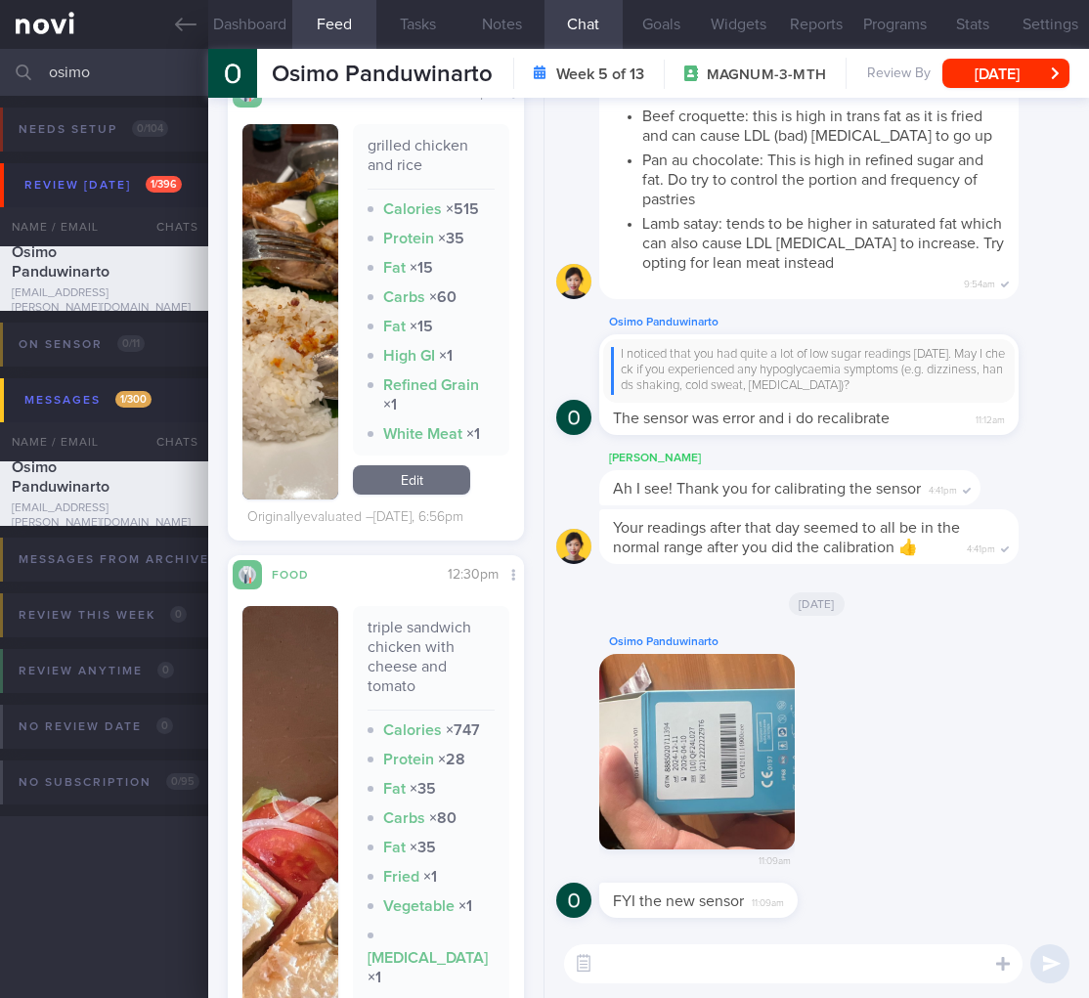
scroll to position [622, 0]
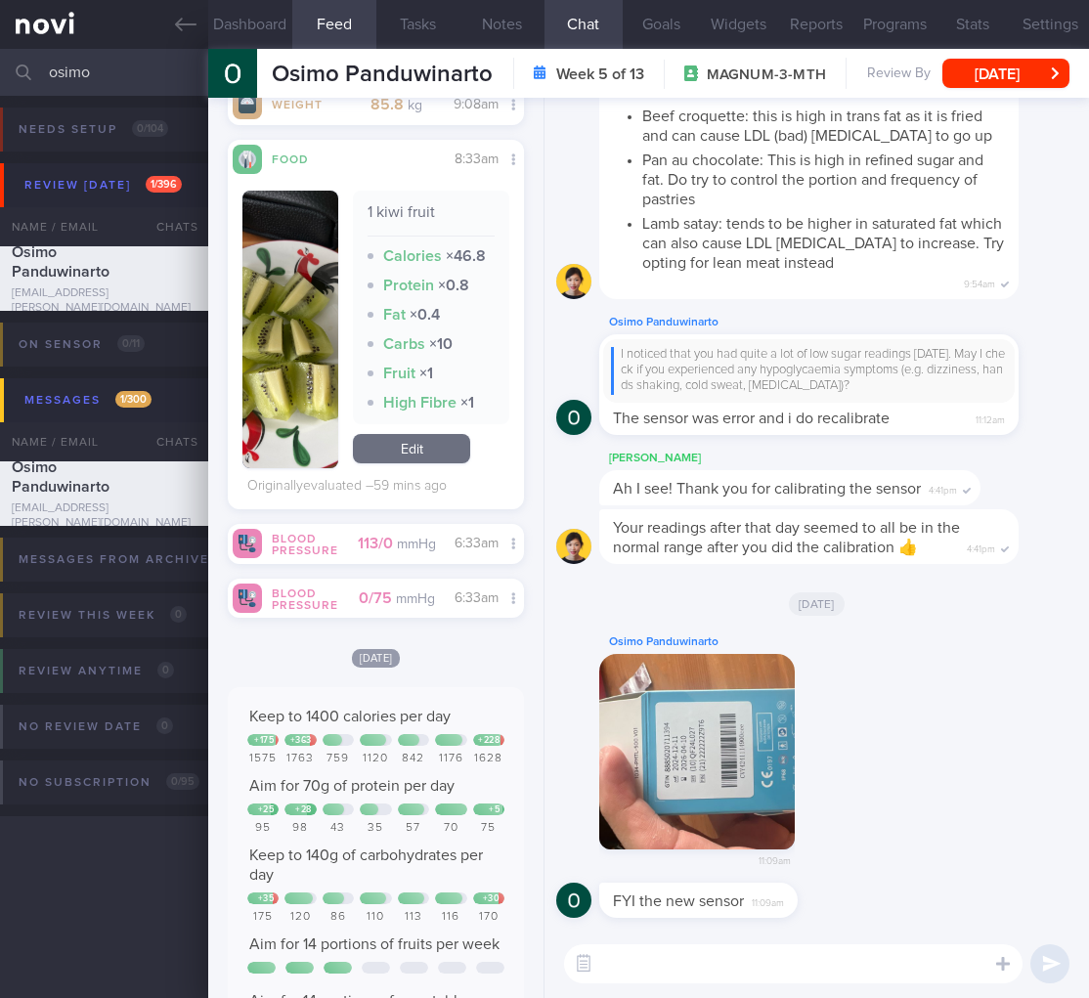
drag, startPoint x: 106, startPoint y: 72, endPoint x: -22, endPoint y: 65, distance: 127.3
click at [0, 65] on html "You are offline! Some functionality will be unavailable Patients New Users Coac…" at bounding box center [544, 499] width 1089 height 998
click at [233, 21] on button "Dashboard" at bounding box center [250, 24] width 84 height 49
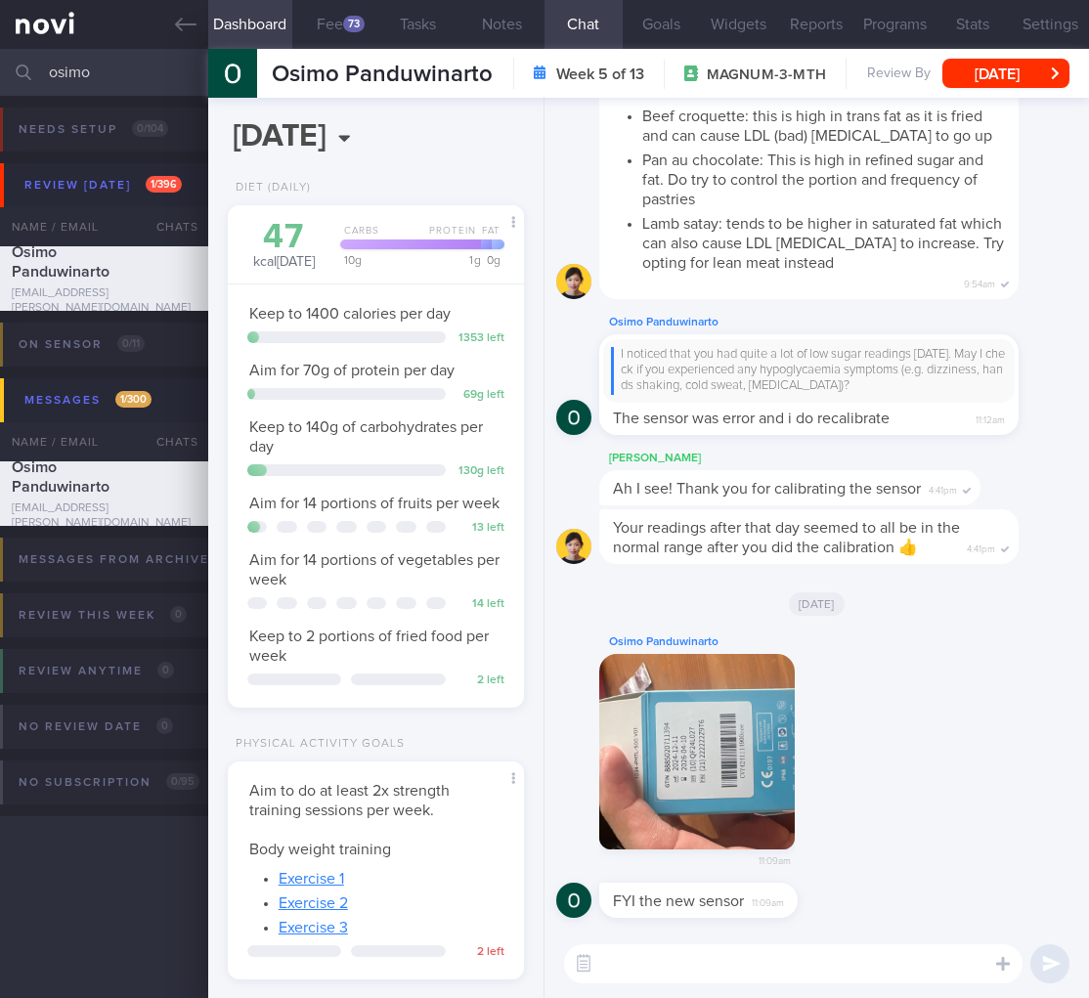
drag, startPoint x: 149, startPoint y: 78, endPoint x: -107, endPoint y: 82, distance: 255.1
click at [0, 82] on html "You are offline! Some functionality will be unavailable Patients New Users Coac…" at bounding box center [544, 499] width 1089 height 998
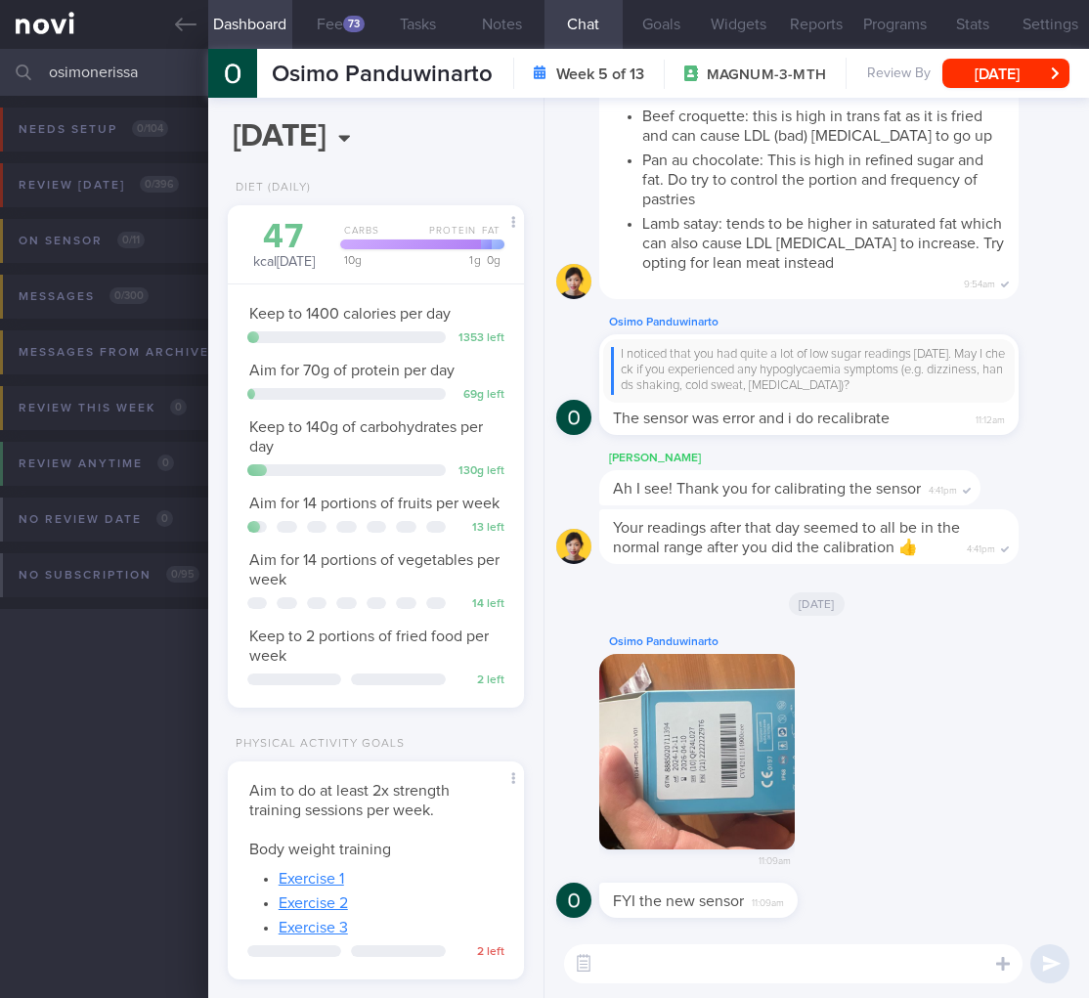
drag, startPoint x: 149, startPoint y: 68, endPoint x: -137, endPoint y: 50, distance: 286.0
click at [0, 50] on html "You are offline! Some functionality will be unavailable Patients New Users Coac…" at bounding box center [544, 499] width 1089 height 998
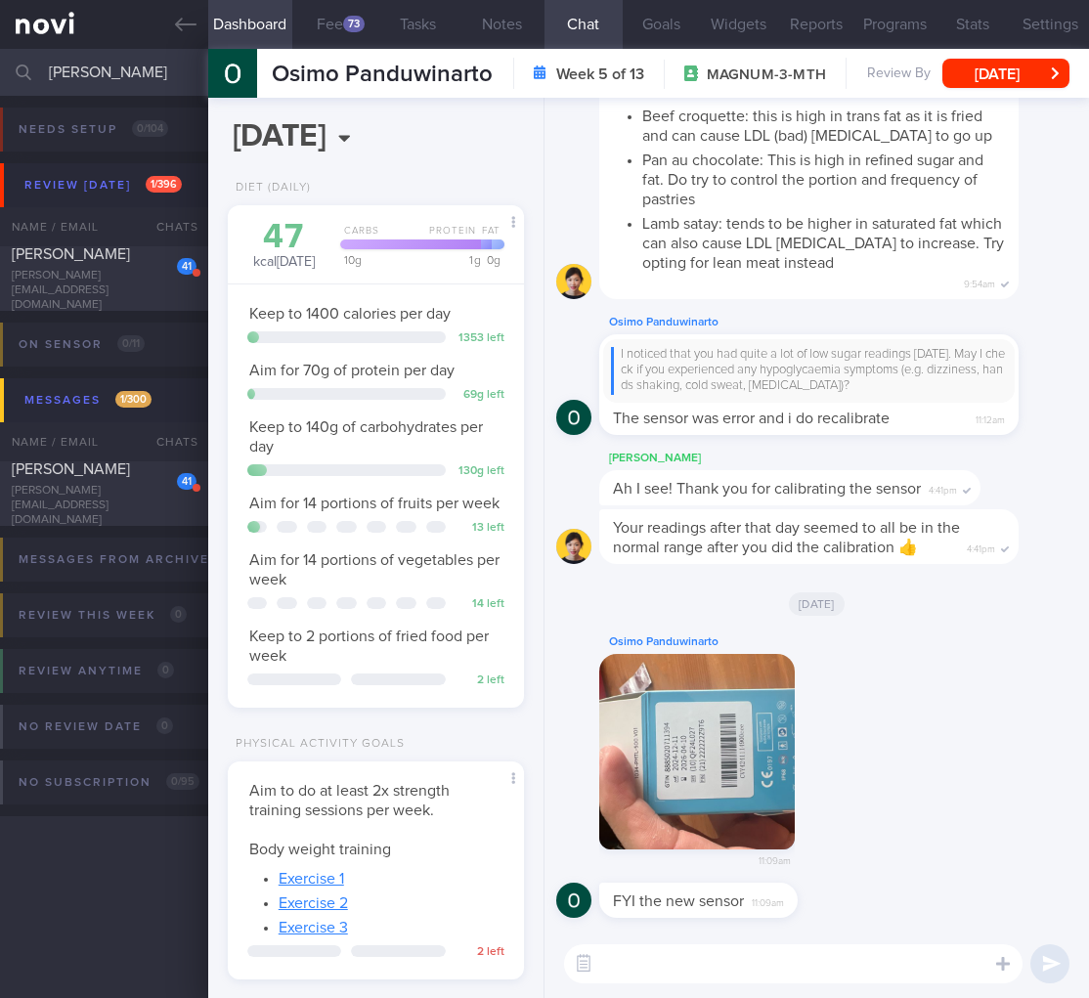
type input "nerissa"
click at [48, 259] on span "NERISSA KOK TANGYA" at bounding box center [71, 254] width 118 height 16
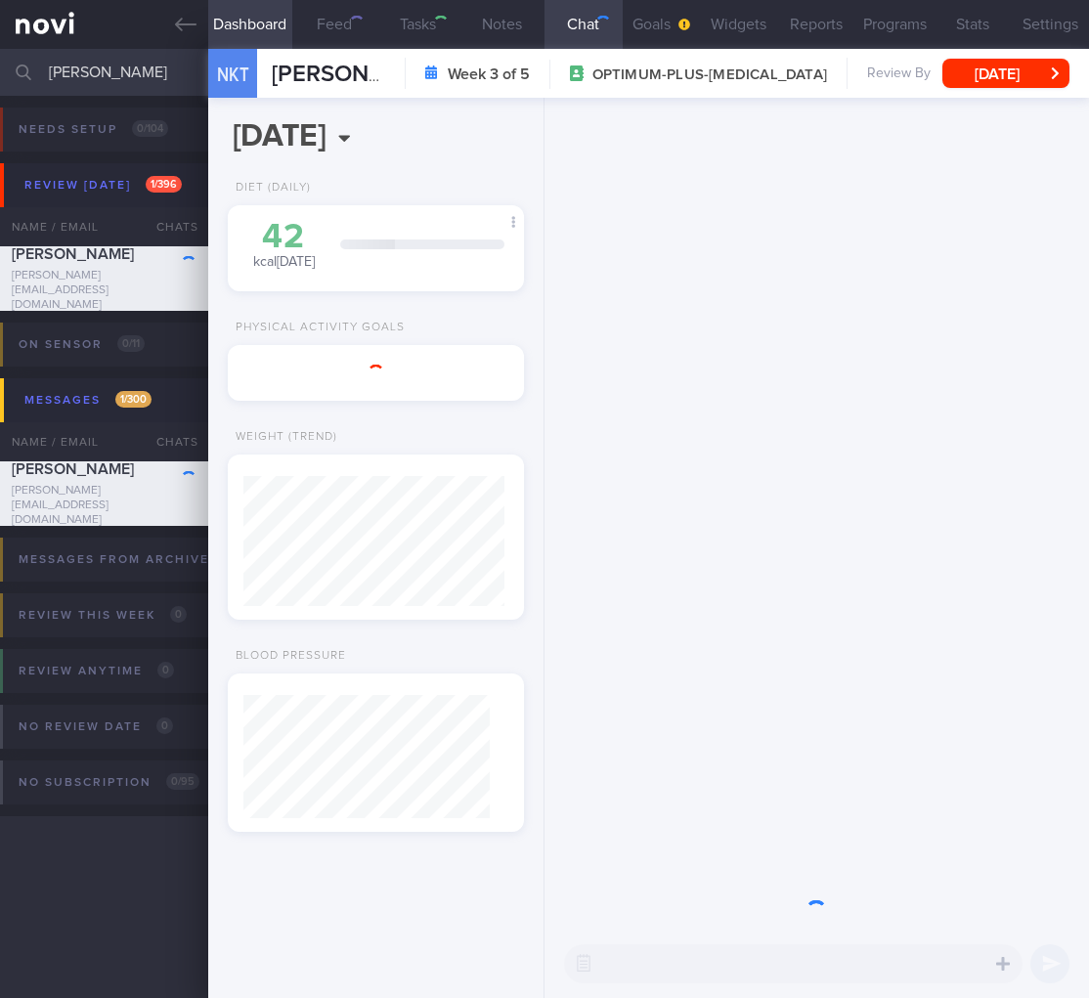
select select "8"
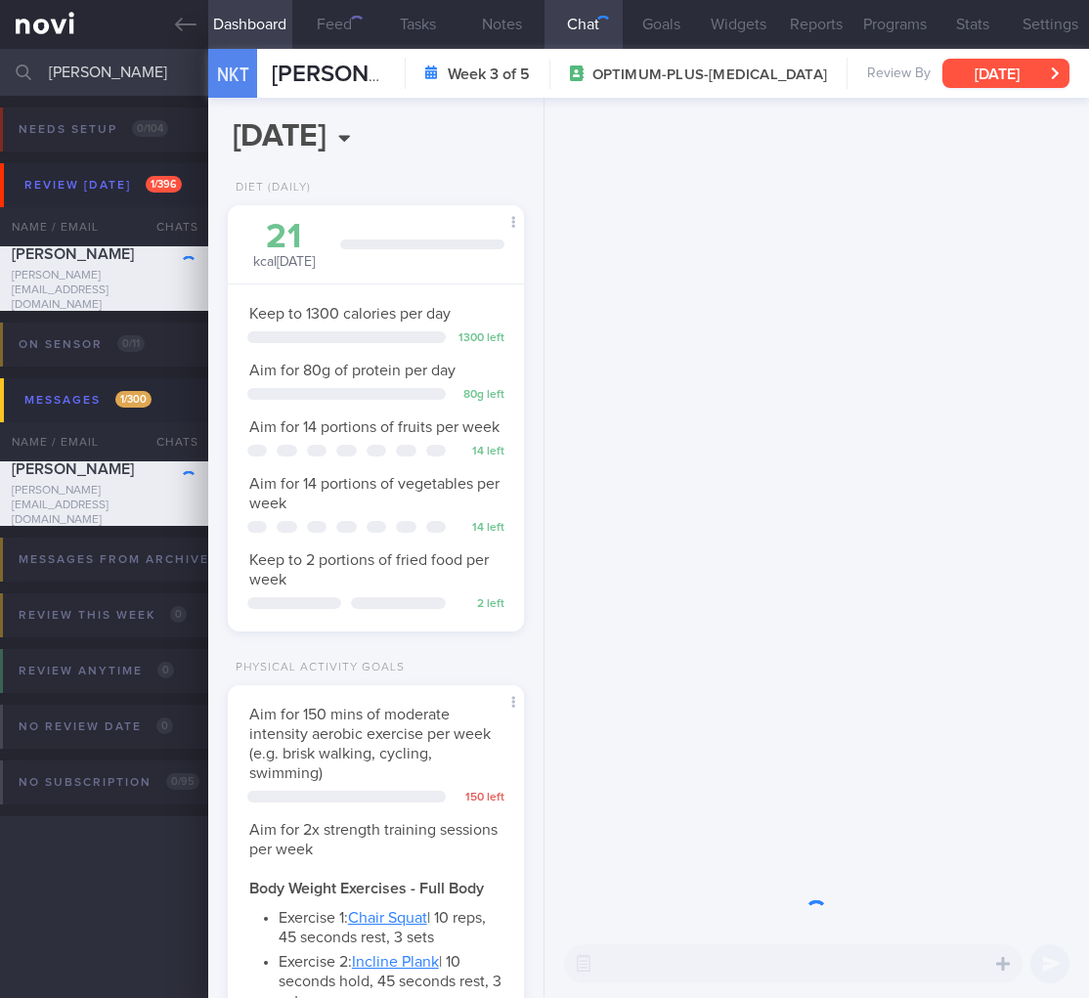
click at [1021, 76] on button "Sun, 14 Sep" at bounding box center [1005, 73] width 127 height 29
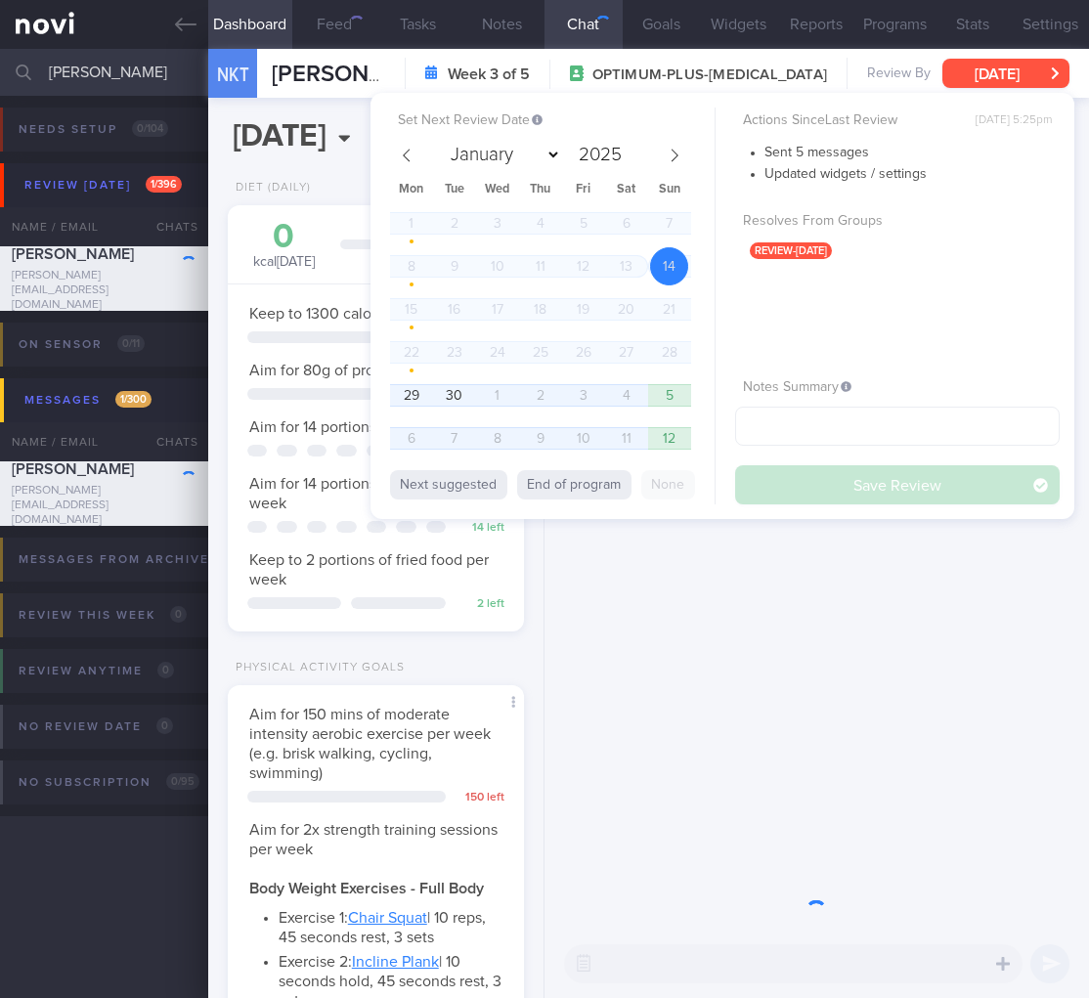
scroll to position [152, 246]
click at [397, 390] on span "29" at bounding box center [411, 395] width 38 height 38
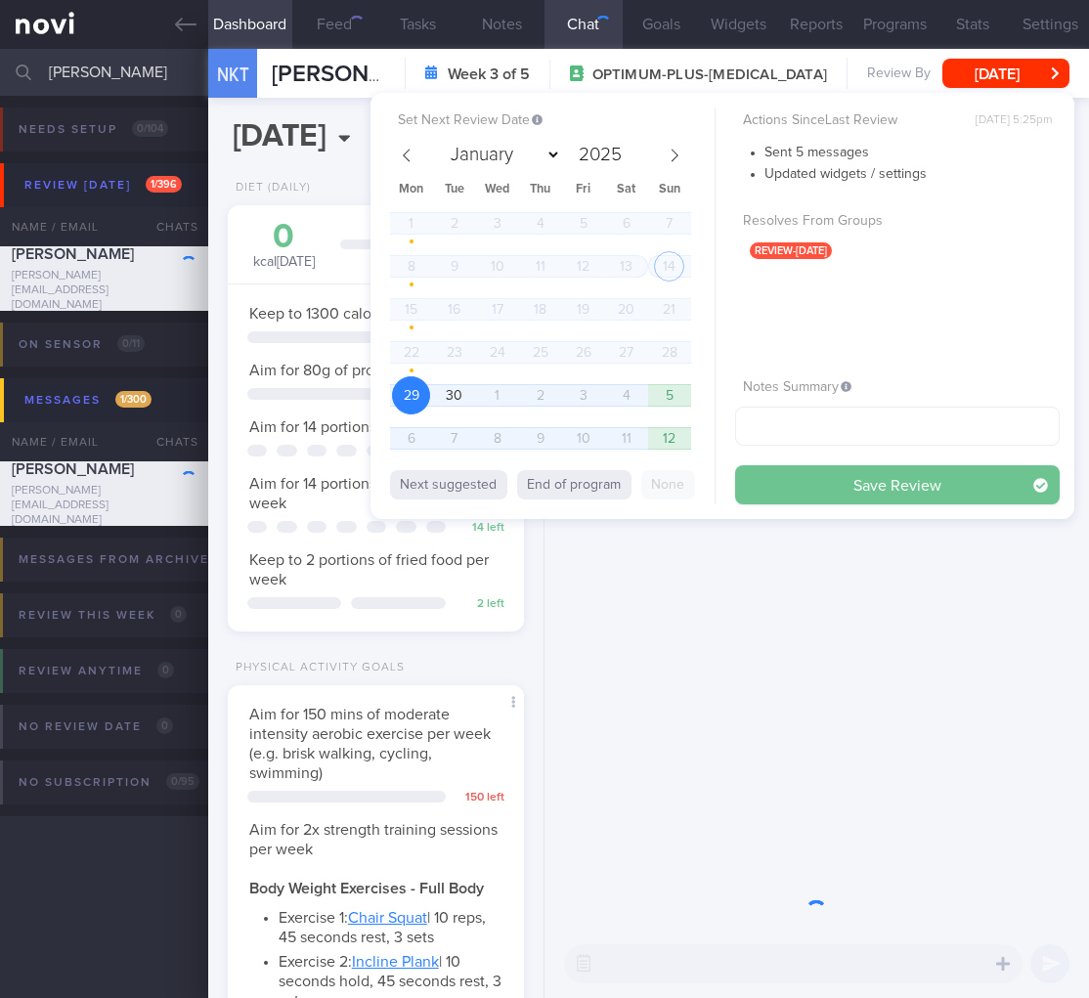
click at [922, 473] on button "Save Review" at bounding box center [897, 484] width 325 height 39
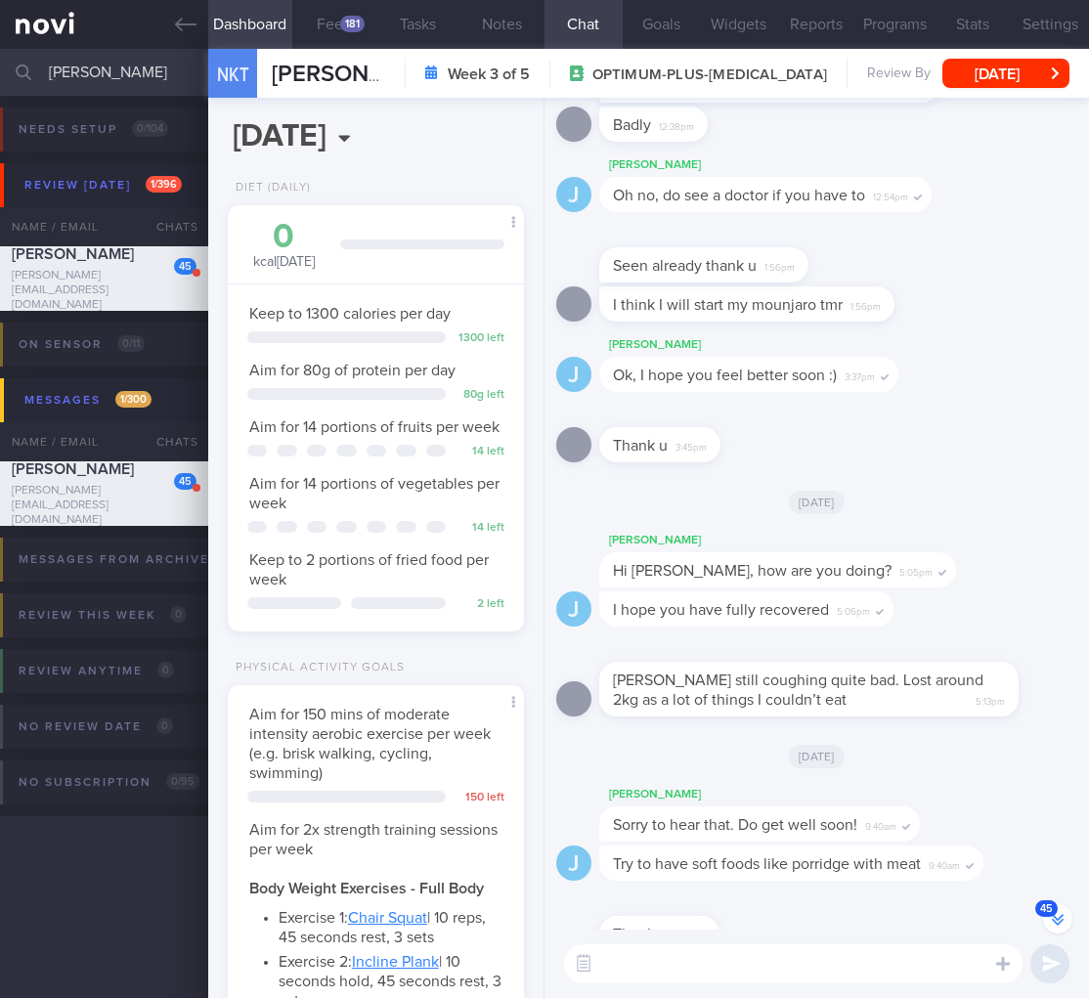
scroll to position [-2816, 0]
drag, startPoint x: 51, startPoint y: 62, endPoint x: -143, endPoint y: 39, distance: 194.8
click at [0, 39] on html "You are offline! Some functionality will be unavailable Patients New Users Coac…" at bounding box center [544, 499] width 1089 height 998
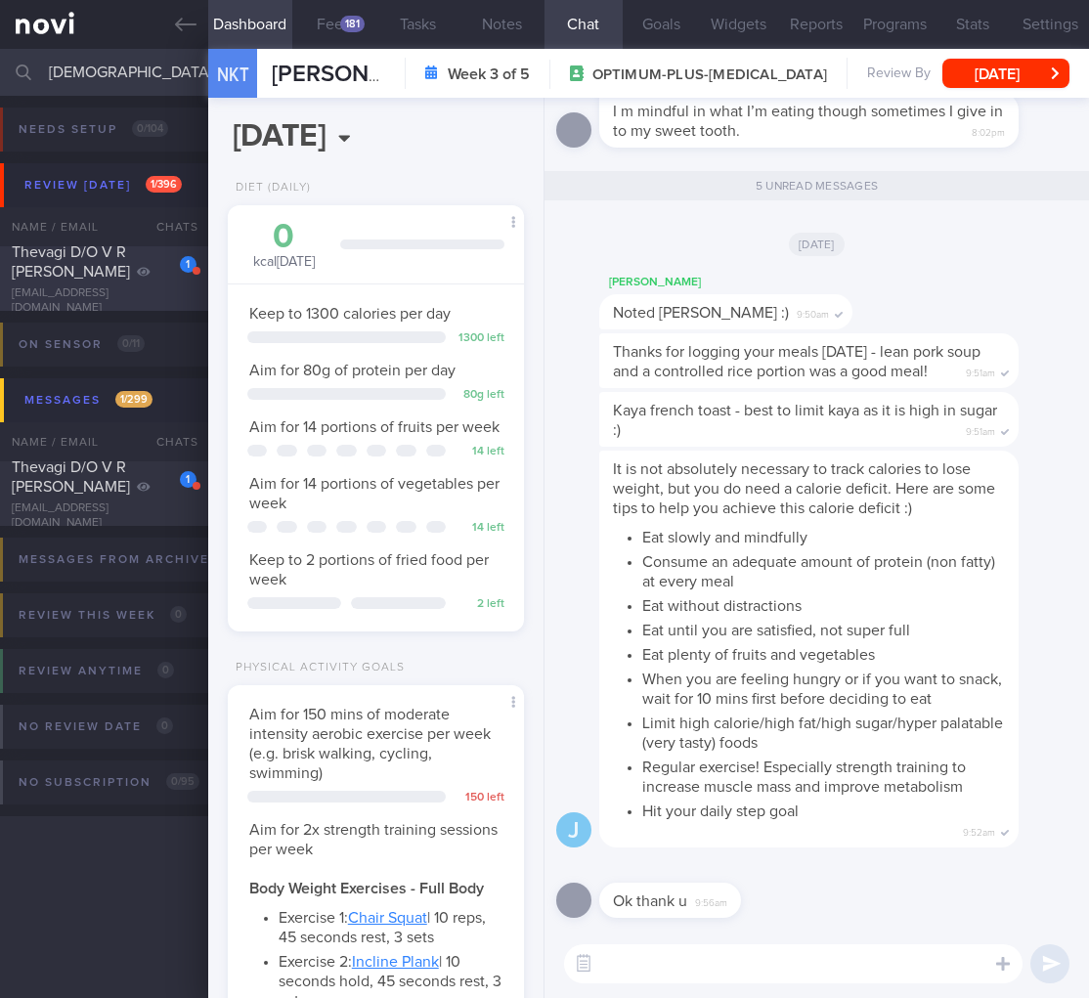
click at [125, 279] on div "Thevagi D/O V R Sivalingam" at bounding box center [102, 261] width 180 height 39
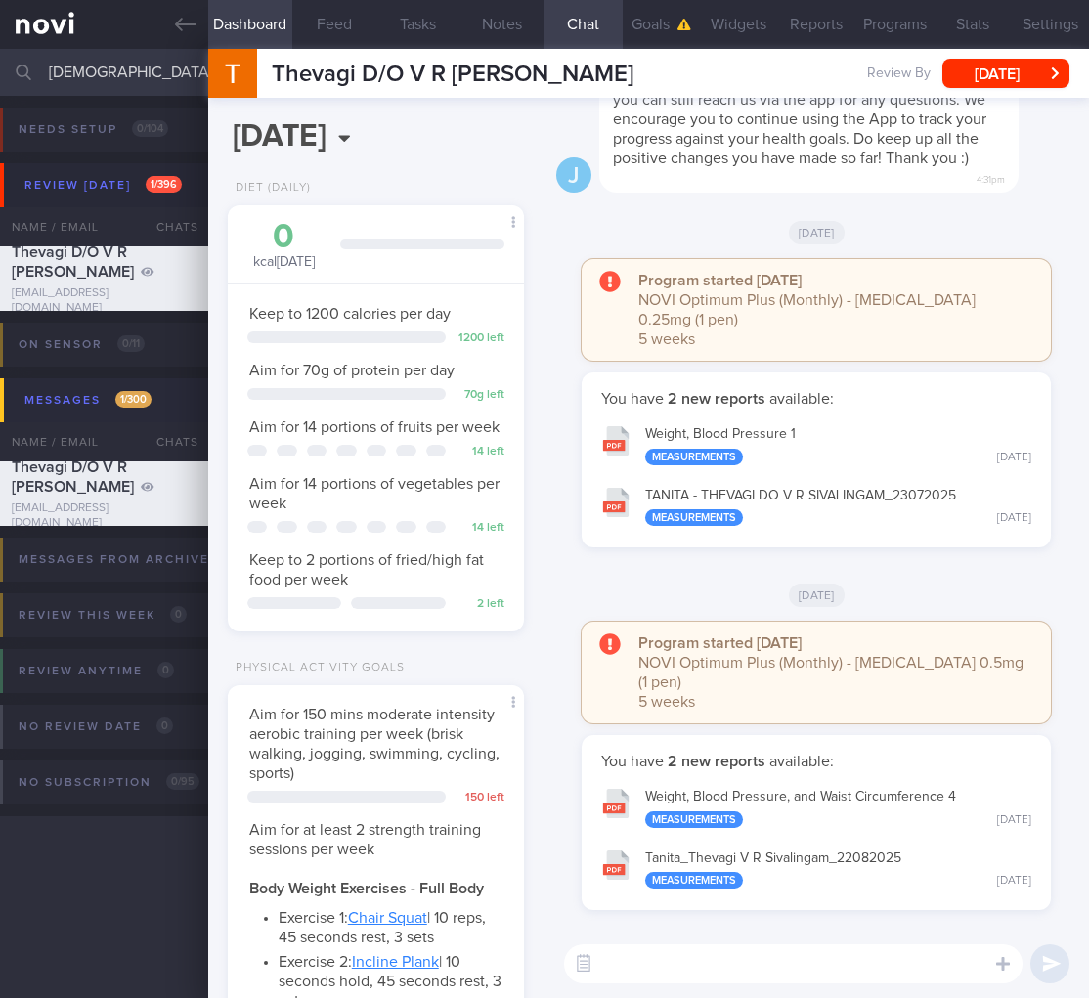
scroll to position [217, 434]
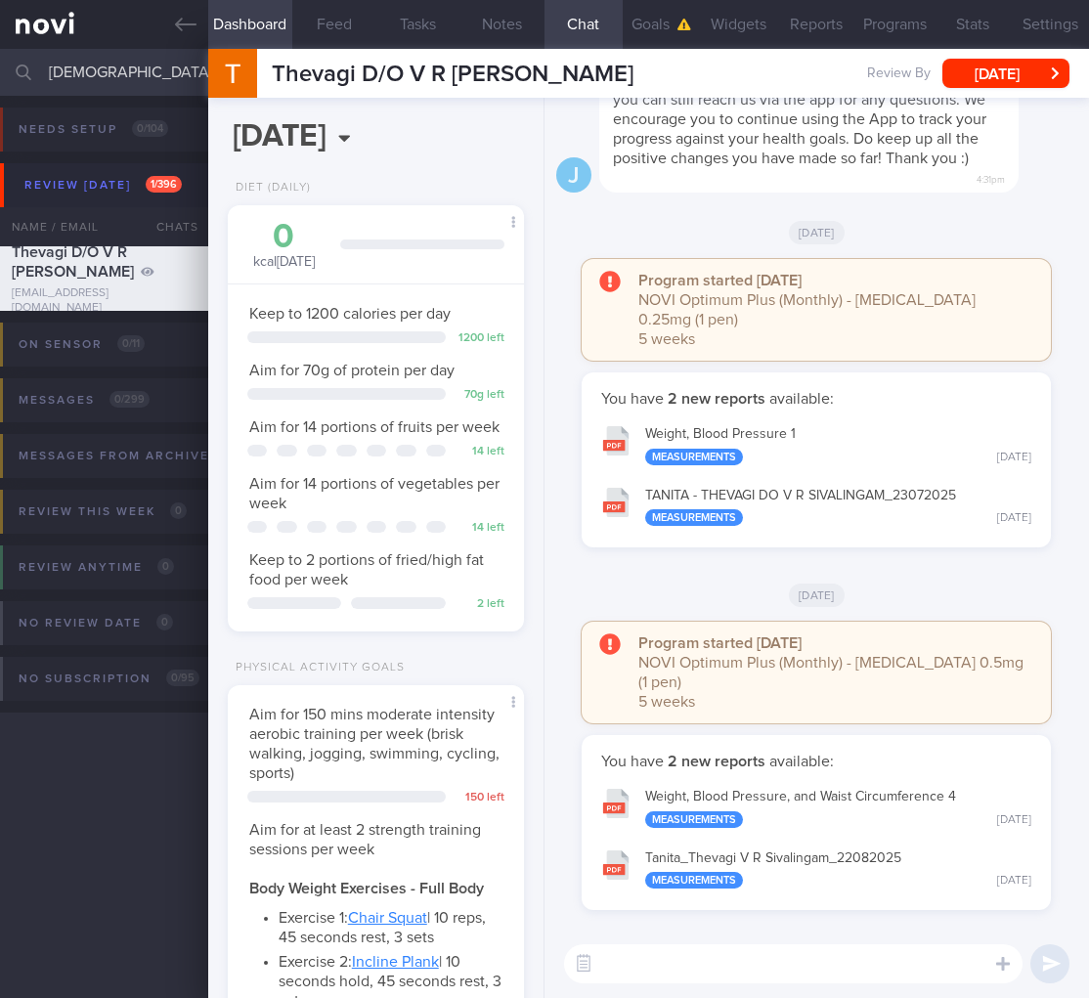
drag, startPoint x: 143, startPoint y: 75, endPoint x: -271, endPoint y: 37, distance: 415.2
click at [0, 37] on html "You are offline! Some functionality will be unavailable Patients New Users Coac…" at bounding box center [544, 499] width 1089 height 998
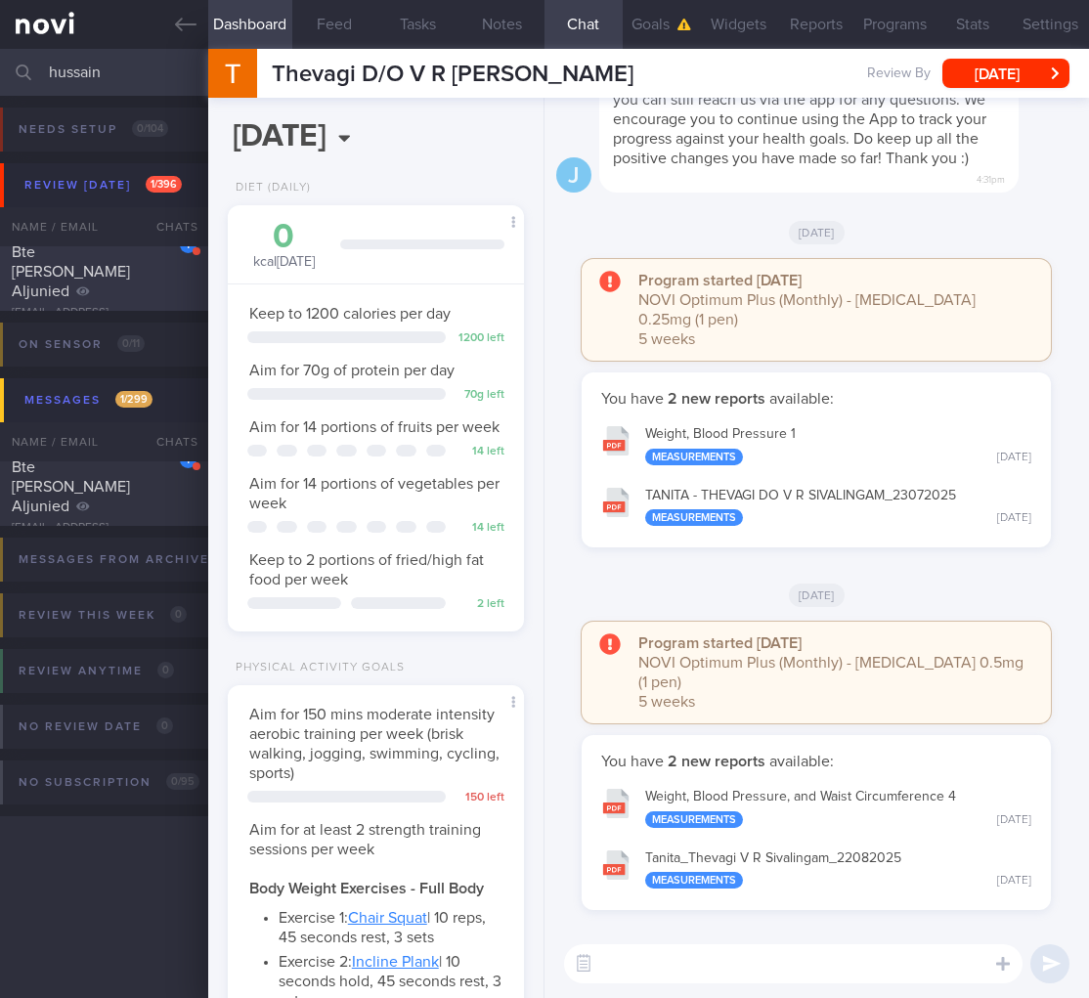
type input "hussain"
click at [85, 306] on div "[EMAIL_ADDRESS][DOMAIN_NAME]" at bounding box center [104, 320] width 185 height 29
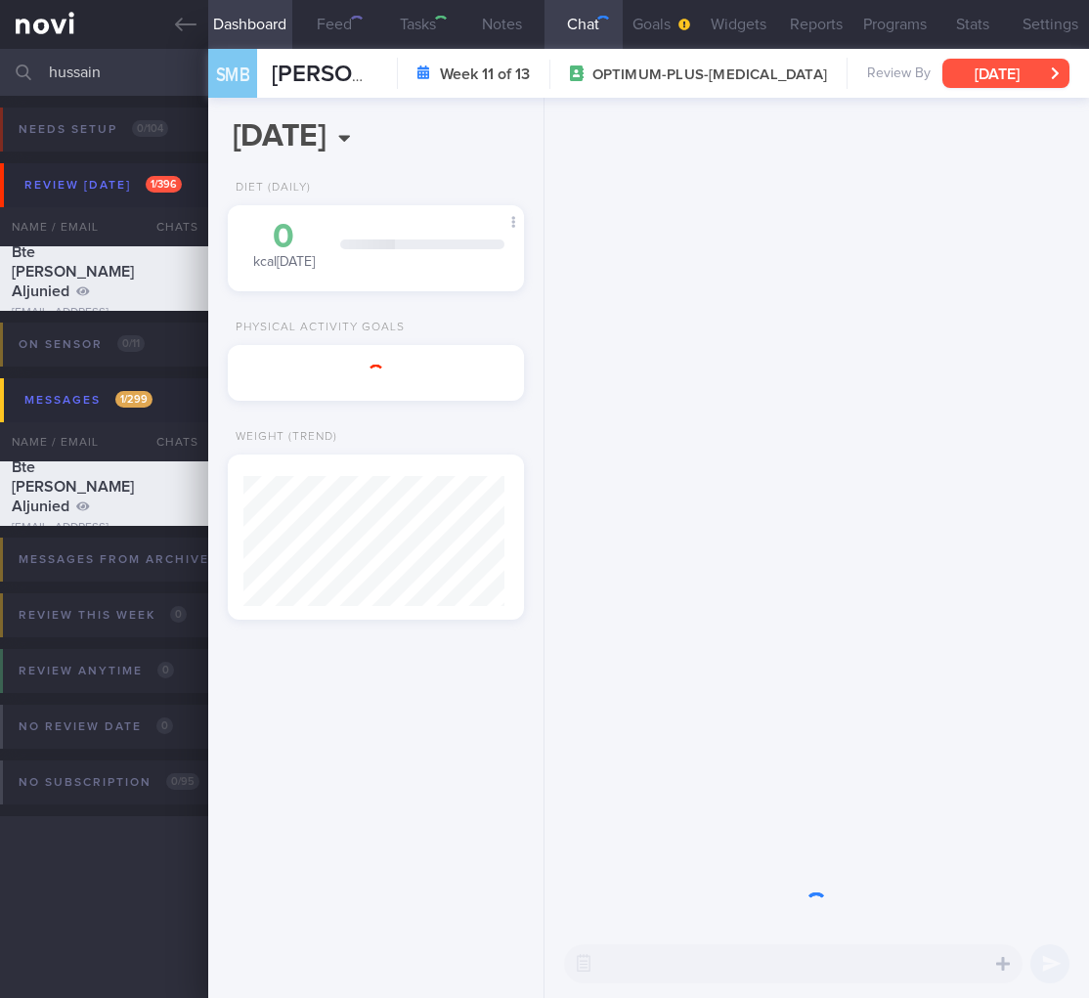
scroll to position [152, 246]
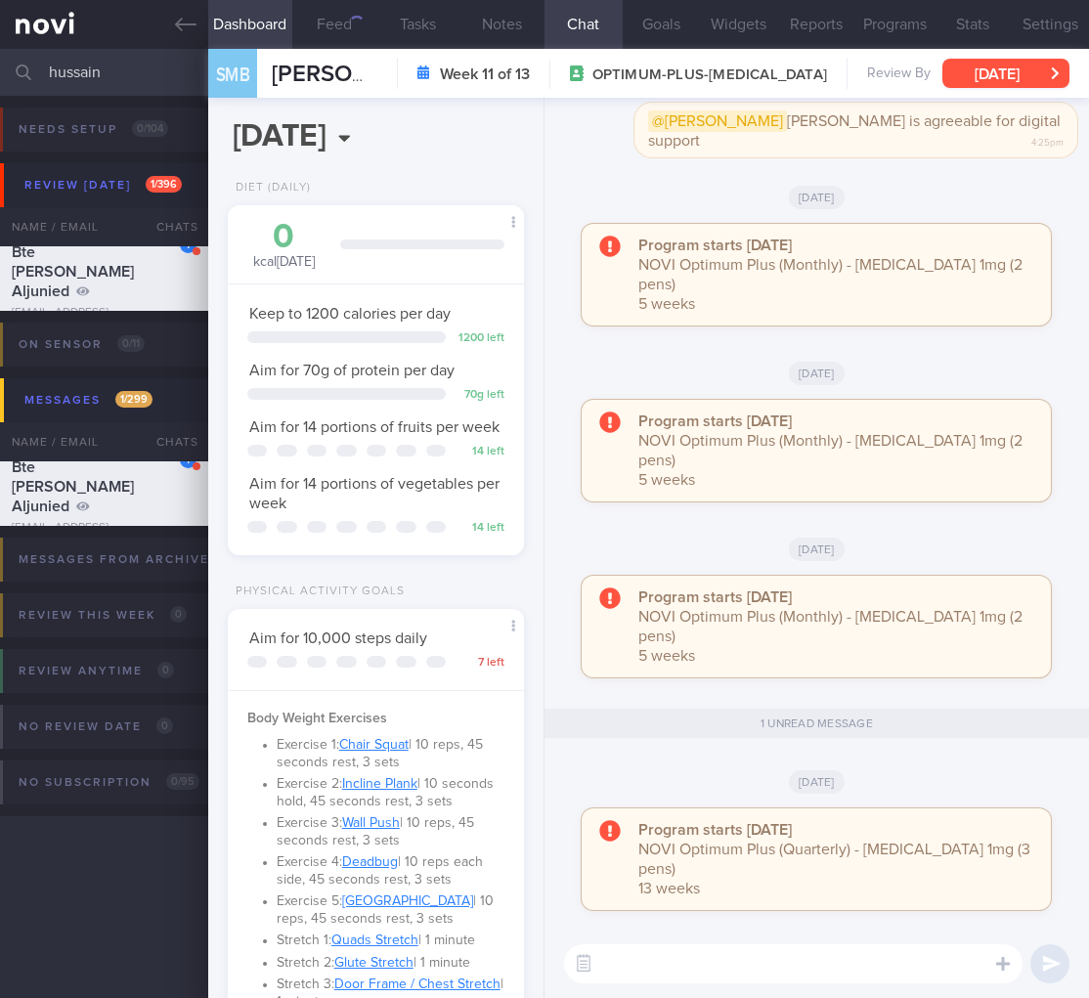
click at [1033, 80] on button "Tue, 15 Jul" at bounding box center [1005, 73] width 127 height 29
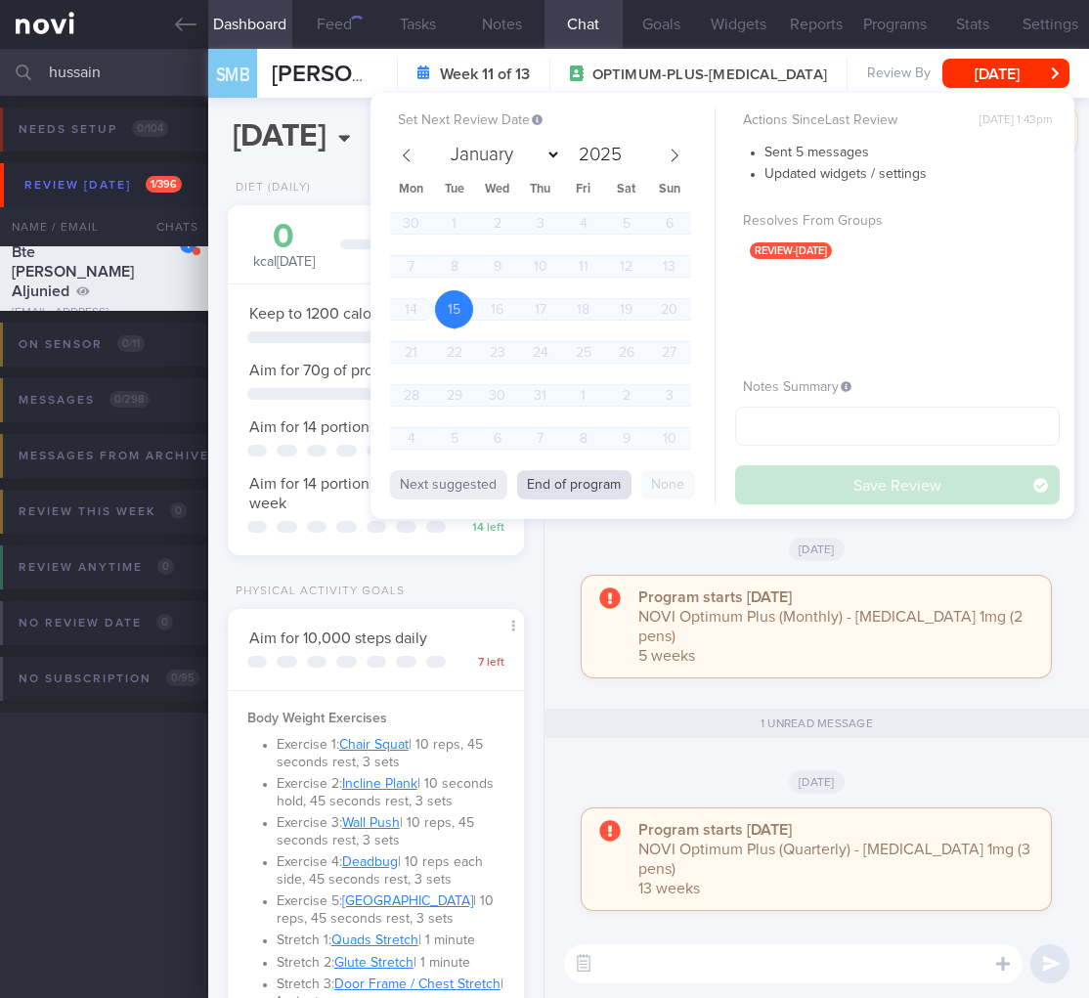
click at [552, 479] on button "End of program" at bounding box center [574, 484] width 114 height 29
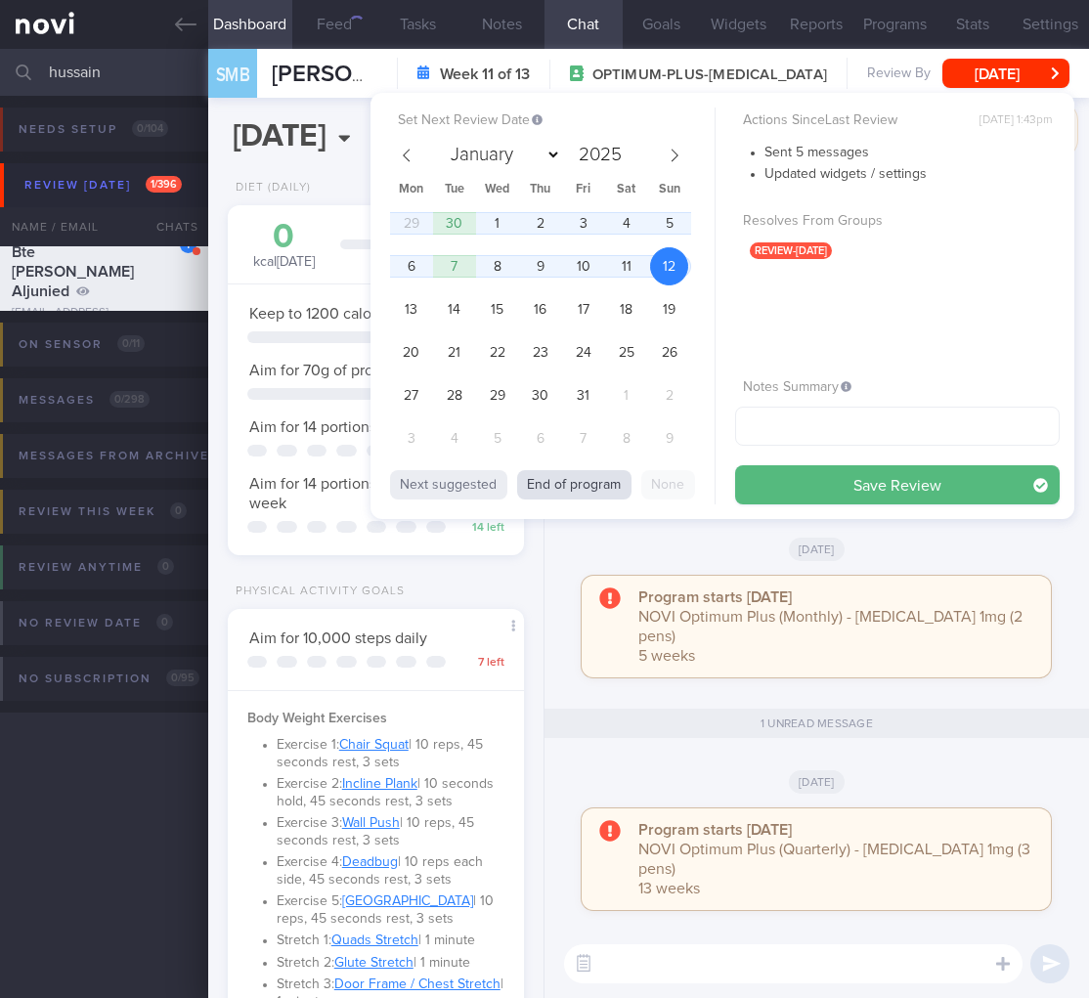
click at [550, 483] on button "End of program" at bounding box center [574, 484] width 114 height 29
click at [411, 213] on span "29" at bounding box center [411, 223] width 38 height 38
select select "8"
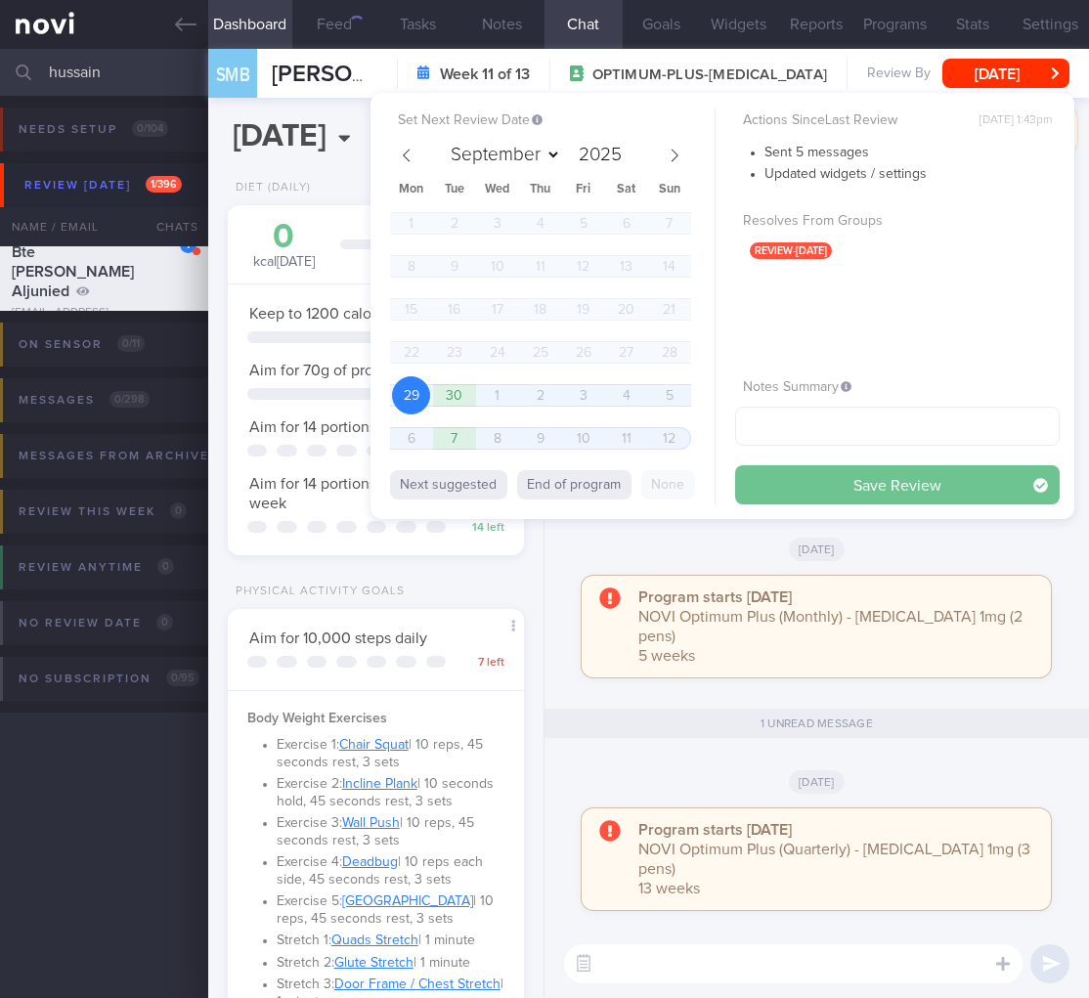
click at [870, 475] on button "Save Review" at bounding box center [897, 484] width 325 height 39
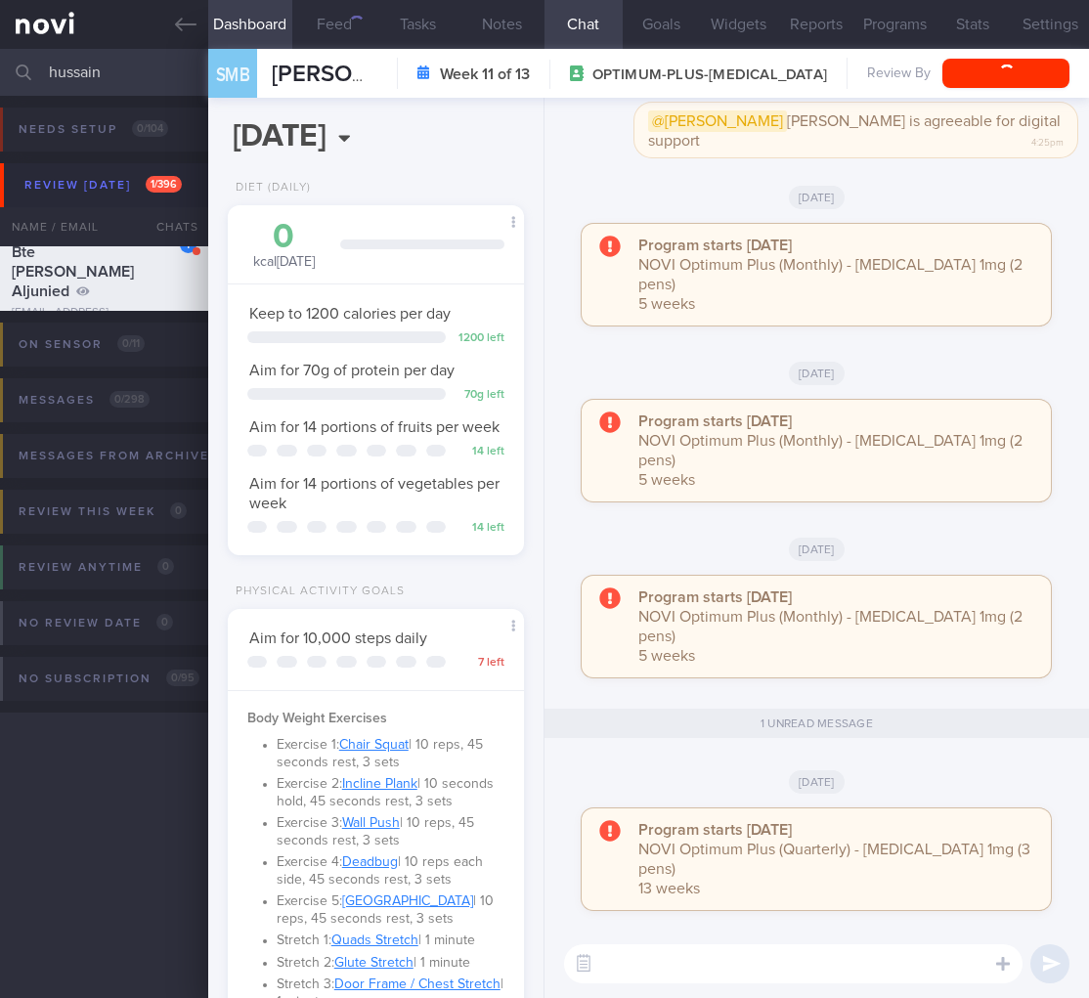
click at [889, 619] on div "Program starts today NOVI Optimum Plus (Monthly) - Ozempic 1mg (2 pens) 5 weeks" at bounding box center [816, 627] width 469 height 102
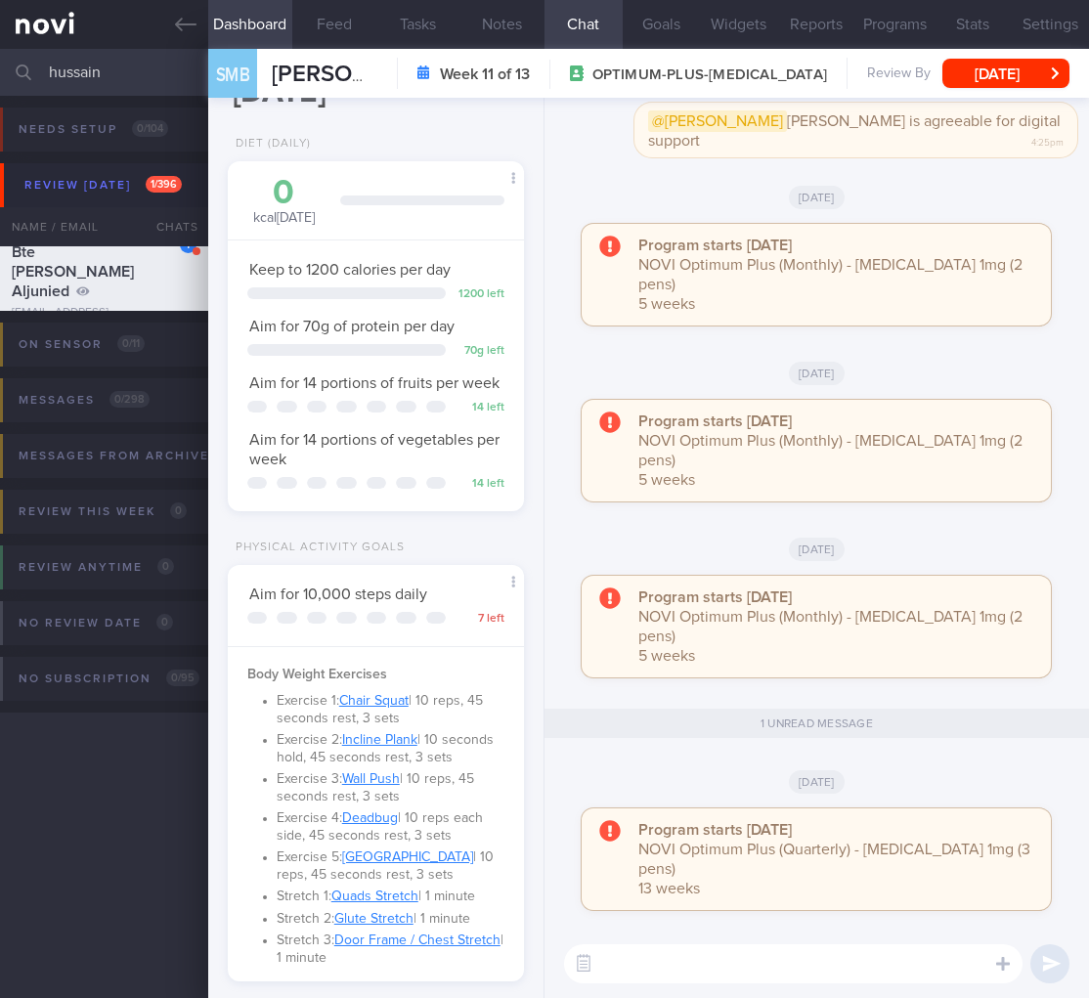
scroll to position [350, 0]
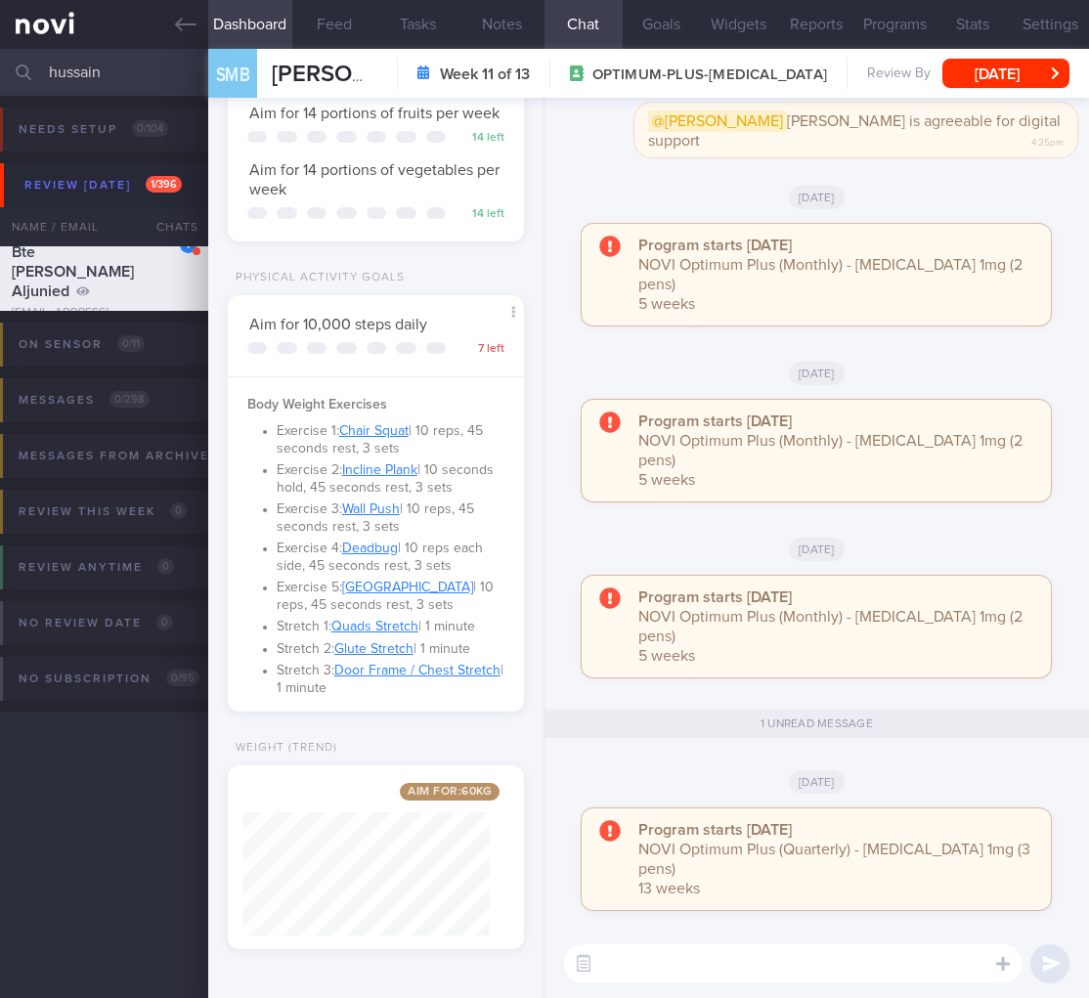
drag, startPoint x: 146, startPoint y: 69, endPoint x: -102, endPoint y: 41, distance: 248.9
click at [0, 41] on html "You are offline! Some functionality will be unavailable Patients New Users Coac…" at bounding box center [544, 499] width 1089 height 998
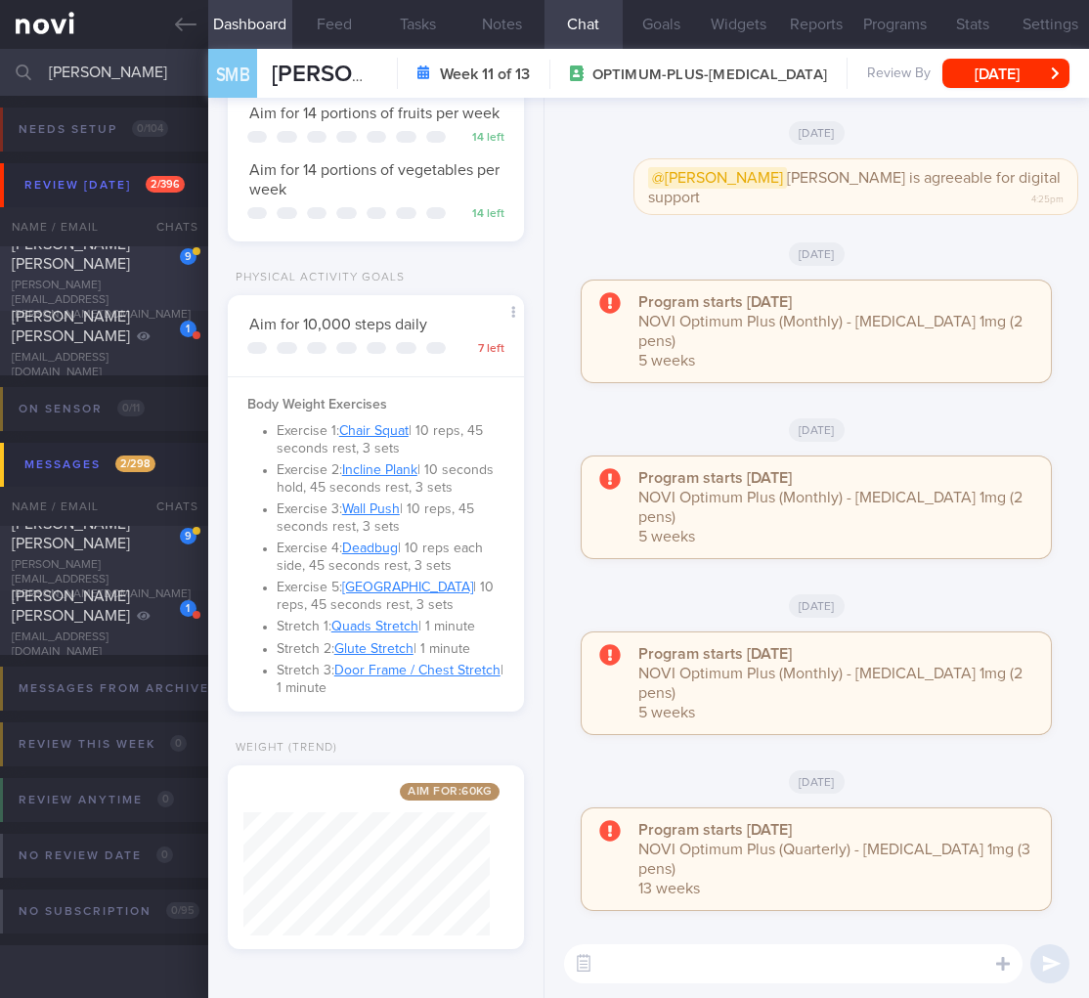
type input "beatrice"
click at [89, 267] on span "[PERSON_NAME] [PERSON_NAME]" at bounding box center [71, 254] width 118 height 35
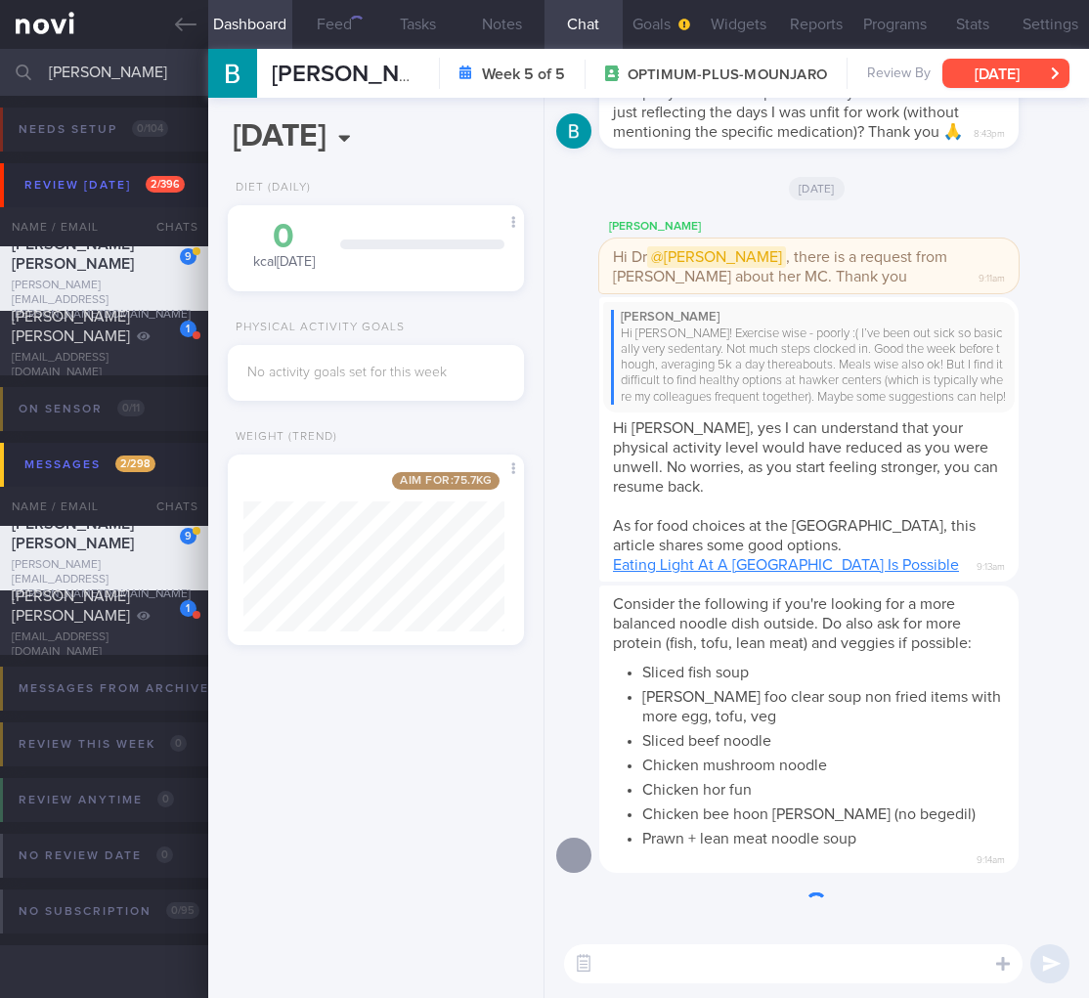
click at [1053, 68] on button "Mon, 1 Sep" at bounding box center [1005, 73] width 127 height 29
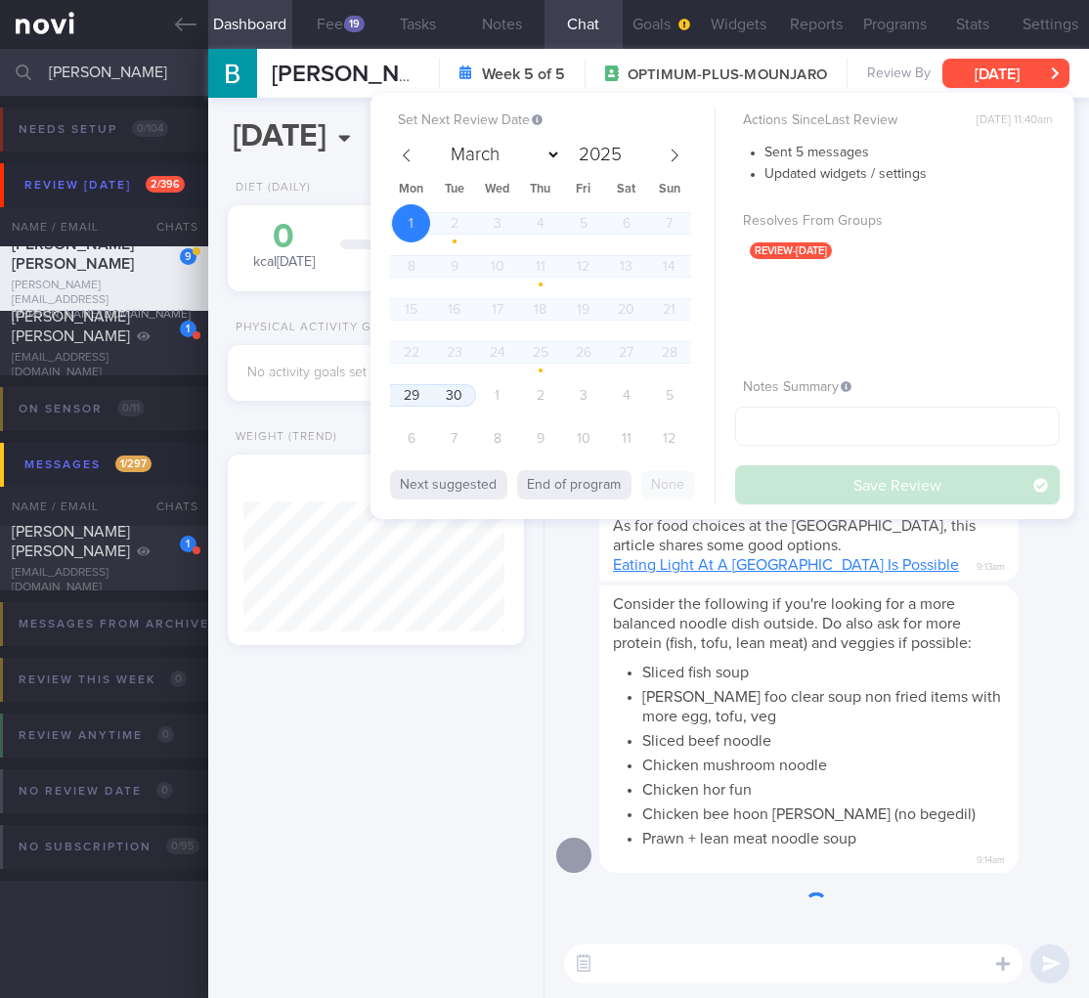
scroll to position [158, 261]
click at [397, 392] on span "29" at bounding box center [411, 395] width 38 height 38
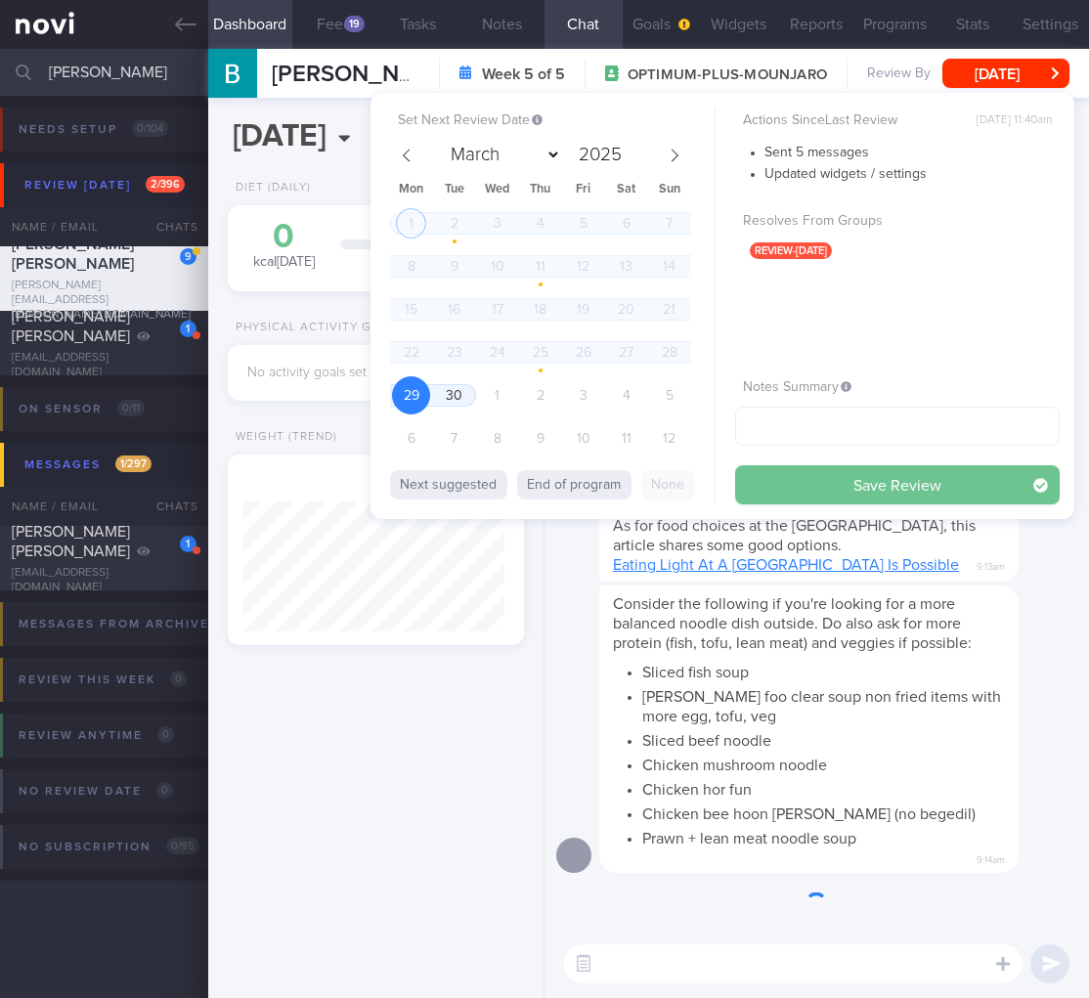
click at [900, 485] on button "Save Review" at bounding box center [897, 484] width 325 height 39
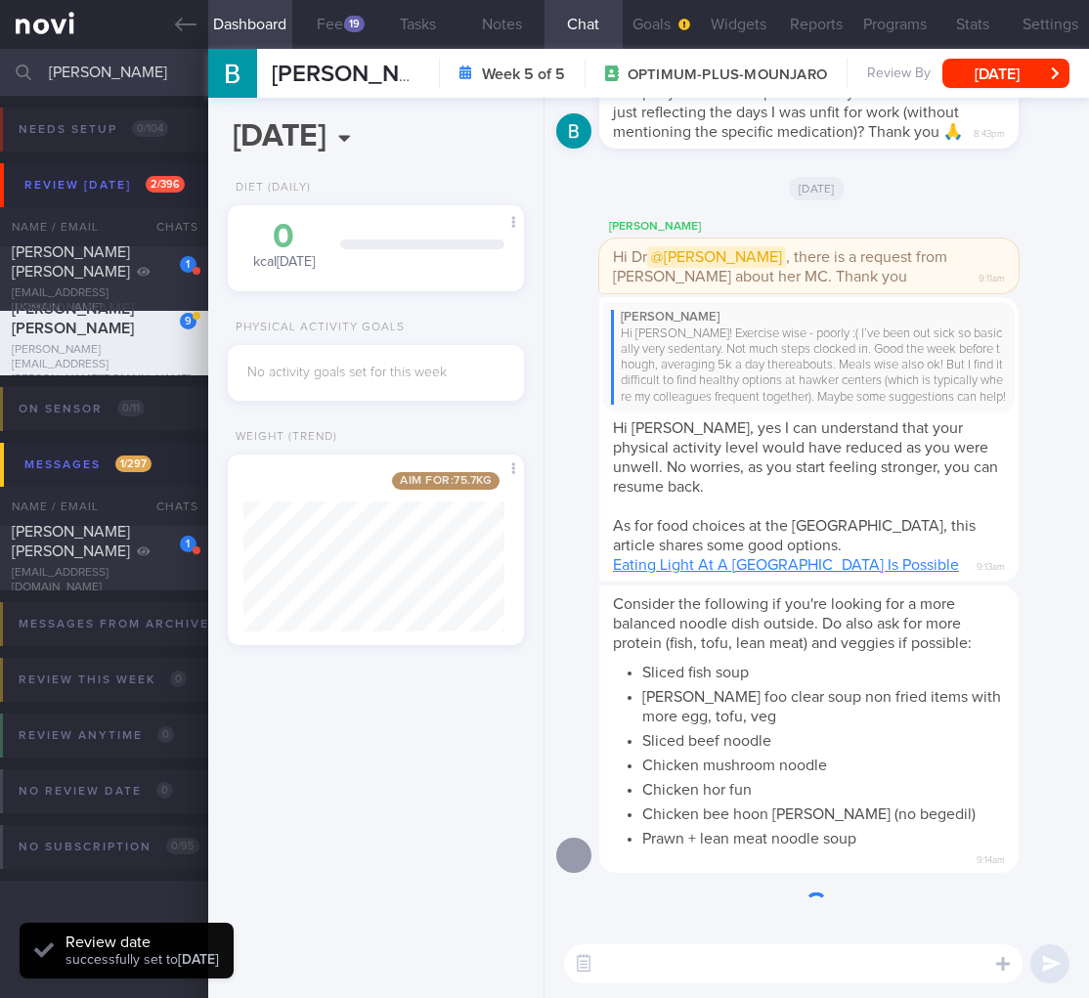
click at [1029, 499] on div "Beatrice Hew Hi Sharon! Exercise wise - poorly :( I’ve been out sick so basical…" at bounding box center [838, 438] width 478 height 283
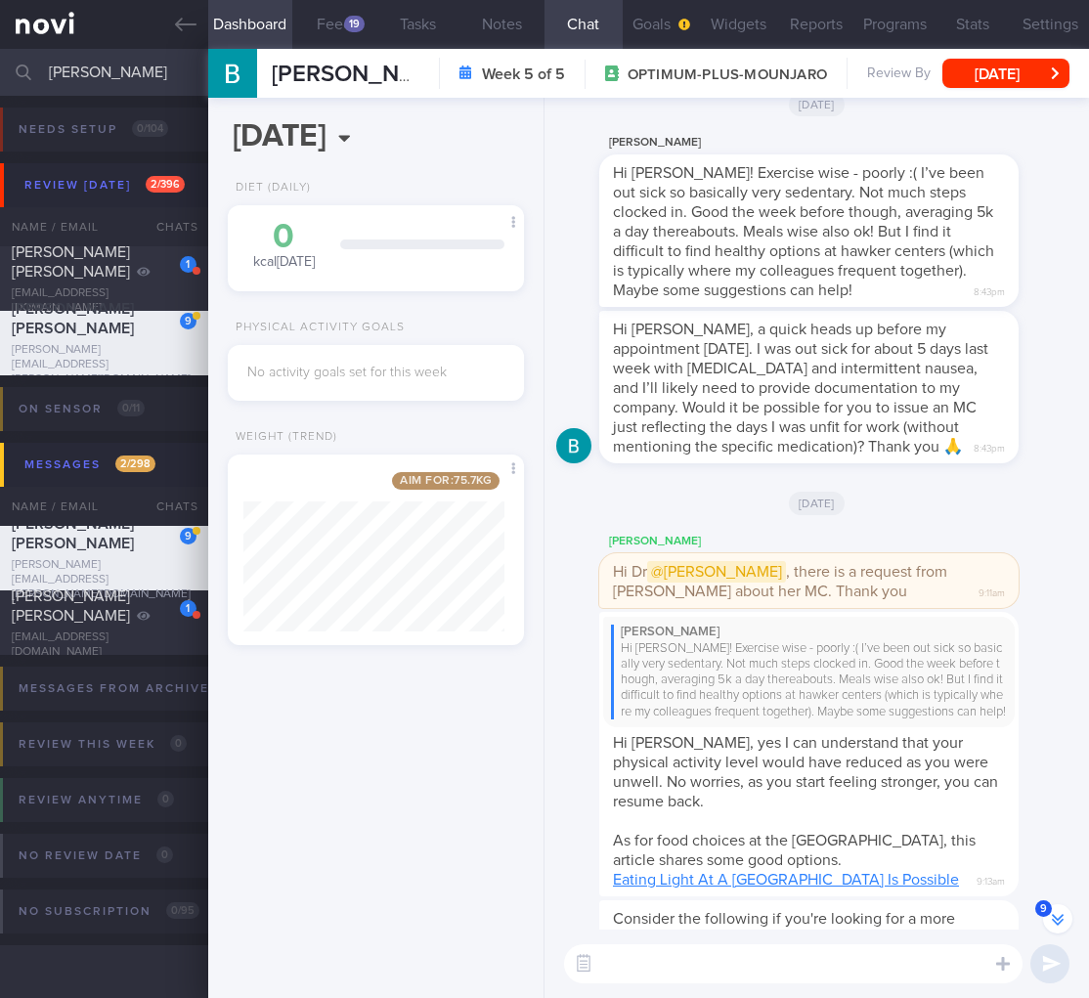
scroll to position [-315, 0]
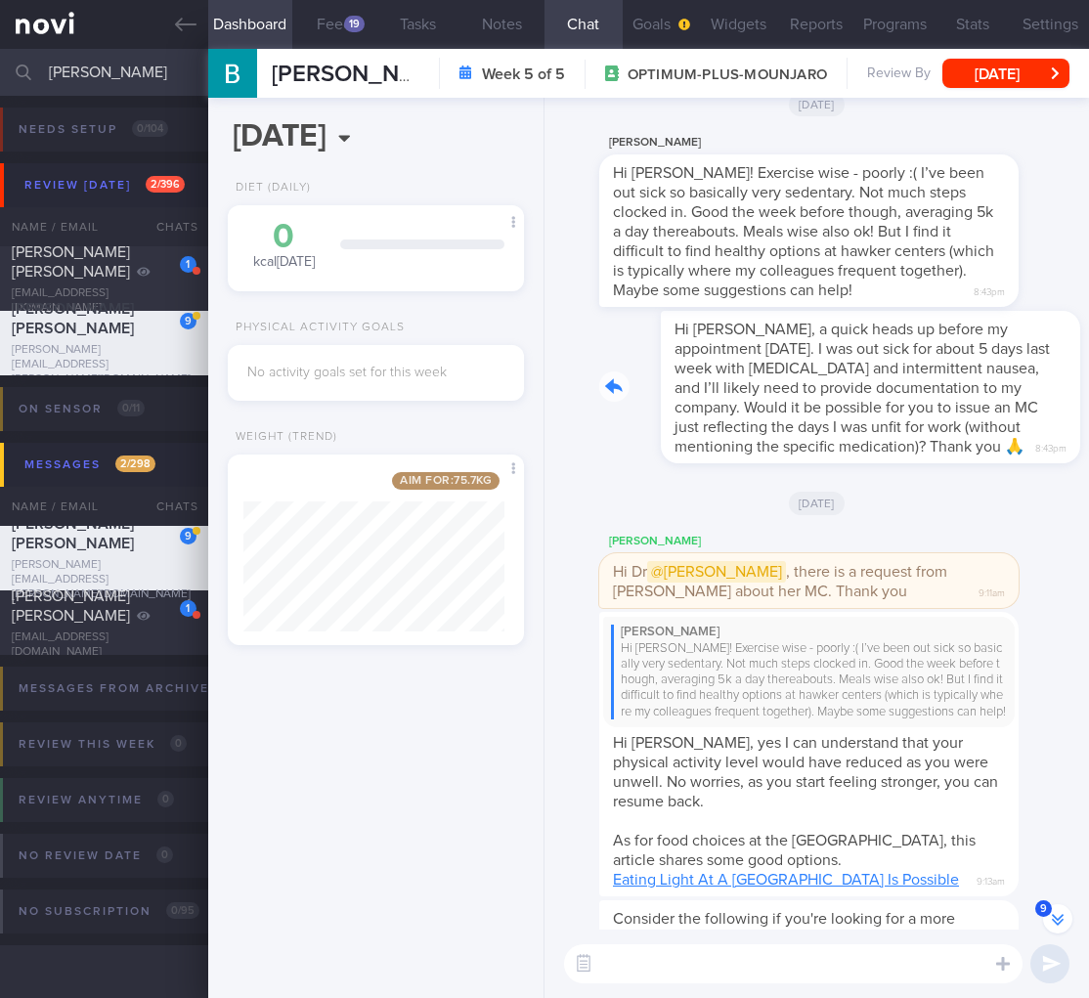
drag, startPoint x: 927, startPoint y: 449, endPoint x: 1024, endPoint y: 445, distance: 97.8
click at [1024, 445] on div "Hi Dr Todd, a quick heads up before my appointment tomorrow. I was out sick for…" at bounding box center [838, 387] width 478 height 152
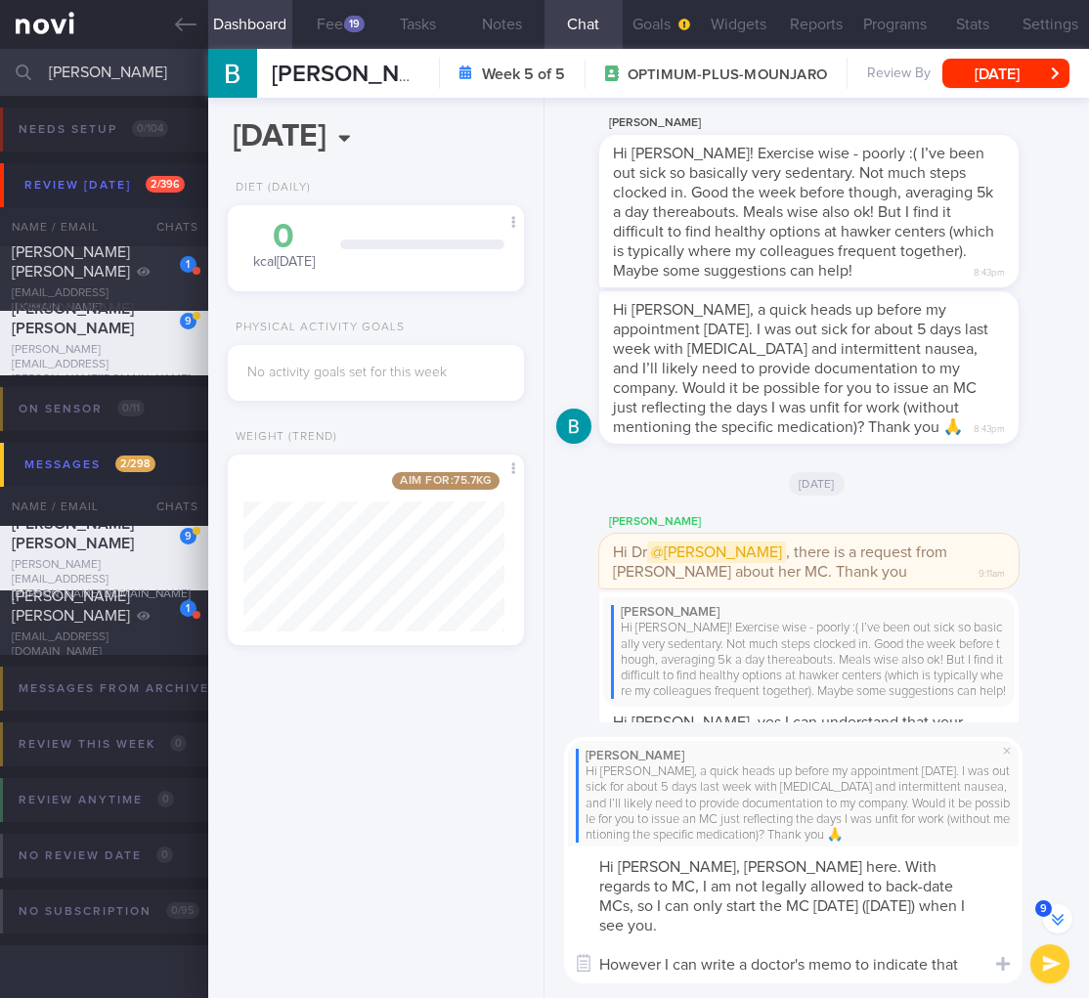
scroll to position [-477, 0]
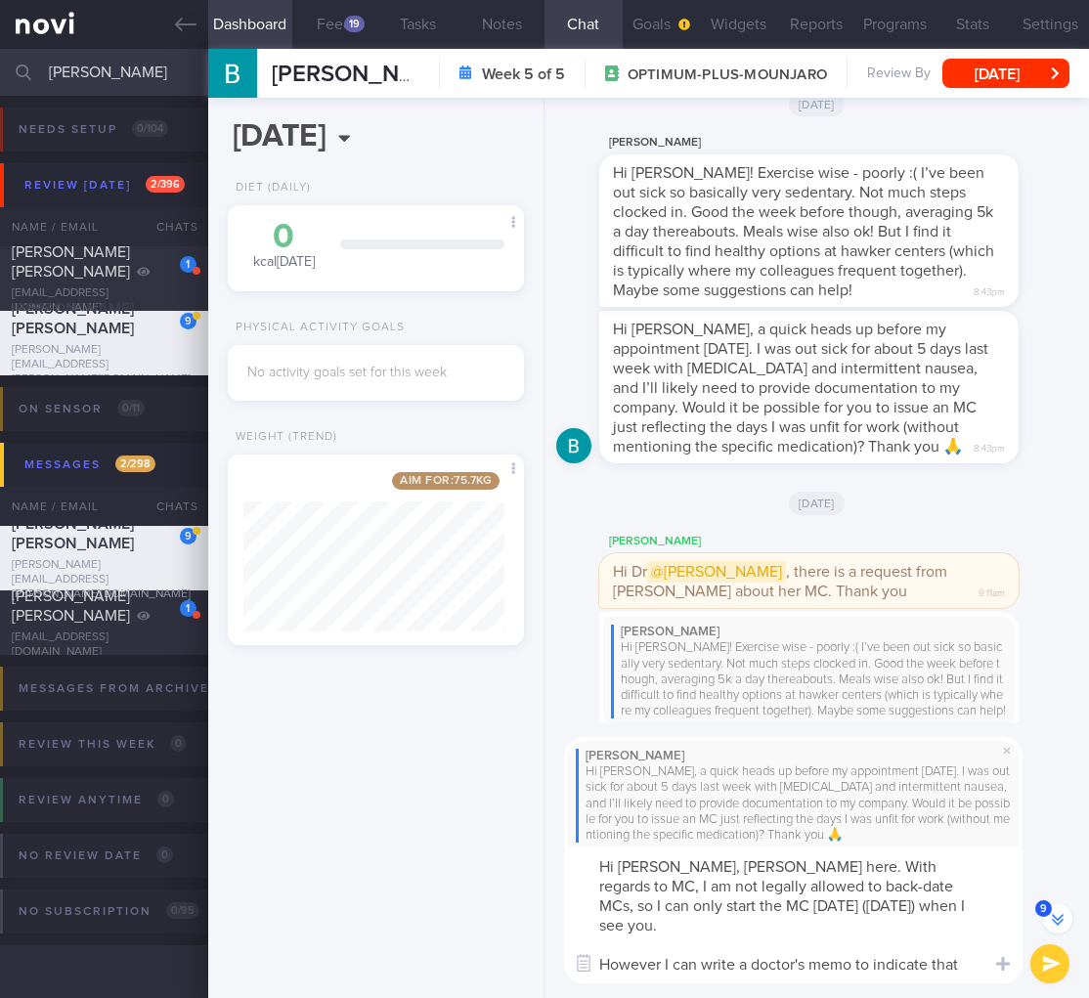
type textarea "Hi Ms Beatrice, Dr Todd here. With regards to MC, I am not legally allowed to b…"
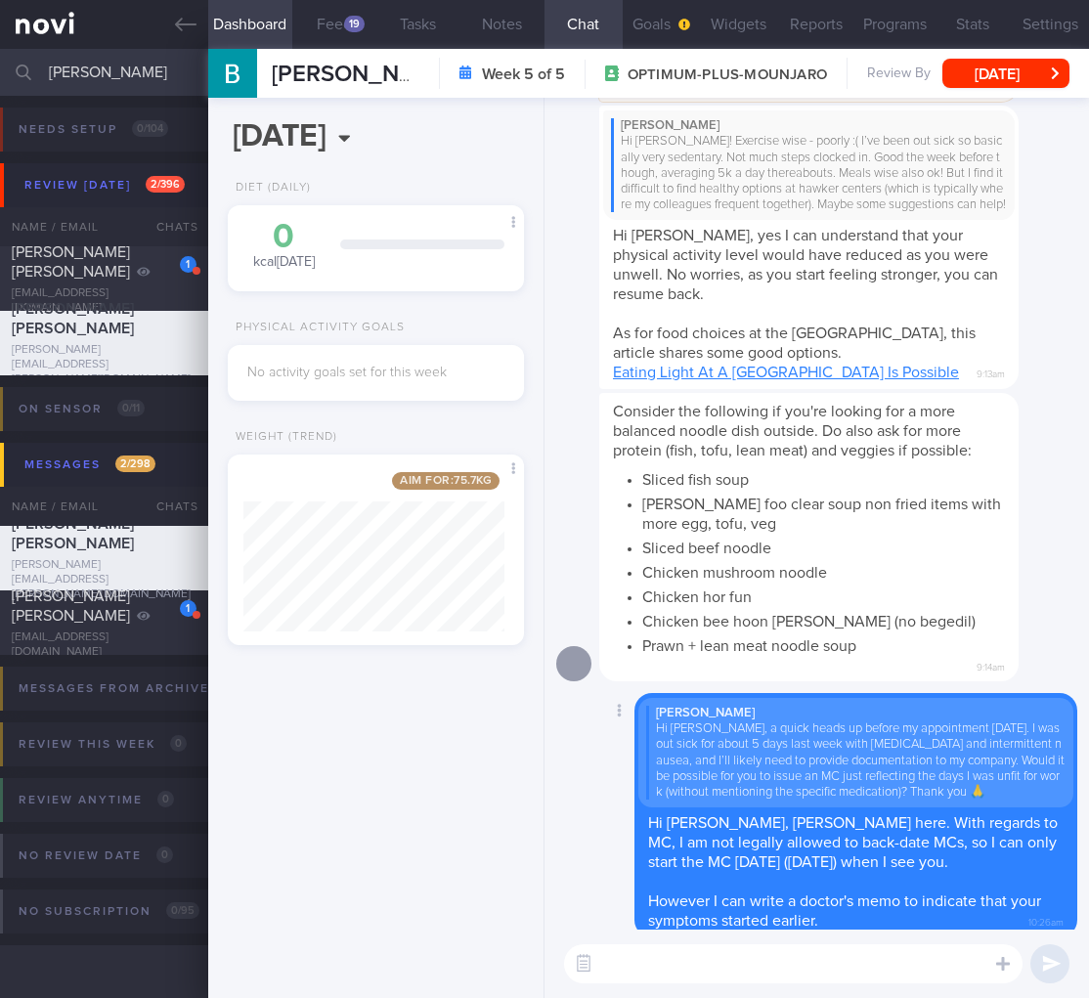
scroll to position [0, 0]
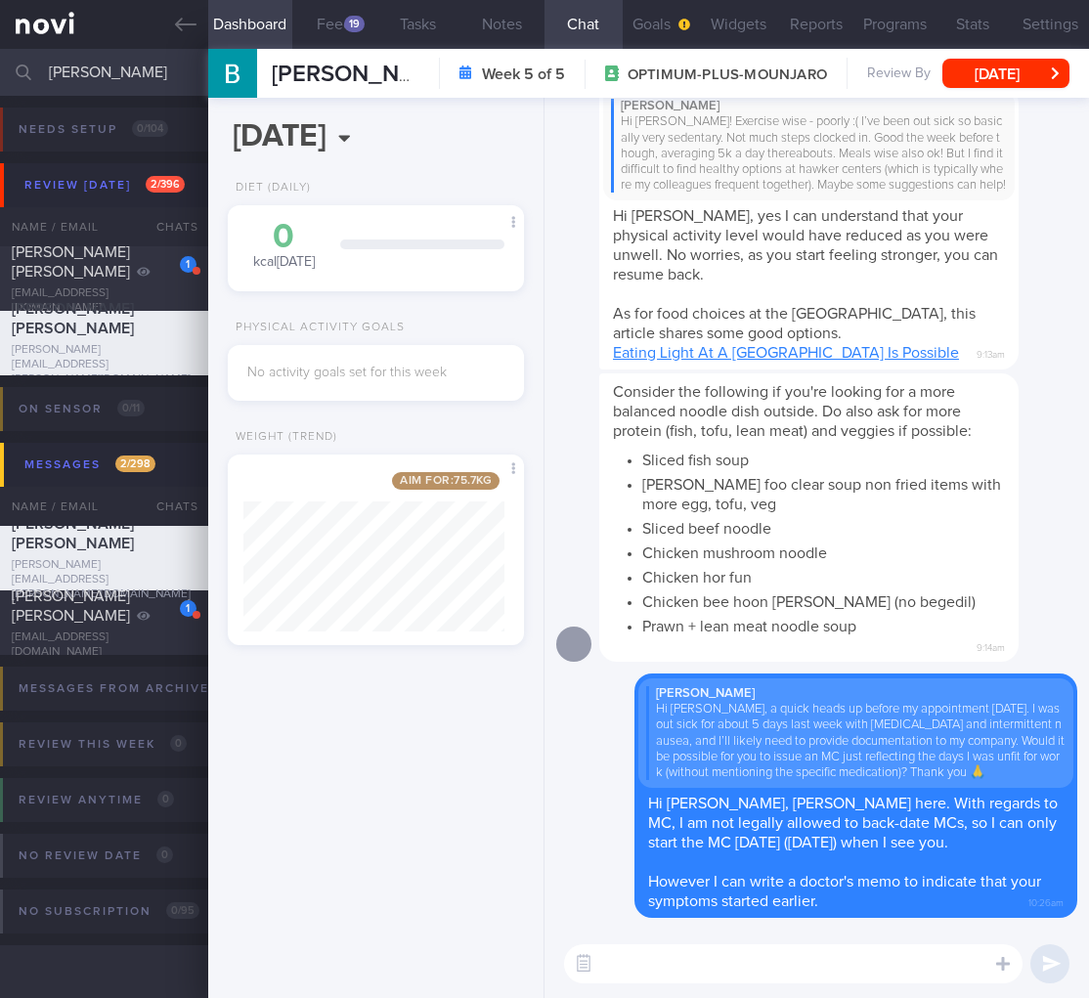
drag, startPoint x: 145, startPoint y: 75, endPoint x: -156, endPoint y: 58, distance: 301.6
click at [0, 58] on html "You are offline! Some functionality will be unavailable Patients New Users Coac…" at bounding box center [544, 499] width 1089 height 998
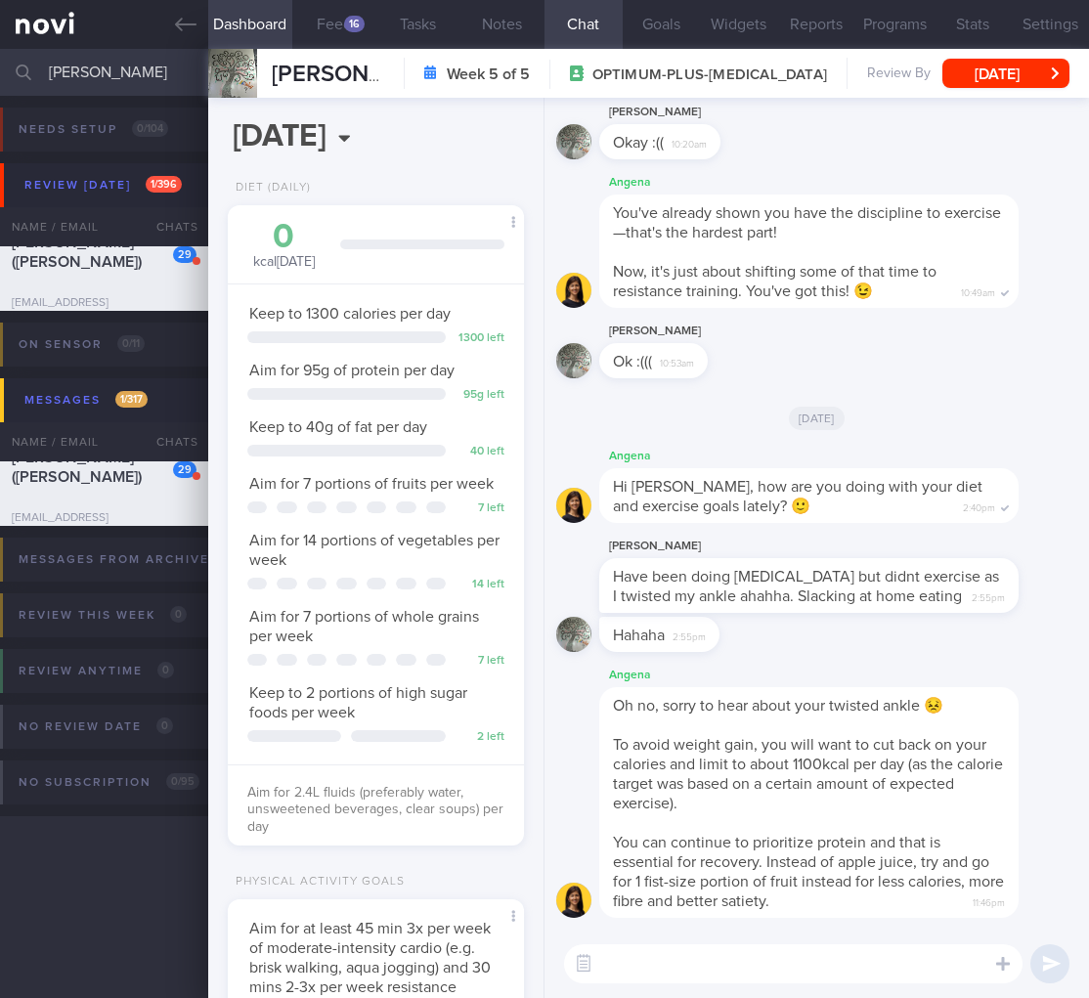
select select "8"
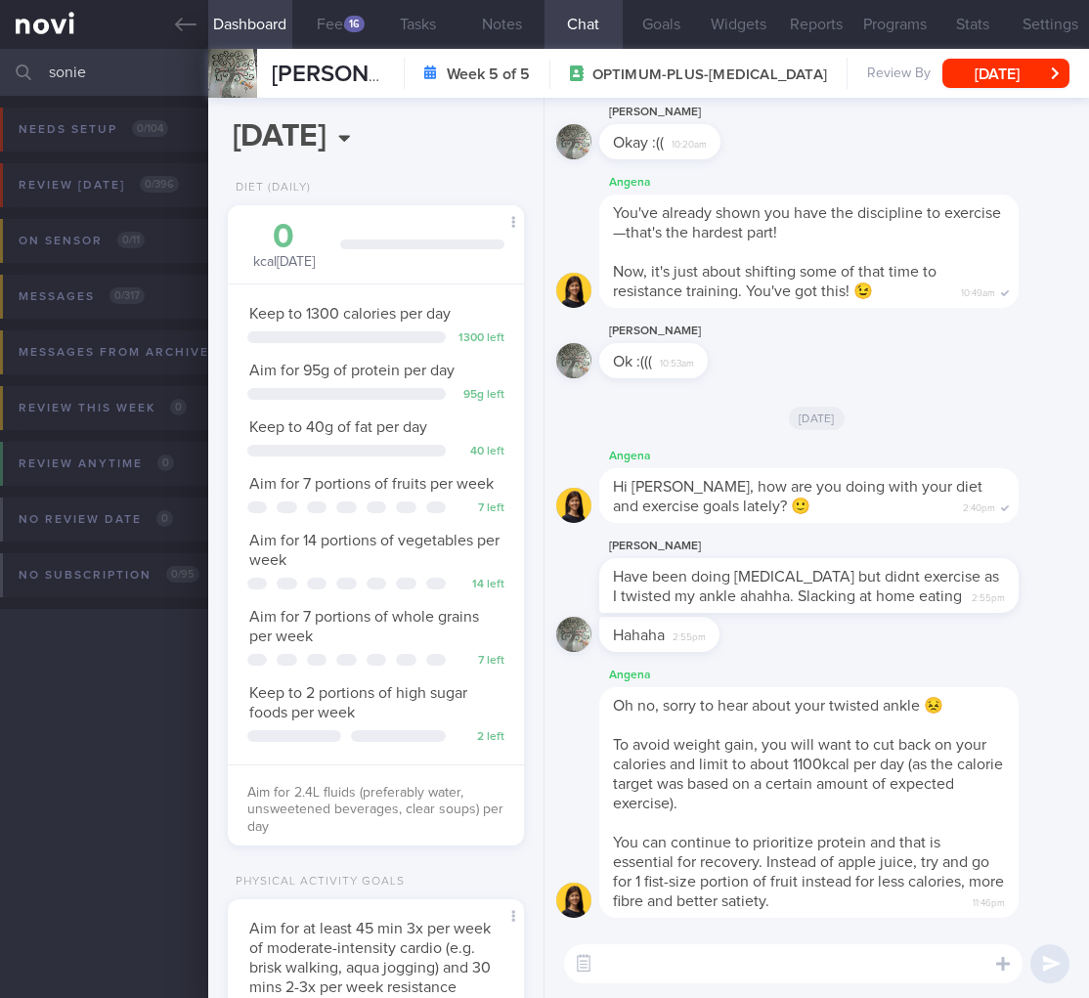
drag, startPoint x: 18, startPoint y: 65, endPoint x: -29, endPoint y: 64, distance: 47.0
click at [0, 64] on html "You are offline! Some functionality will be unavailable Patients New Users Coac…" at bounding box center [544, 499] width 1089 height 998
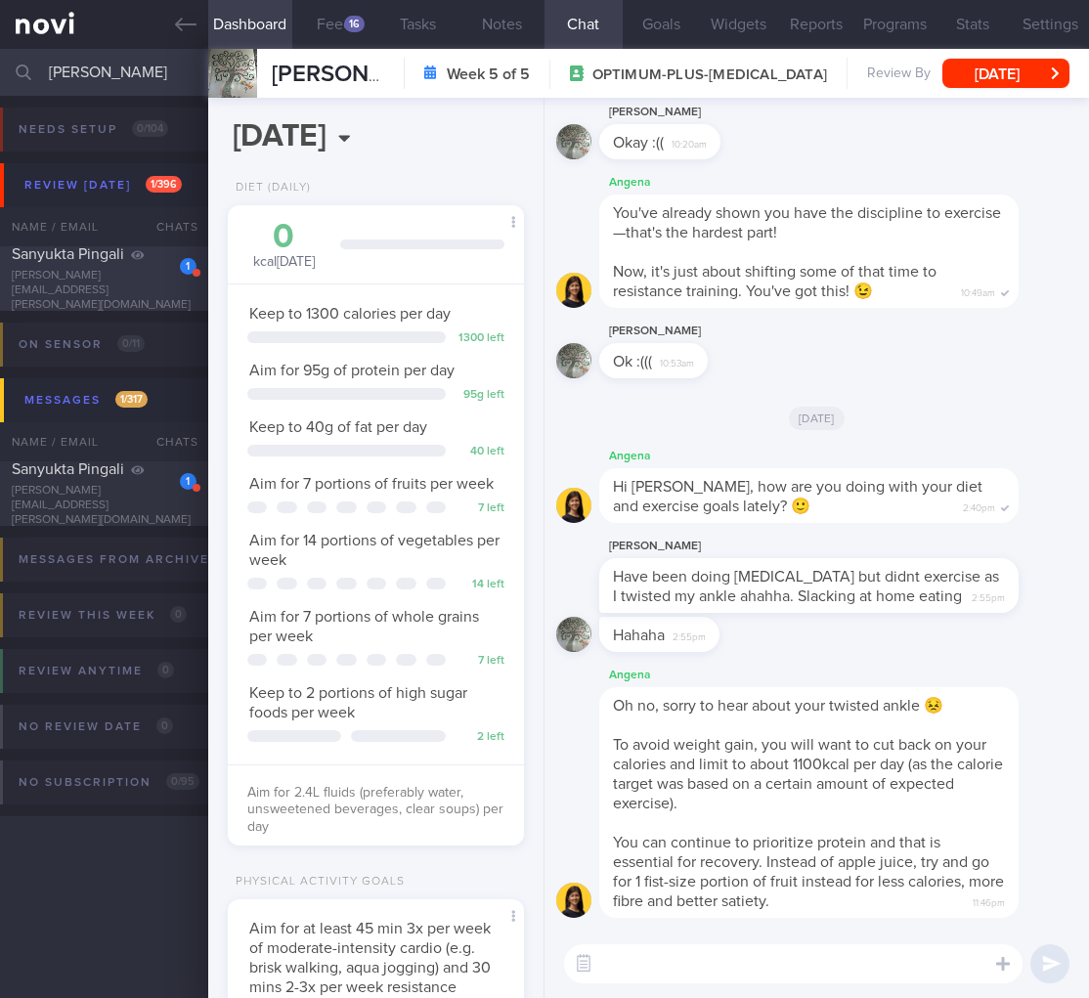
type input "pingali"
click at [134, 295] on div "sanyukta.pingali@gmail.com" at bounding box center [104, 291] width 185 height 44
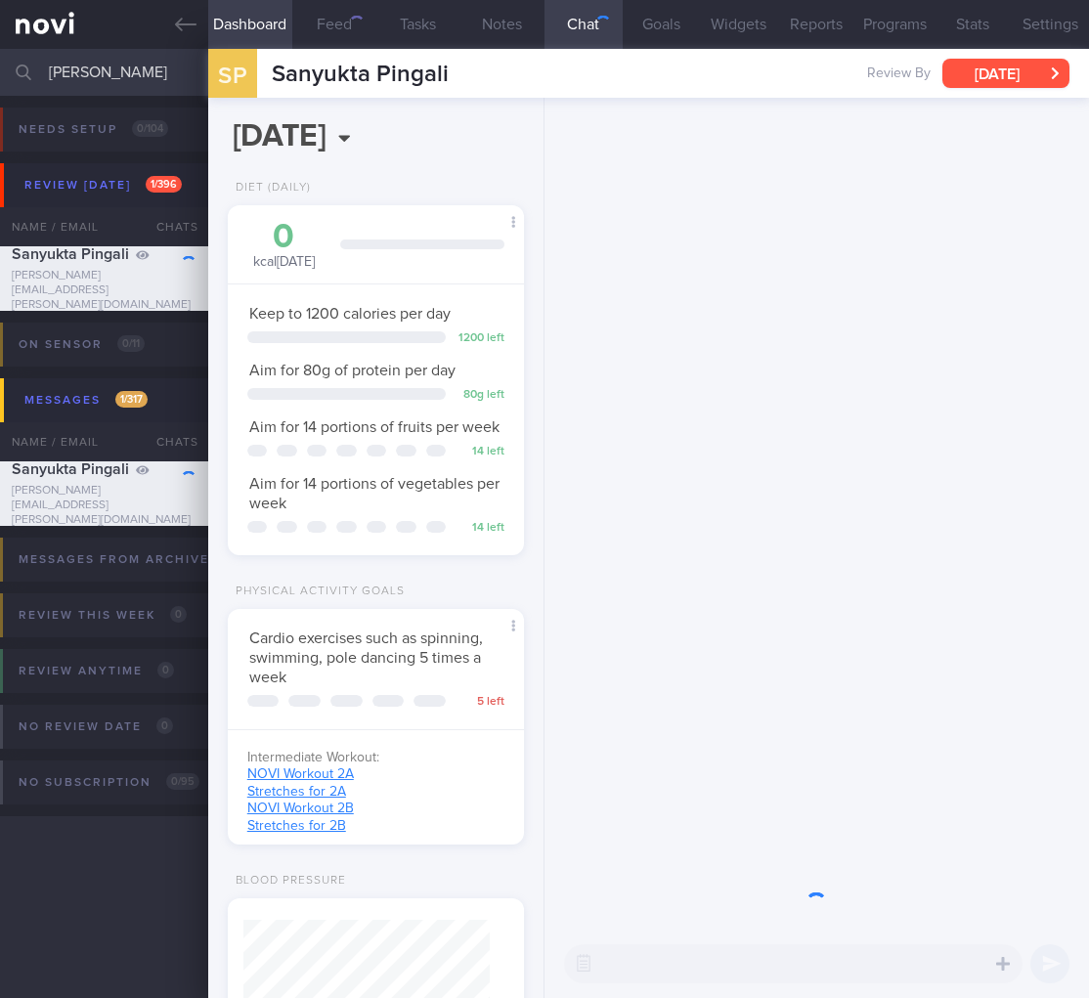
scroll to position [977295, 977199]
click at [1042, 73] on button "[DATE]" at bounding box center [1005, 73] width 127 height 29
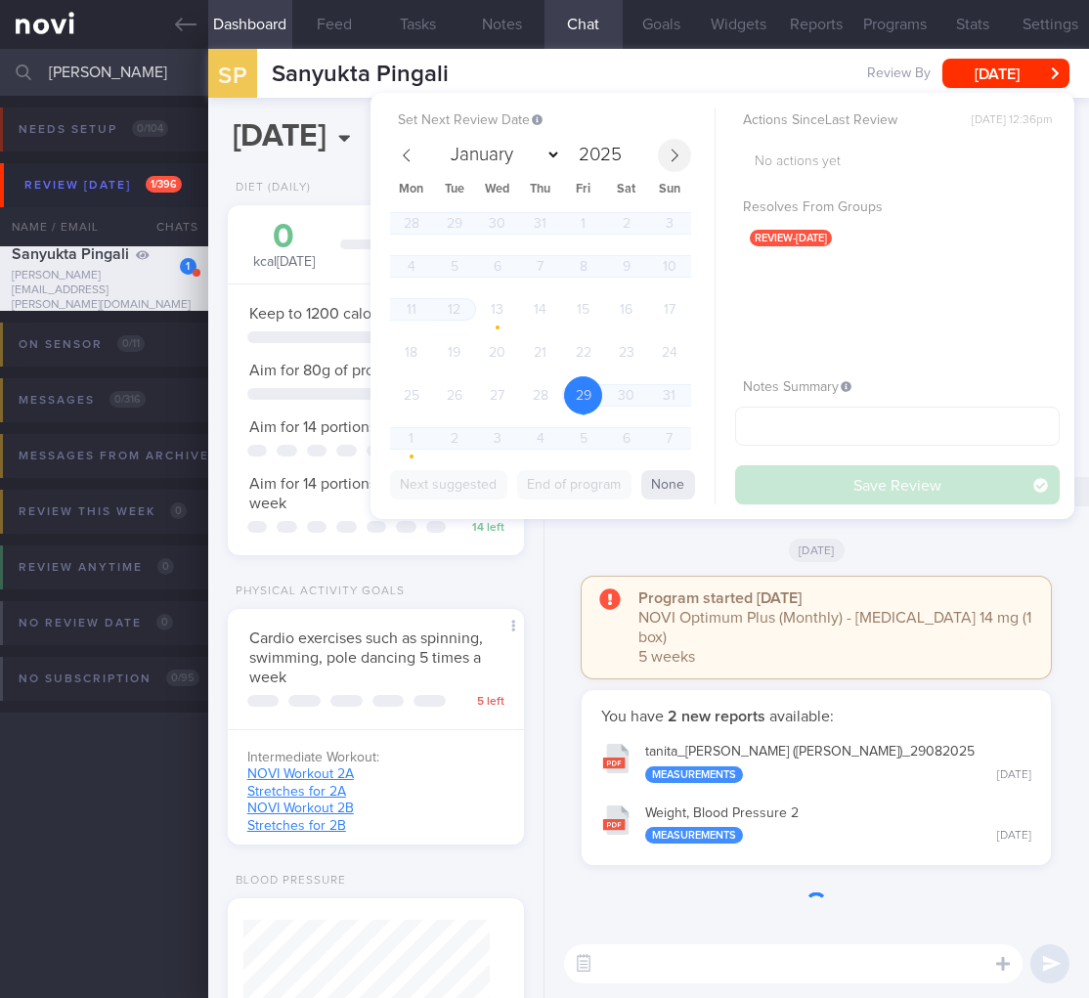
click at [670, 150] on icon at bounding box center [675, 156] width 14 height 14
select select "8"
click at [419, 388] on span "29" at bounding box center [411, 395] width 38 height 38
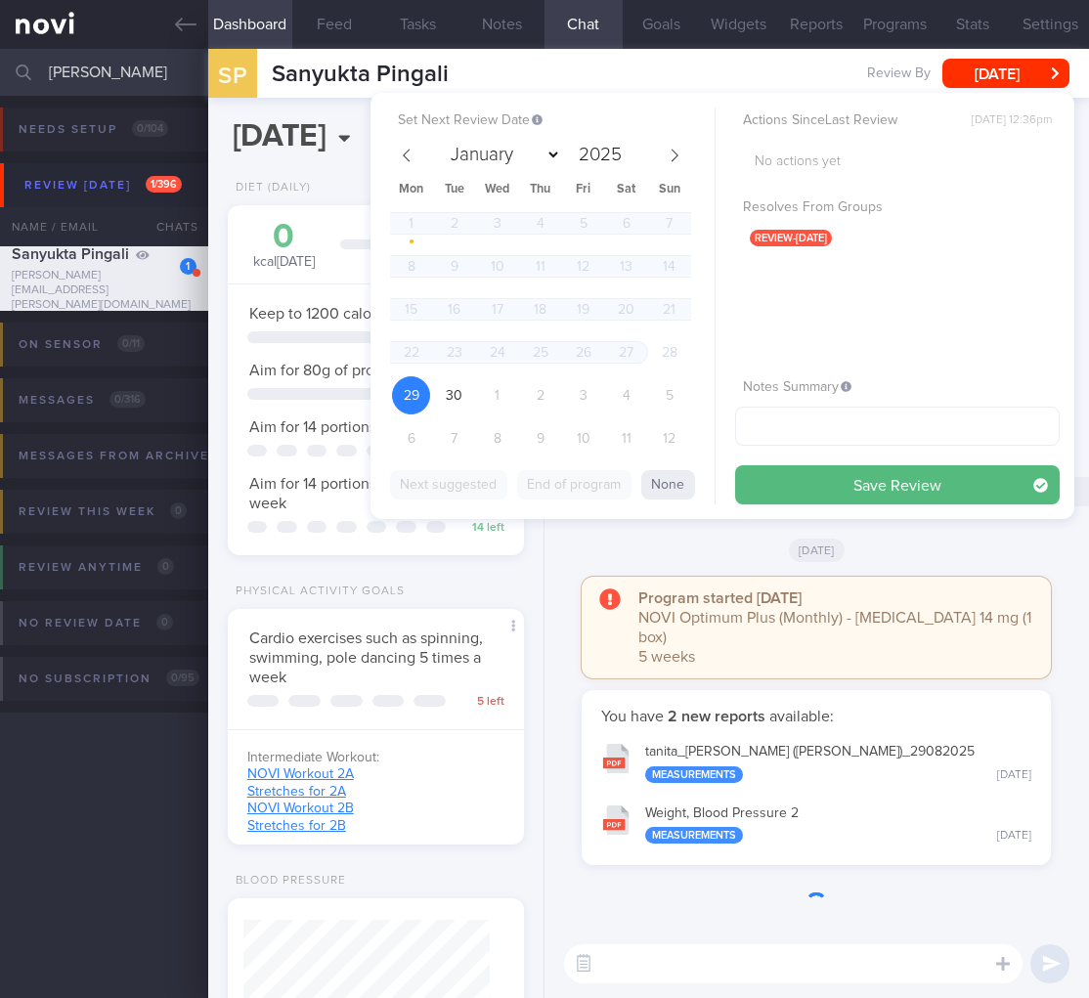
drag, startPoint x: 871, startPoint y: 494, endPoint x: 486, endPoint y: 288, distance: 436.4
click at [871, 493] on button "Save Review" at bounding box center [897, 484] width 325 height 39
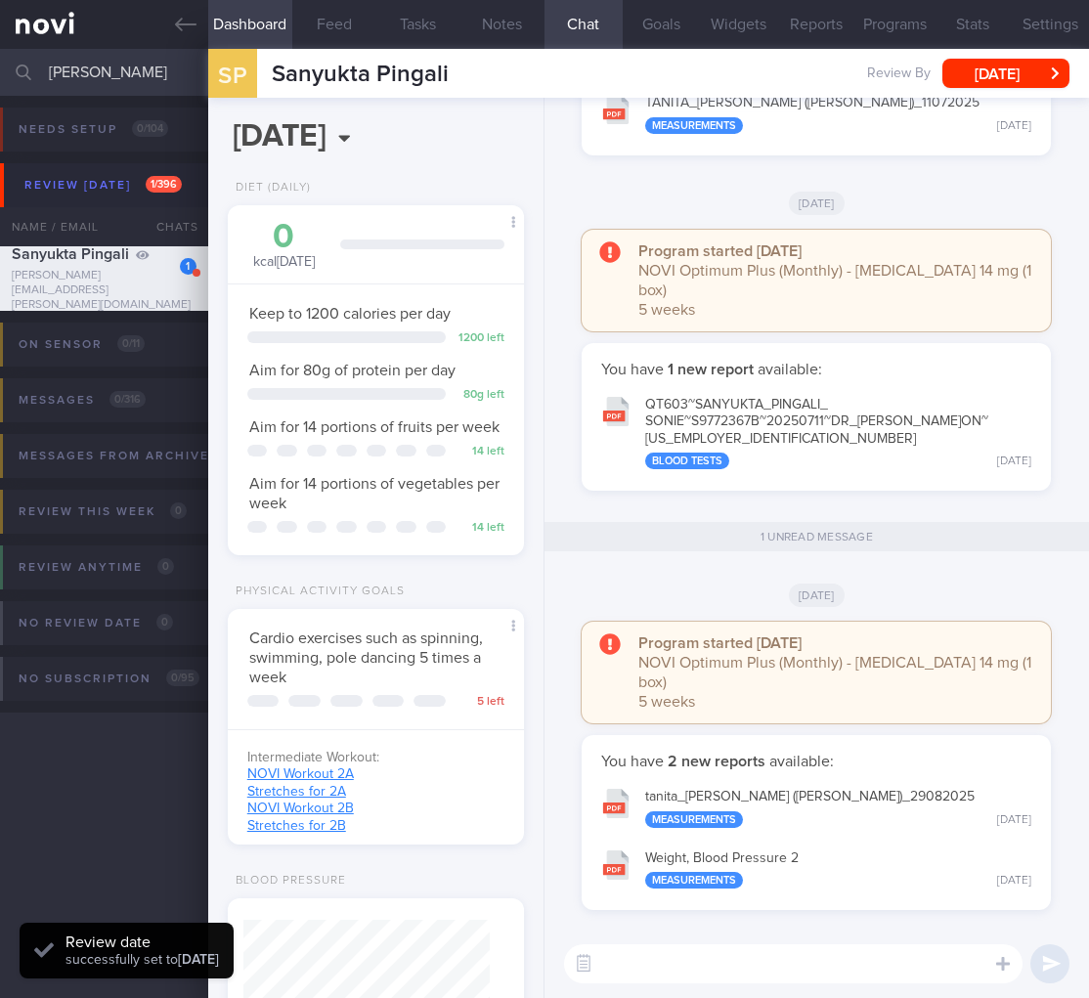
click at [90, 68] on input "pingali" at bounding box center [544, 72] width 1089 height 47
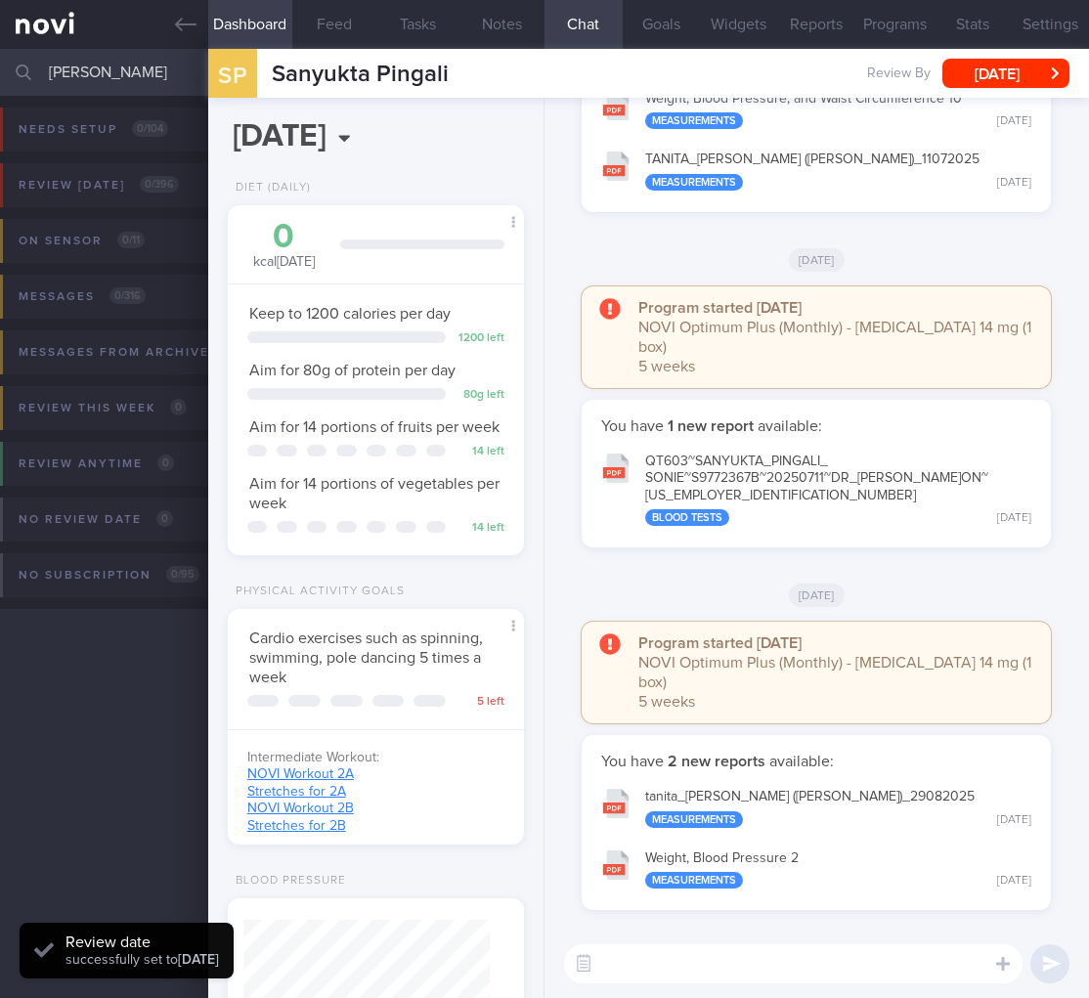
type input "rinitha"
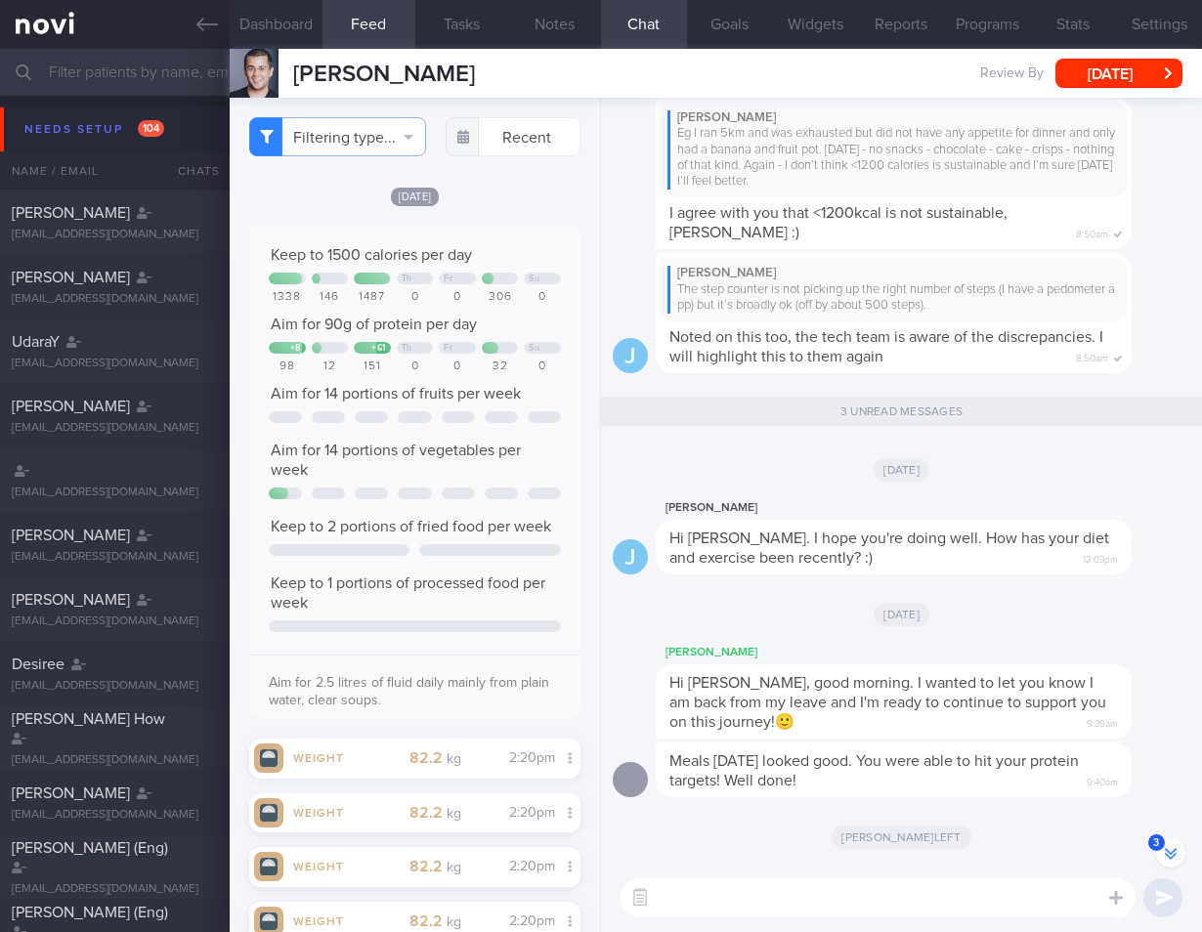
select select "7"
